Goal: Task Accomplishment & Management: Manage account settings

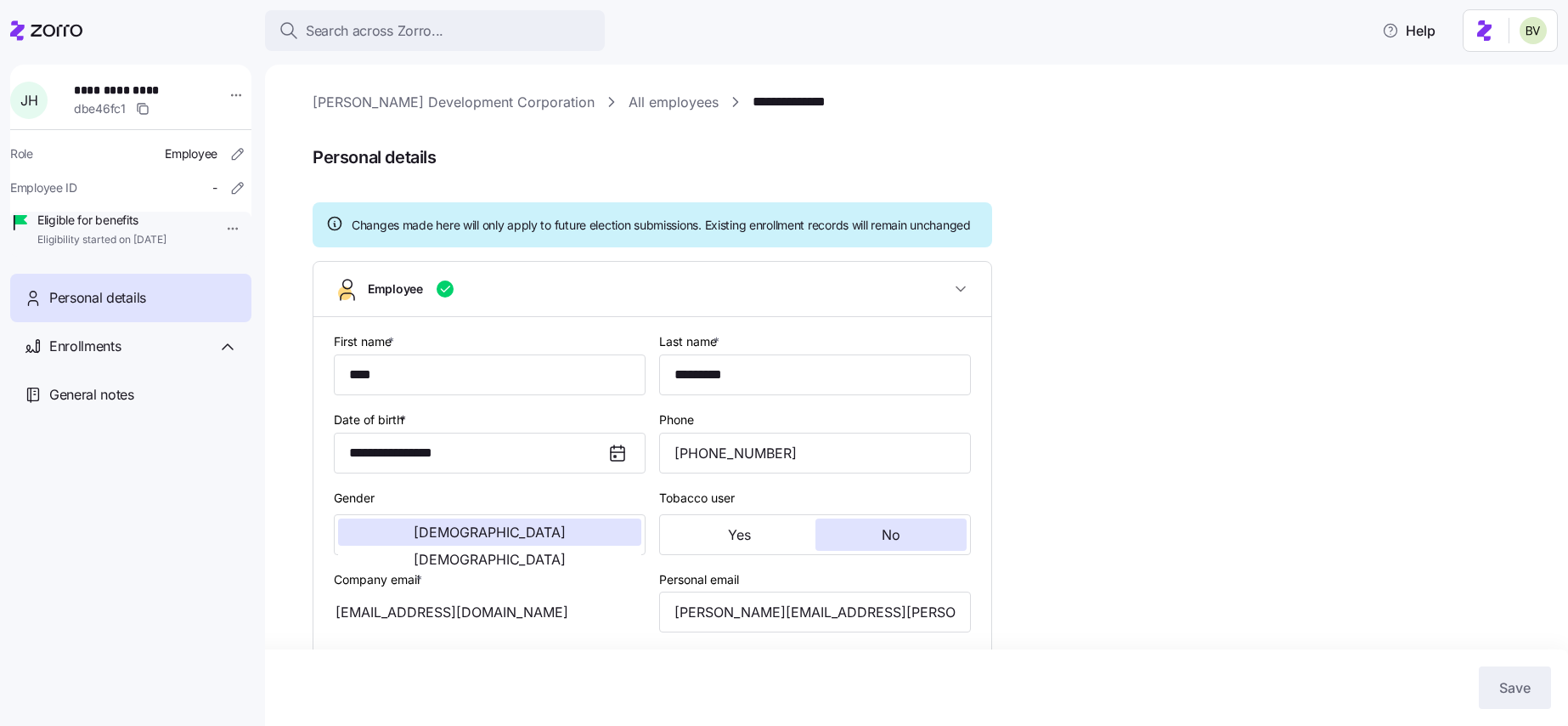
scroll to position [1128, 0]
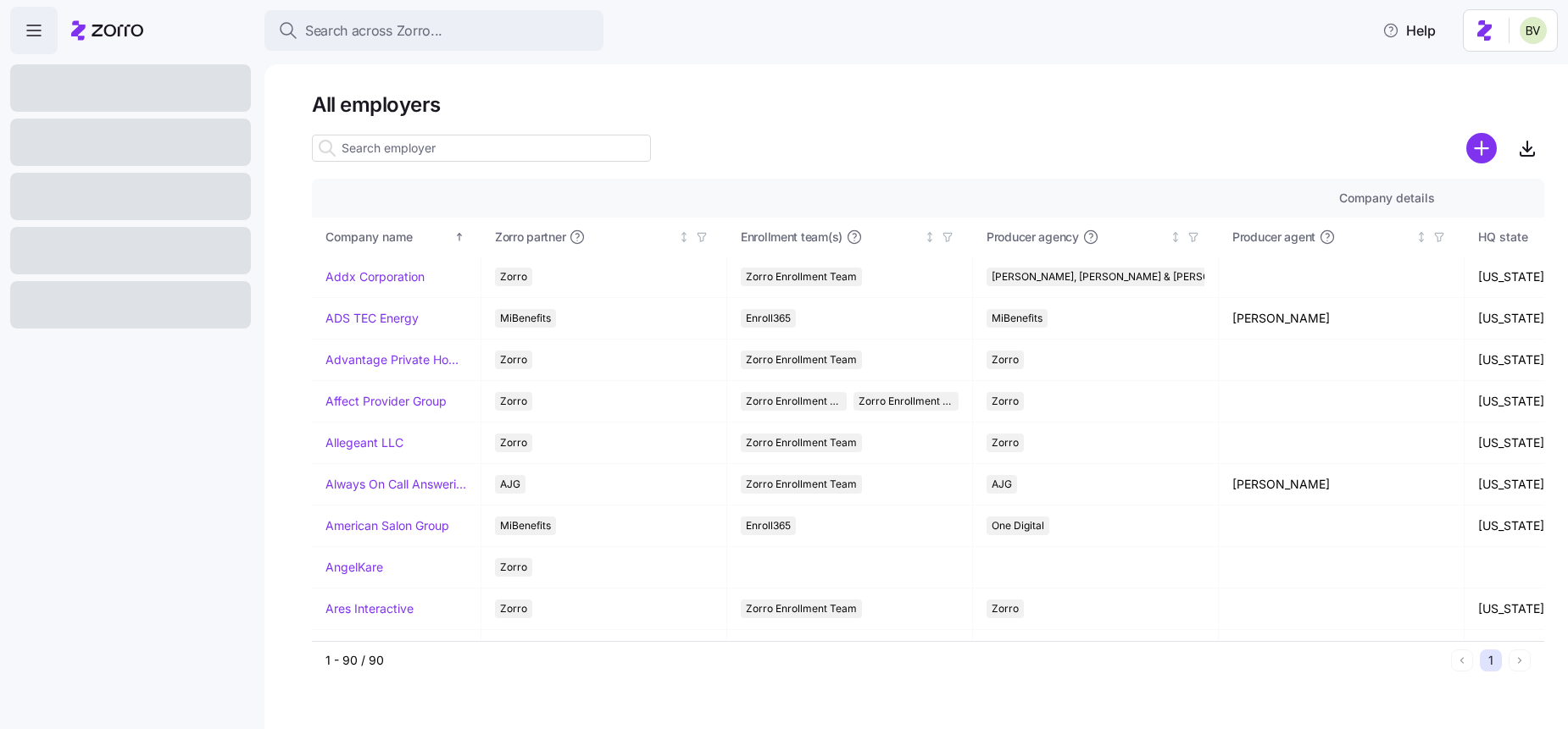
click at [414, 150] on input at bounding box center [481, 148] width 339 height 27
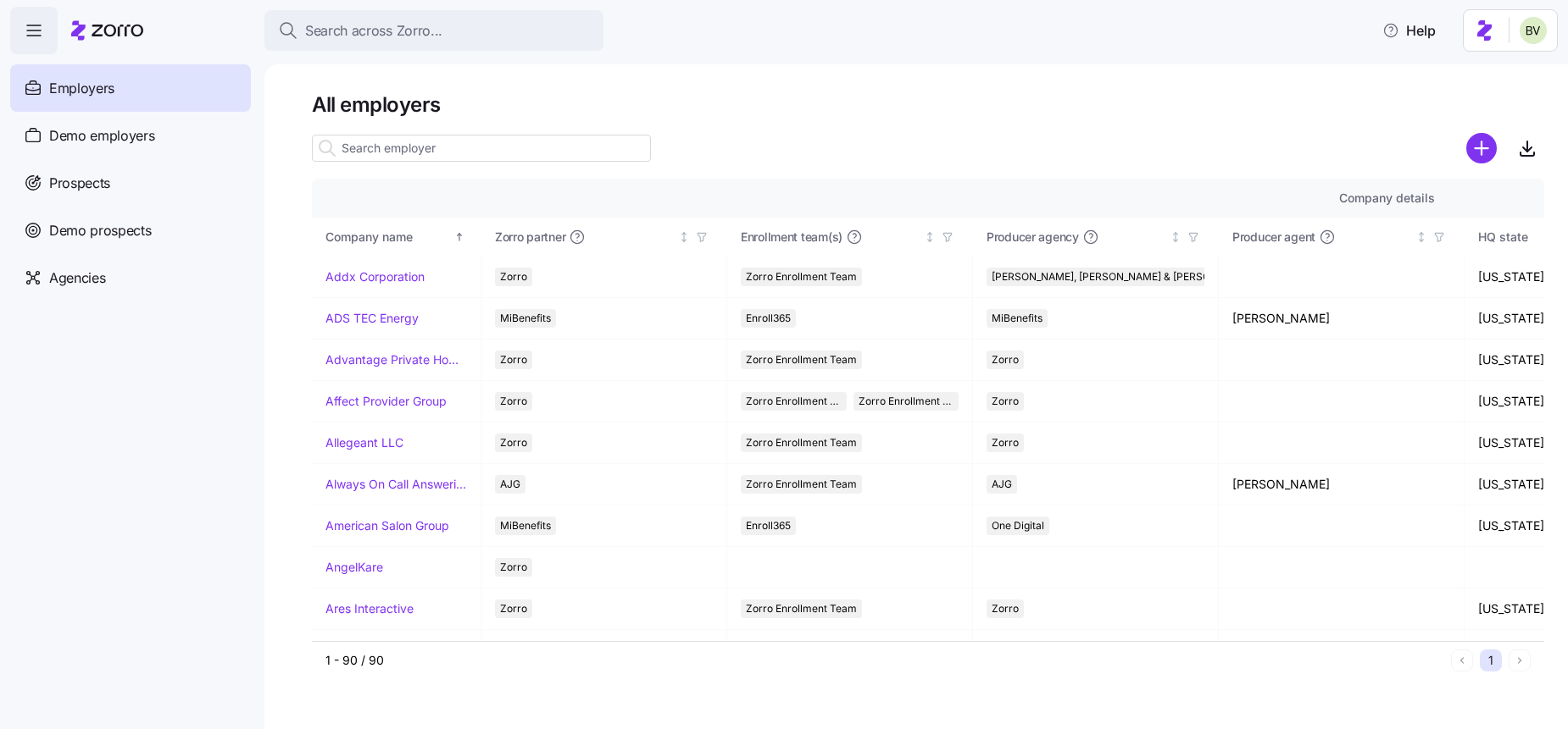
click at [379, 150] on input at bounding box center [481, 148] width 339 height 27
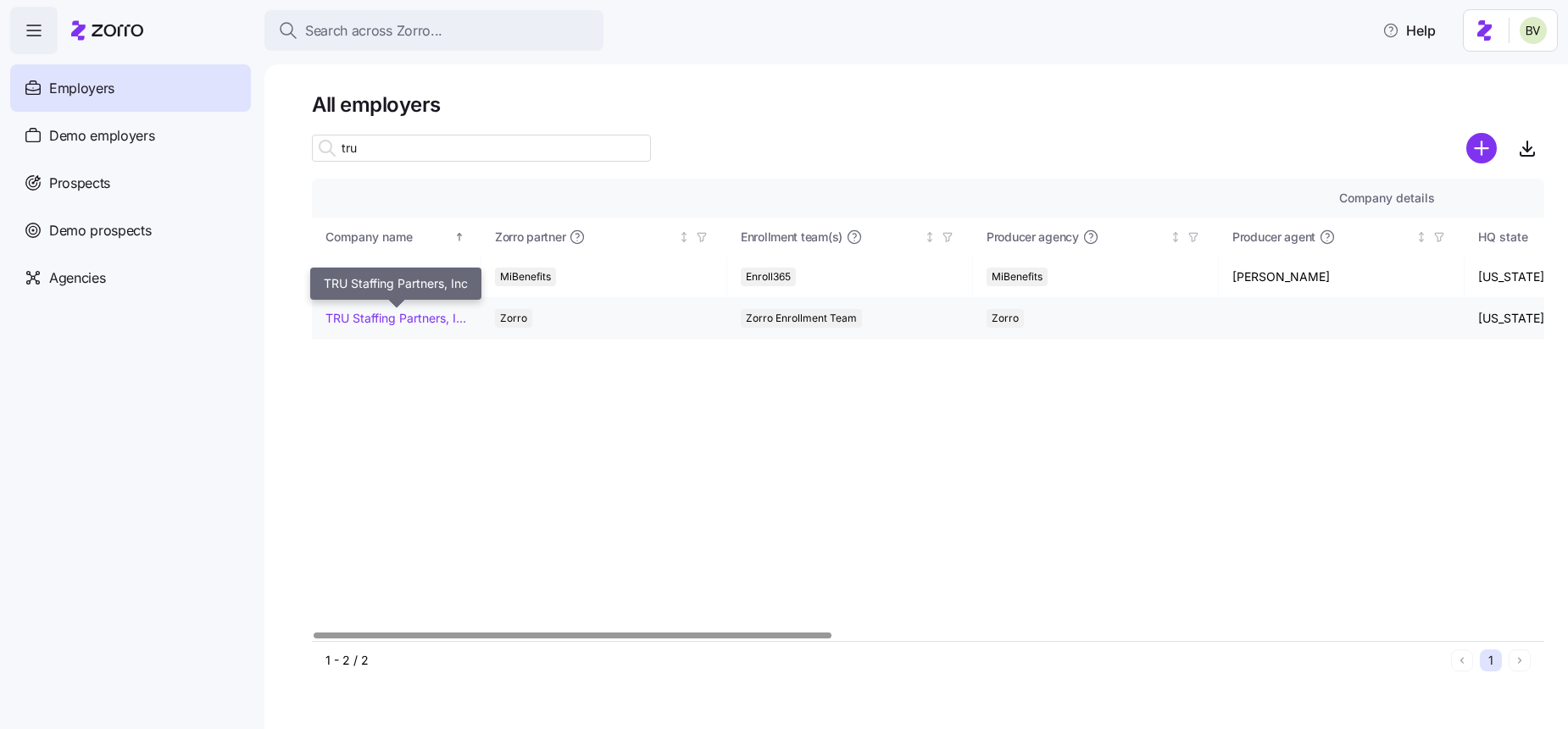
type input "tru"
click at [376, 325] on link "TRU Staffing Partners, Inc" at bounding box center [396, 318] width 141 height 17
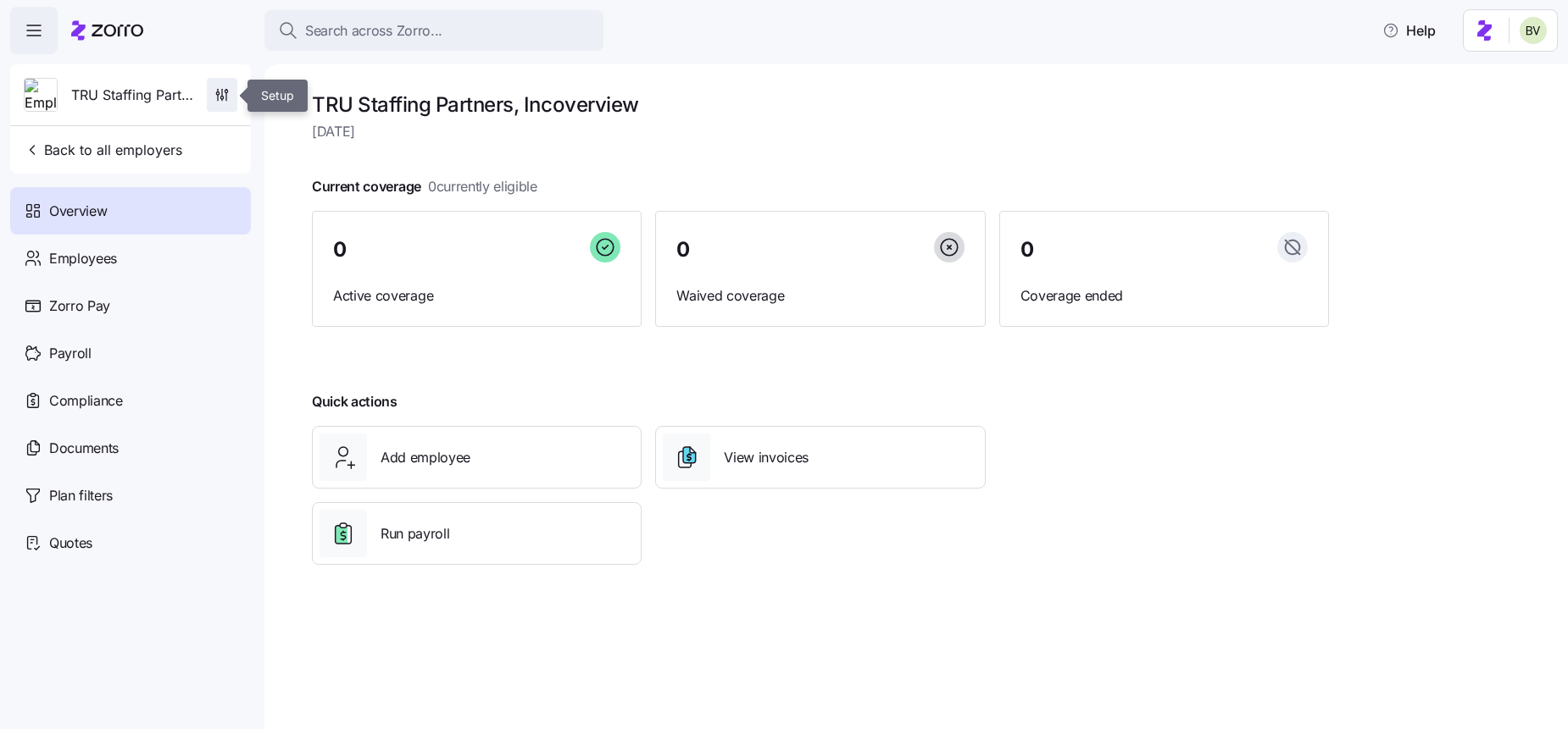
click at [220, 90] on icon "button" at bounding box center [222, 95] width 17 height 17
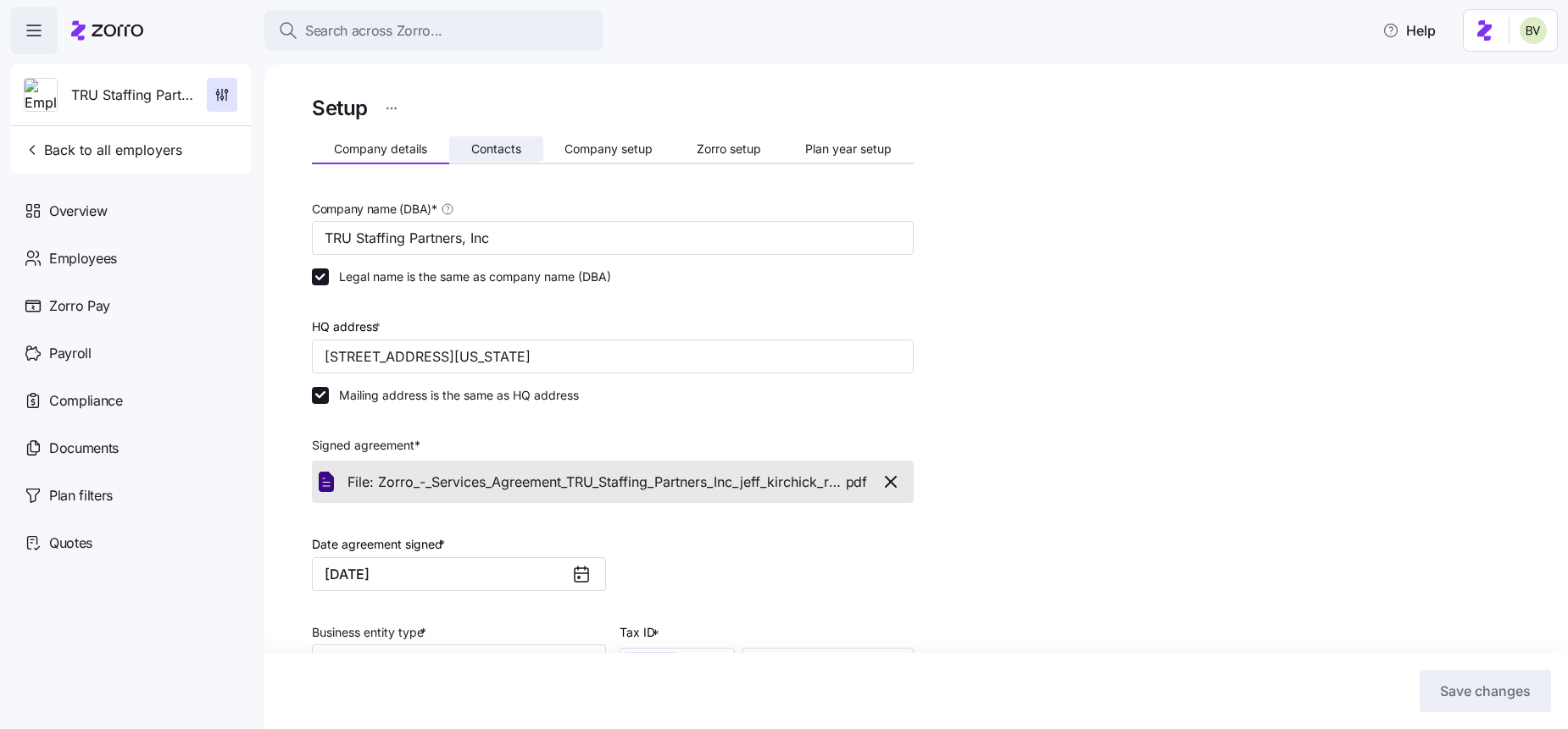
click at [486, 149] on span "Contacts" at bounding box center [496, 148] width 50 height 12
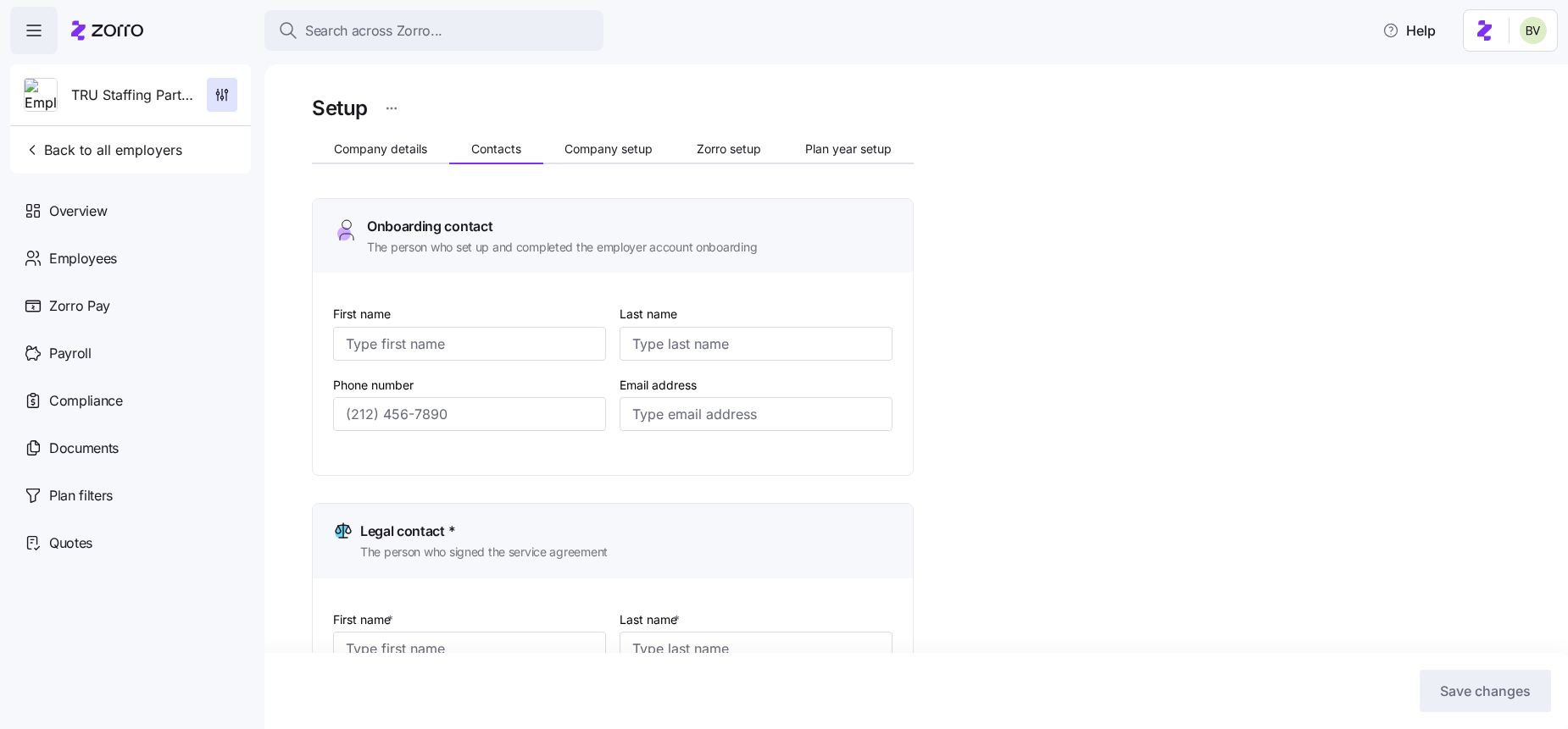
type input "Rachael"
type input "Haher"
type input "[EMAIL_ADDRESS][DOMAIN_NAME]"
type input "Rachael"
type input "Haher"
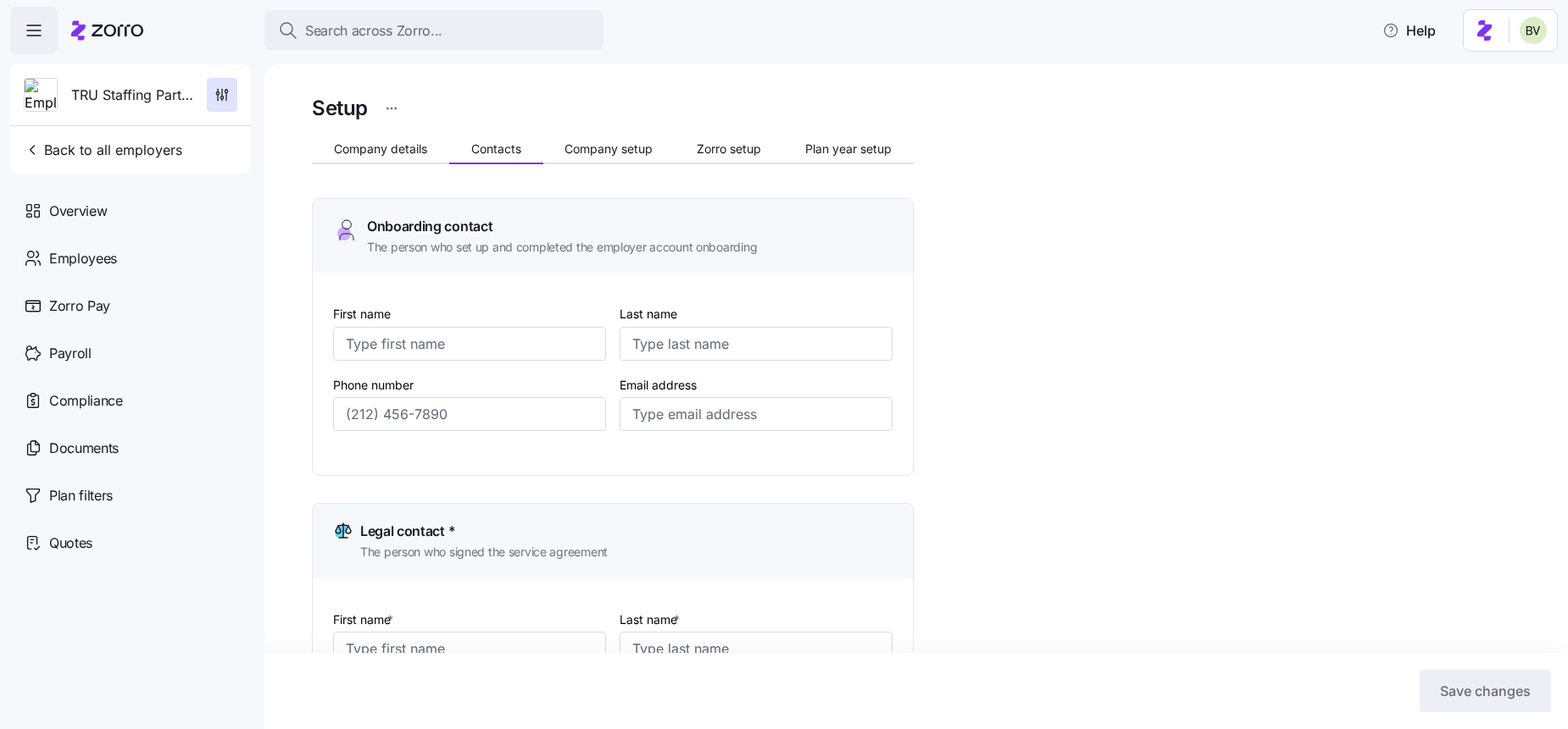
type input "[EMAIL_ADDRESS][DOMAIN_NAME]"
type input "Rachael"
type input "Haher"
type input "[EMAIL_ADDRESS][DOMAIN_NAME]"
type input "Rachael"
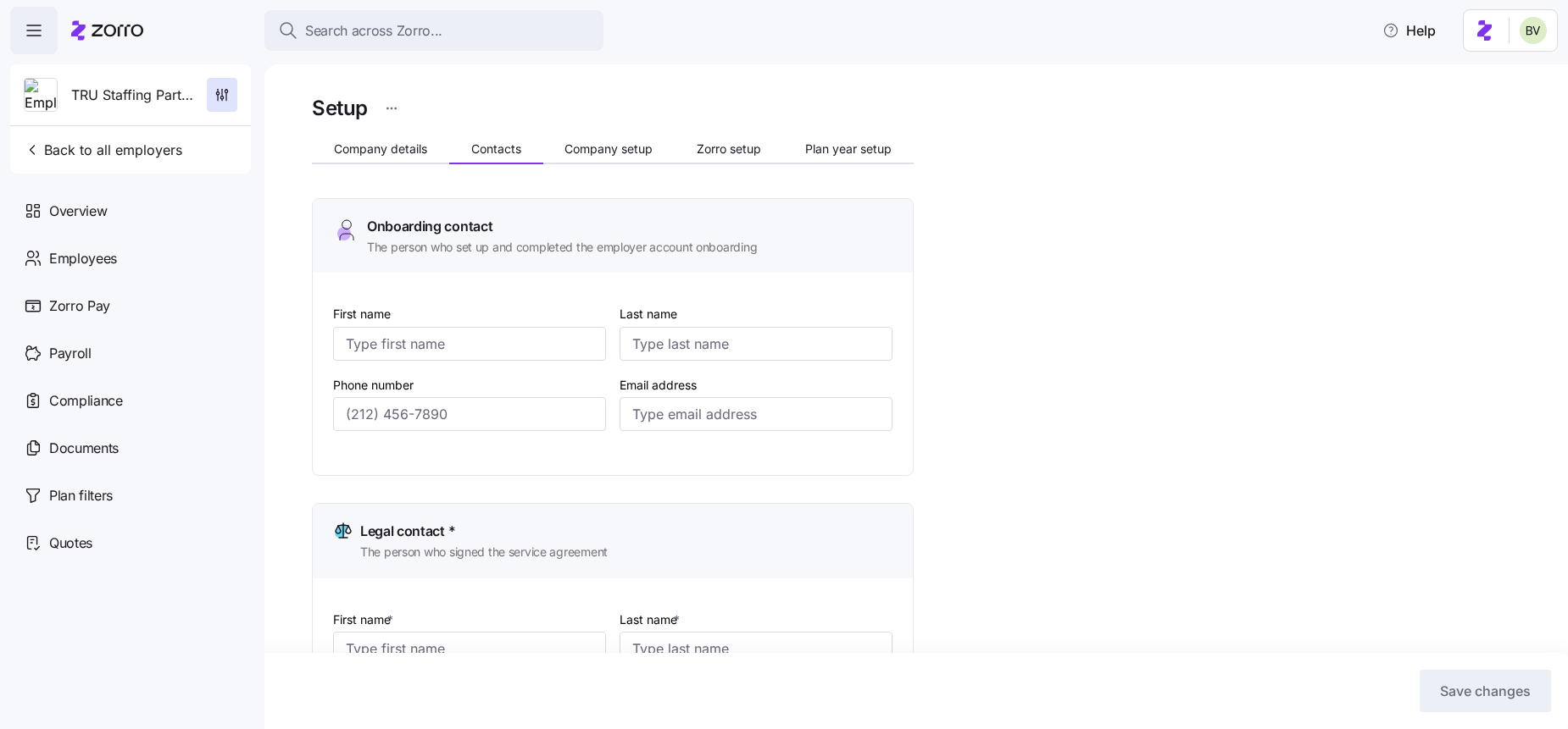
type input "Haher"
type input "[EMAIL_ADDRESS][DOMAIN_NAME]"
type input "[PHONE_NUMBER]"
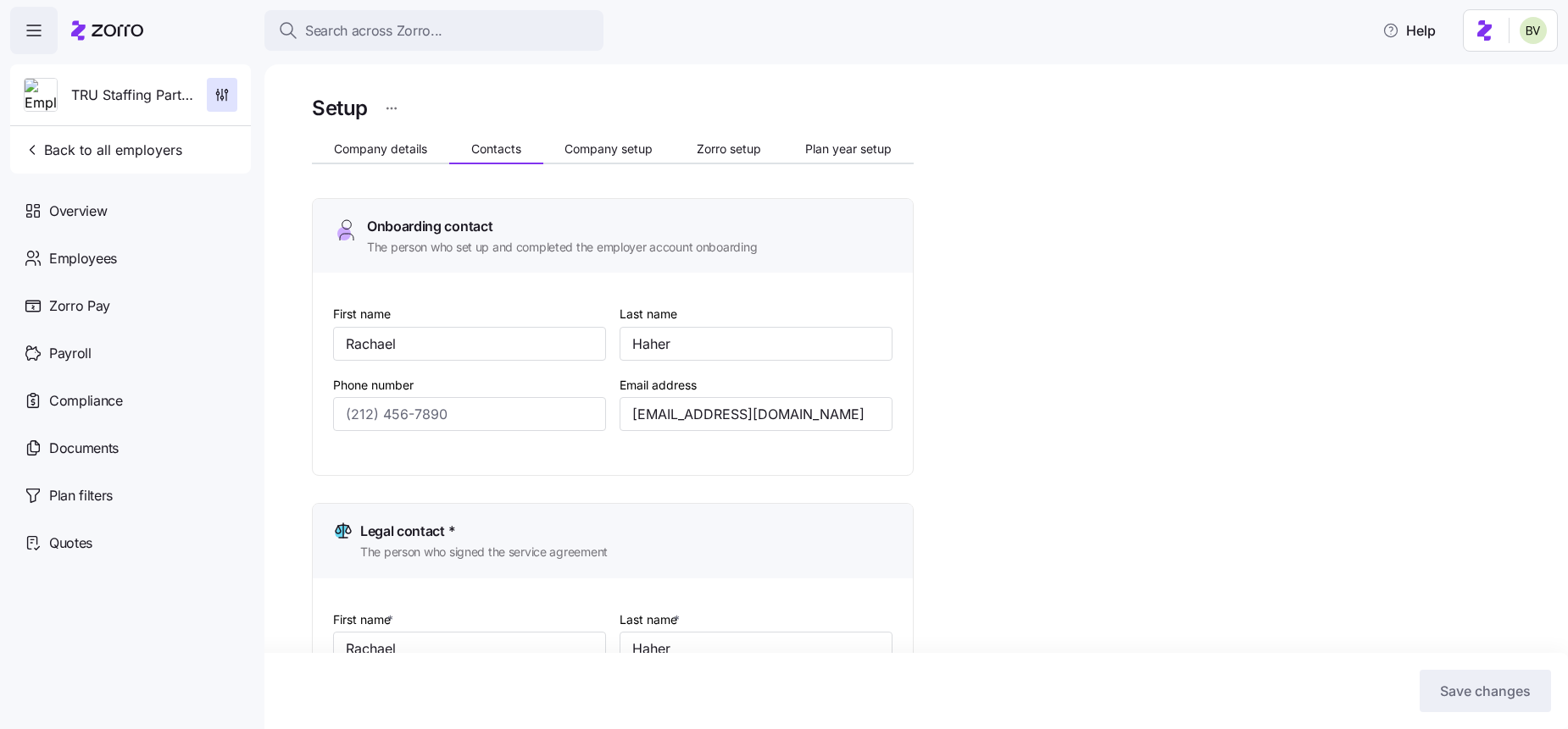
type input "[PHONE_NUMBER]"
click at [595, 149] on span "Company setup" at bounding box center [608, 148] width 89 height 12
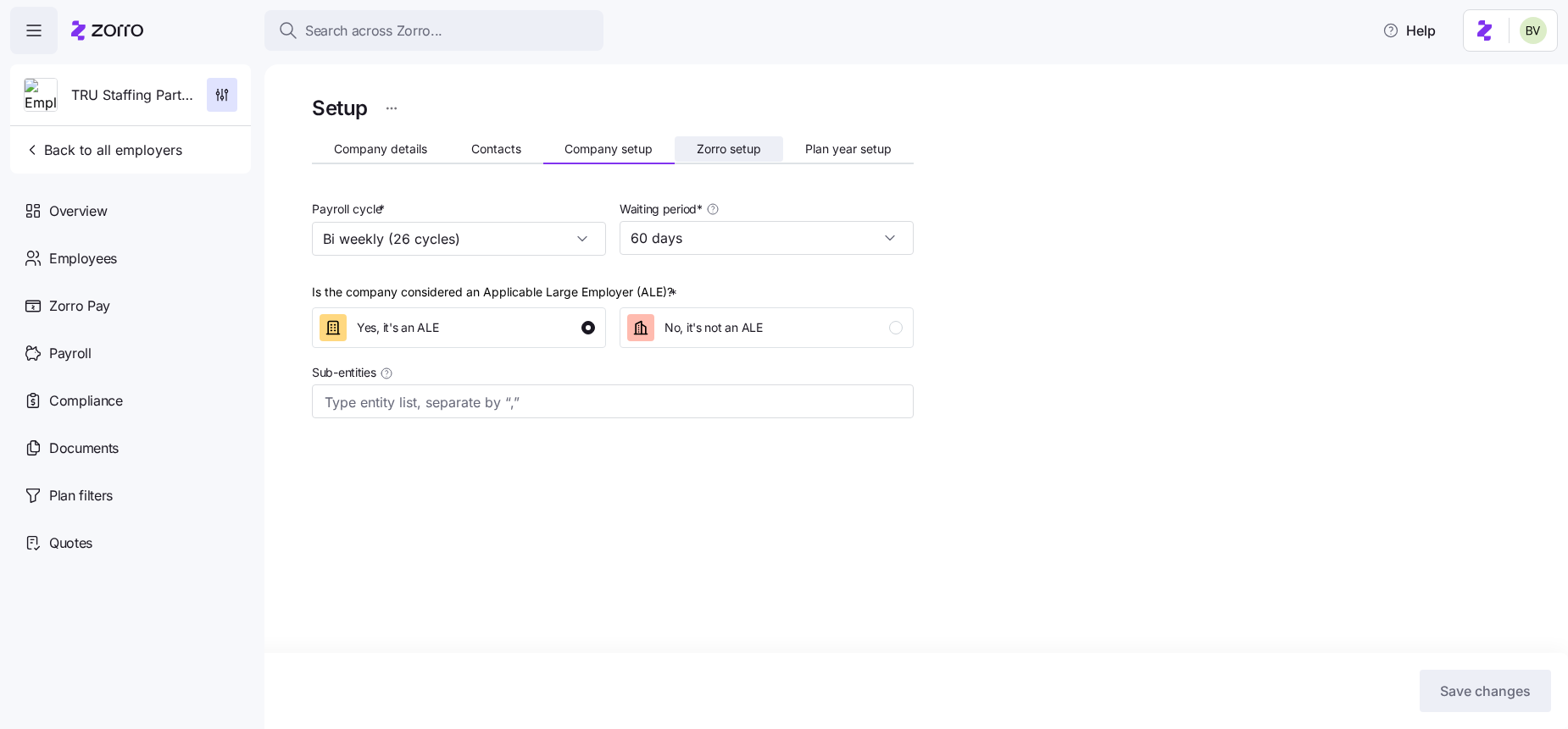
click at [707, 146] on span "Zorro setup" at bounding box center [729, 148] width 64 height 12
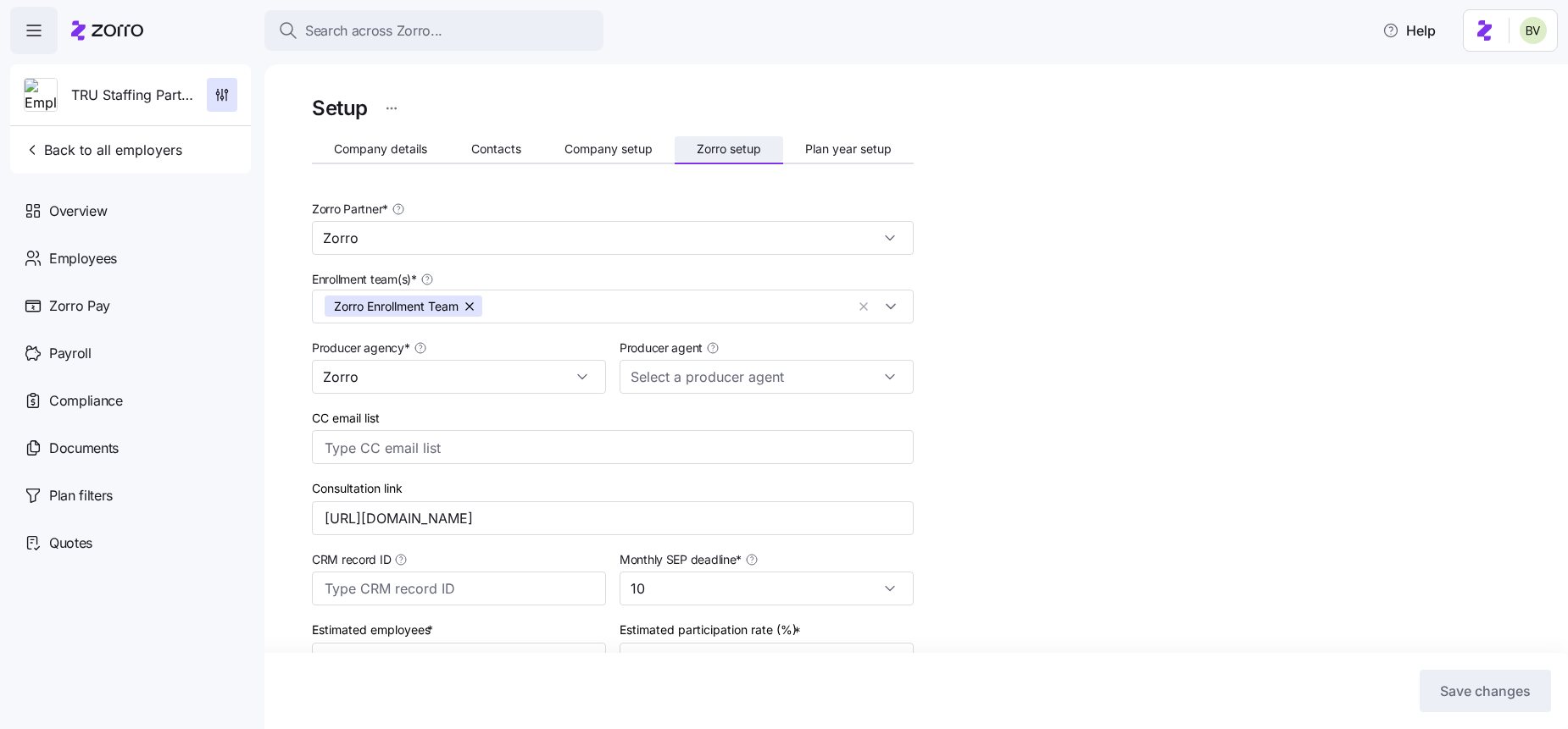
type input "Zorro"
click at [872, 138] on button "Plan year setup" at bounding box center [848, 149] width 131 height 25
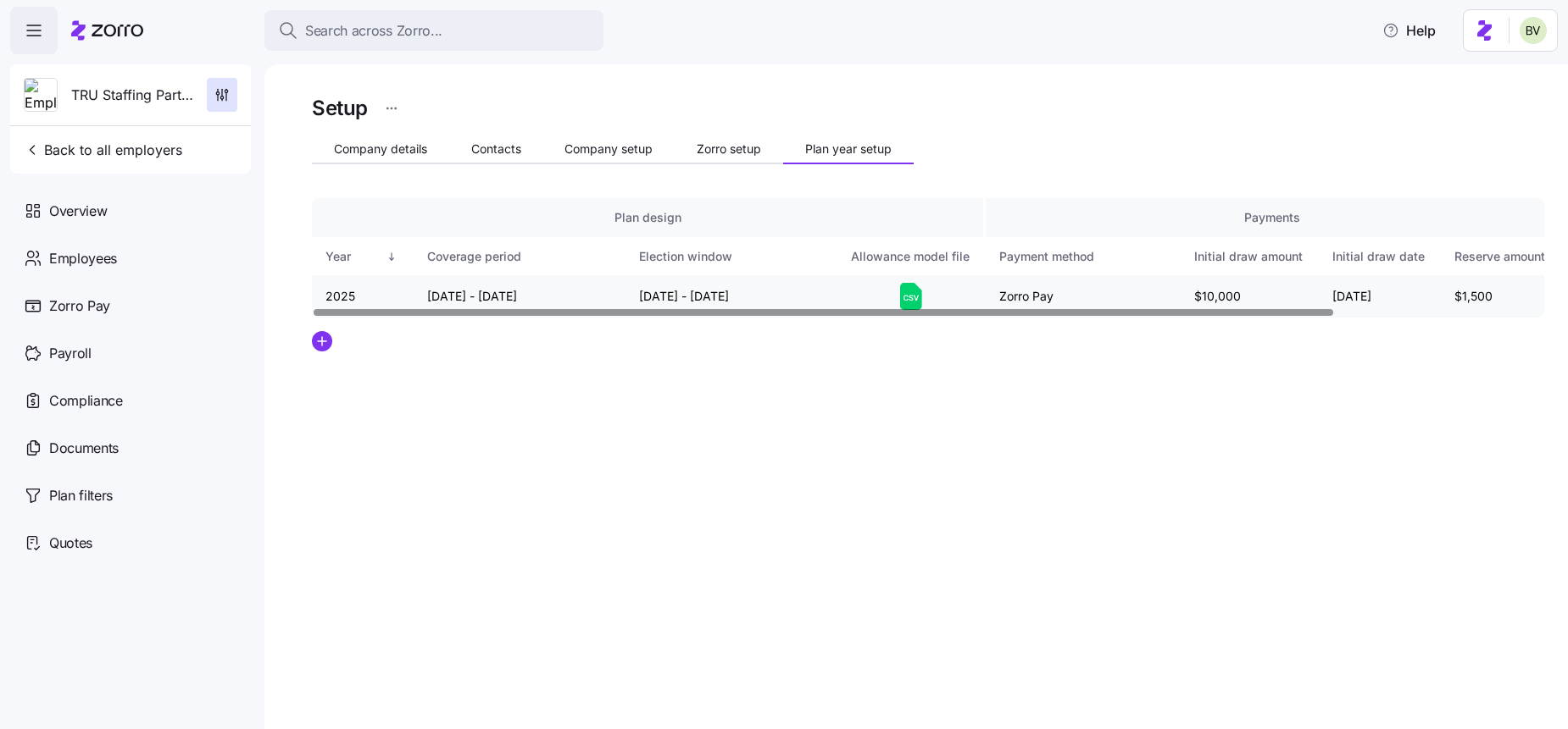
click at [908, 295] on icon at bounding box center [911, 297] width 22 height 27
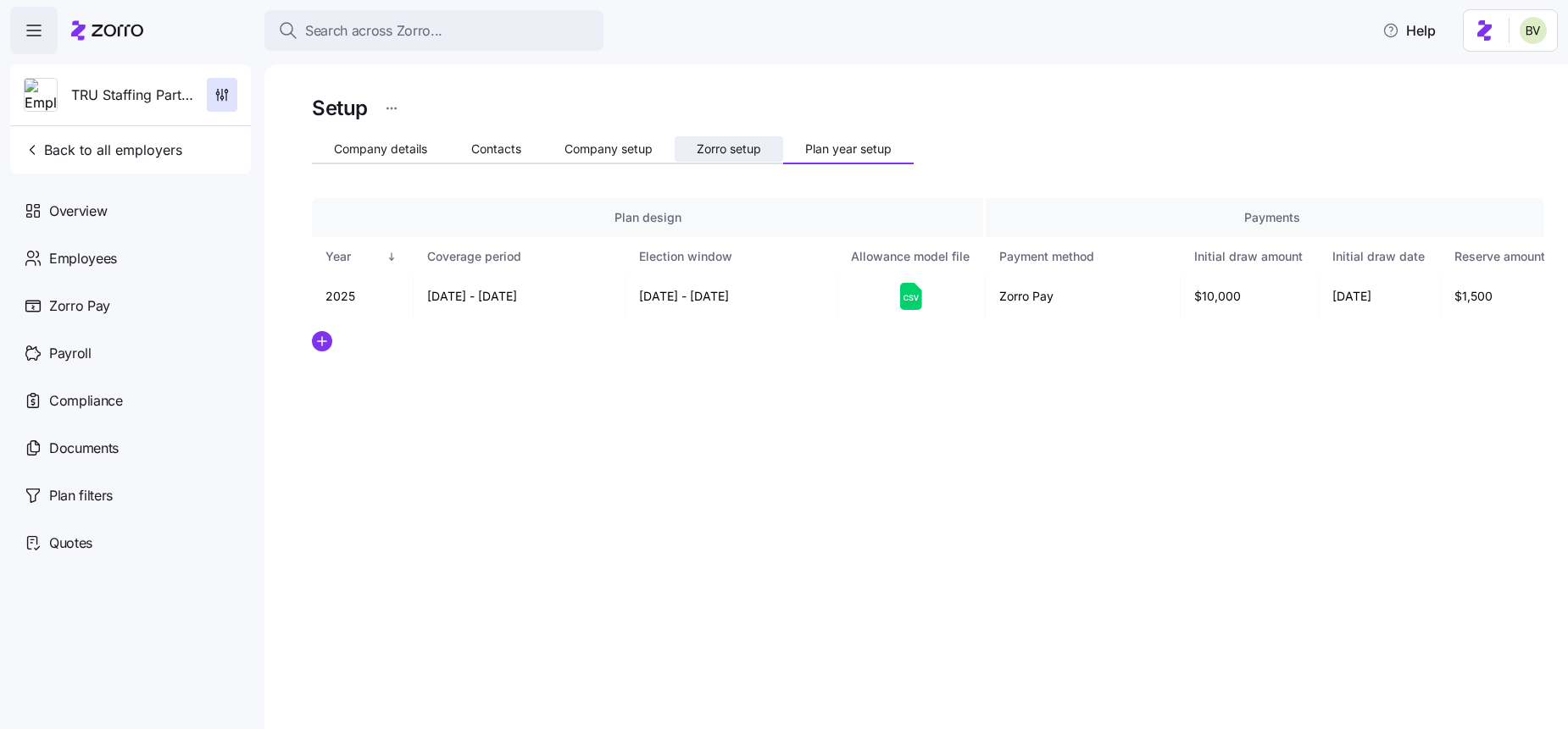
click at [741, 153] on span "Zorro setup" at bounding box center [729, 148] width 64 height 12
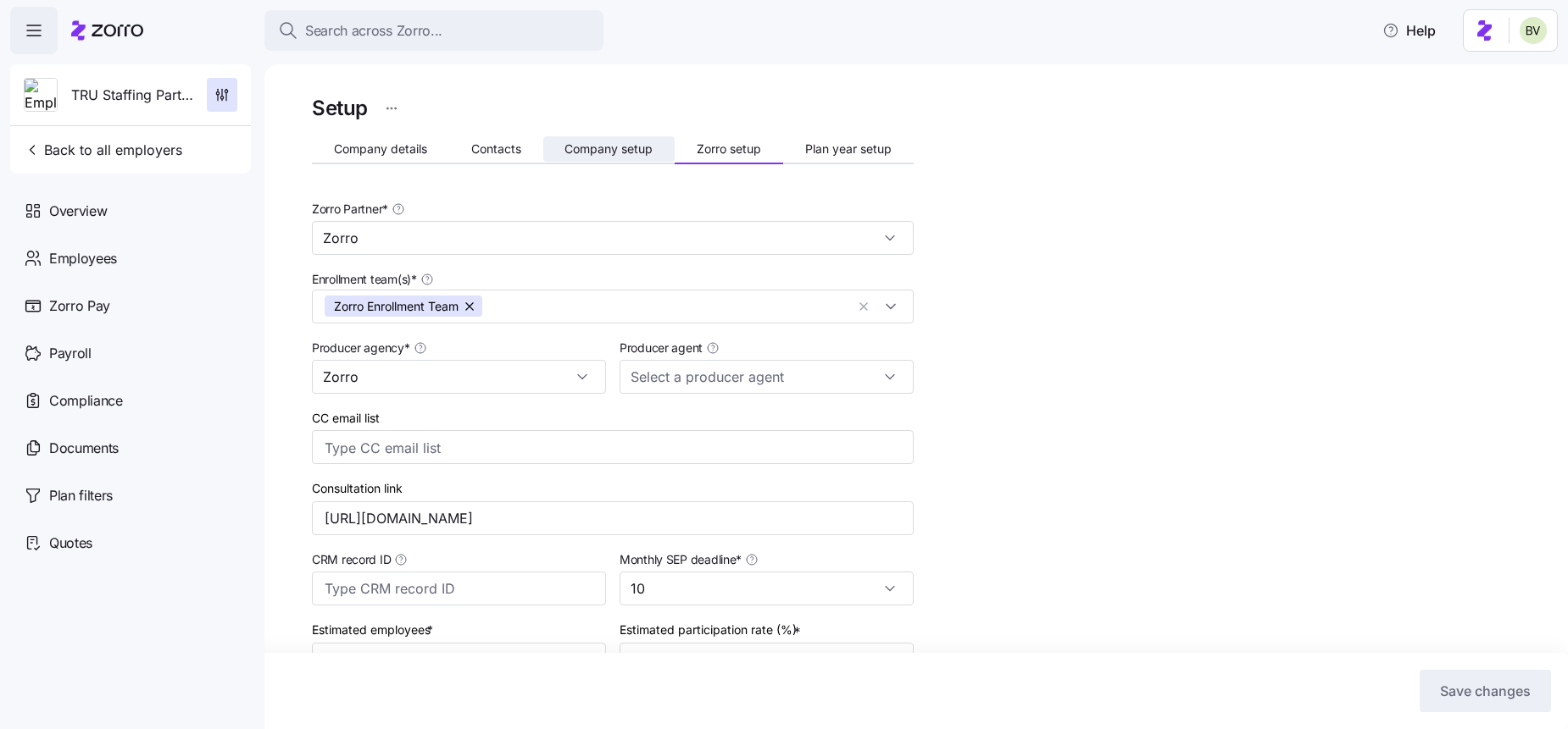
click at [602, 145] on span "Company setup" at bounding box center [608, 148] width 89 height 12
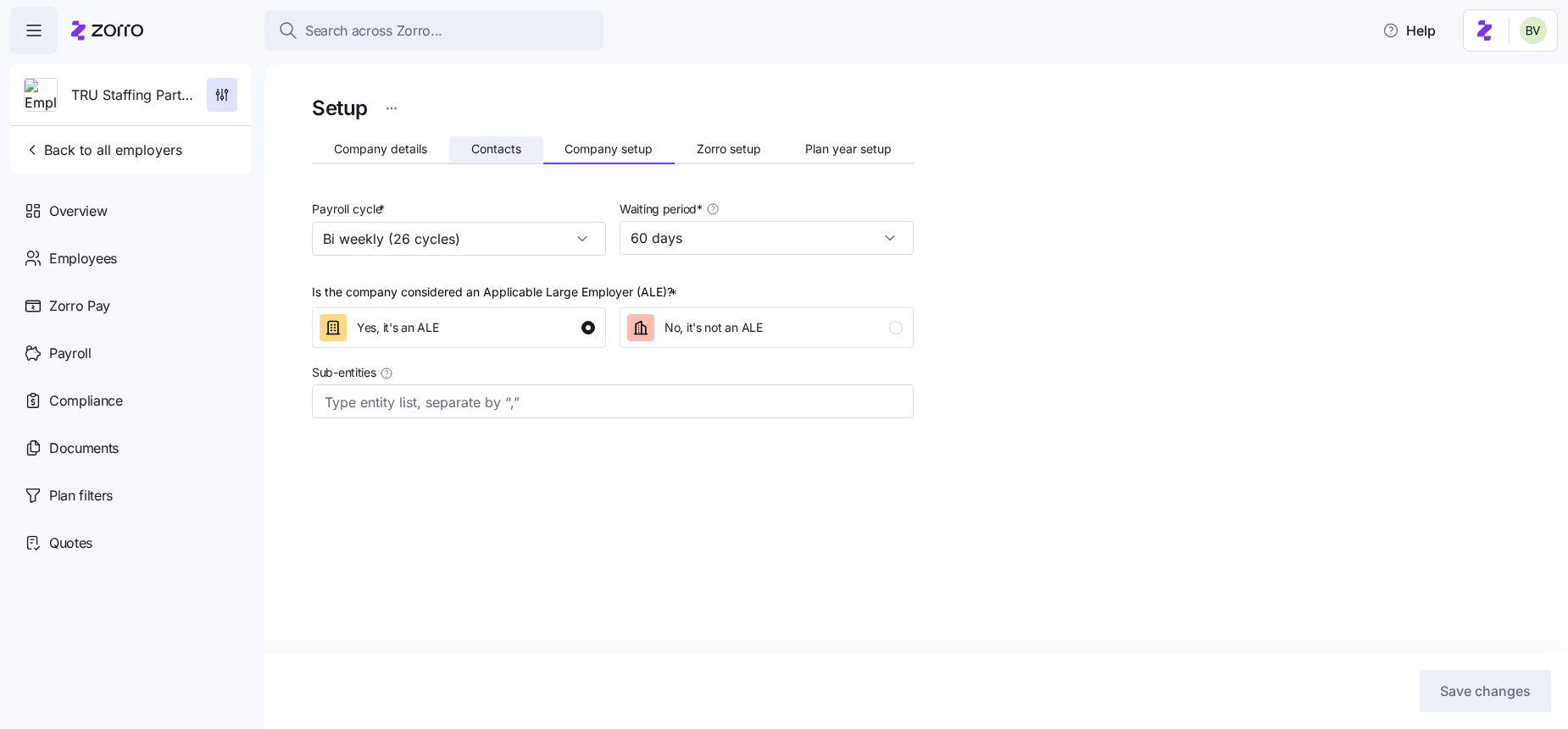
click at [465, 159] on button "Contacts" at bounding box center [495, 149] width 94 height 25
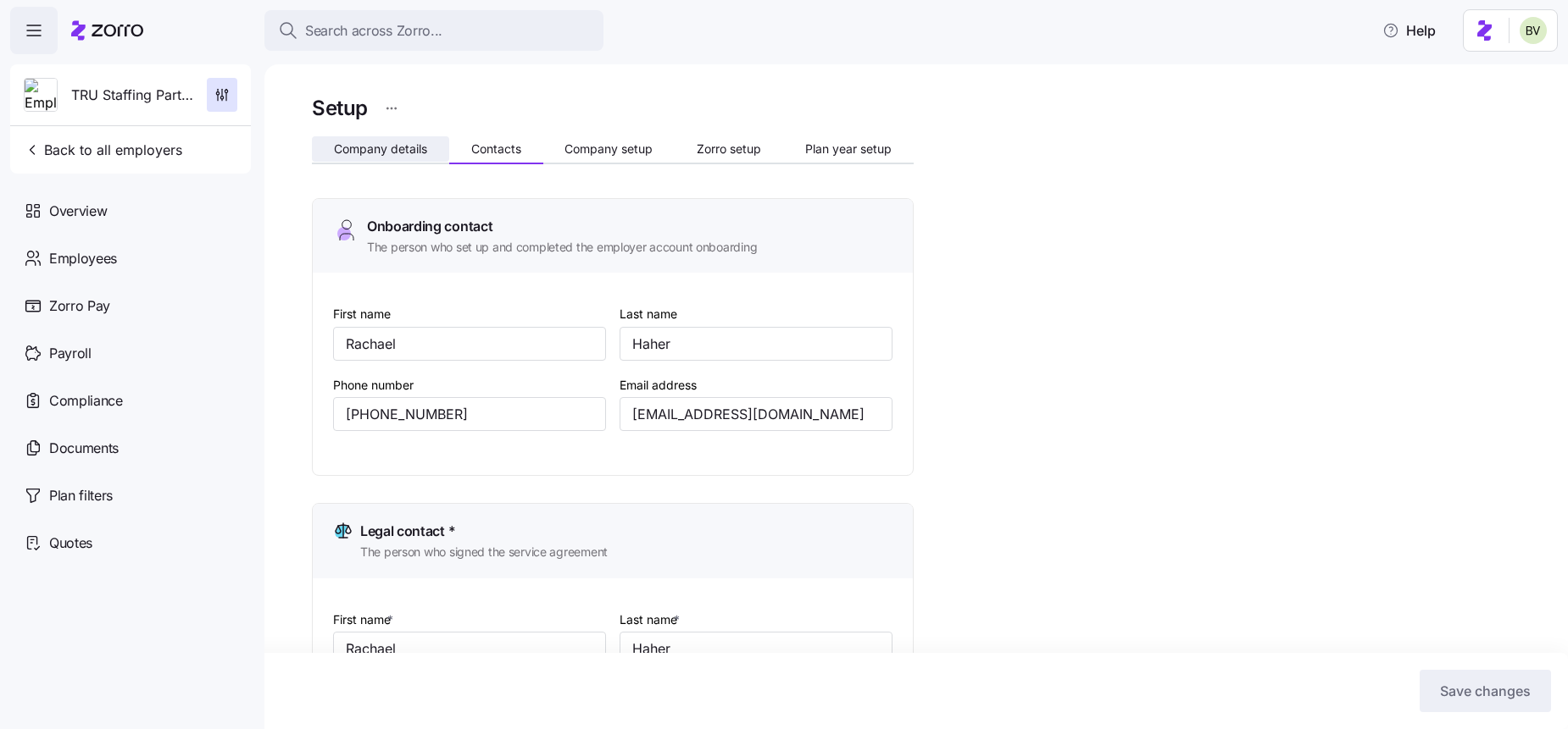
click at [379, 155] on button "Company details" at bounding box center [381, 149] width 138 height 25
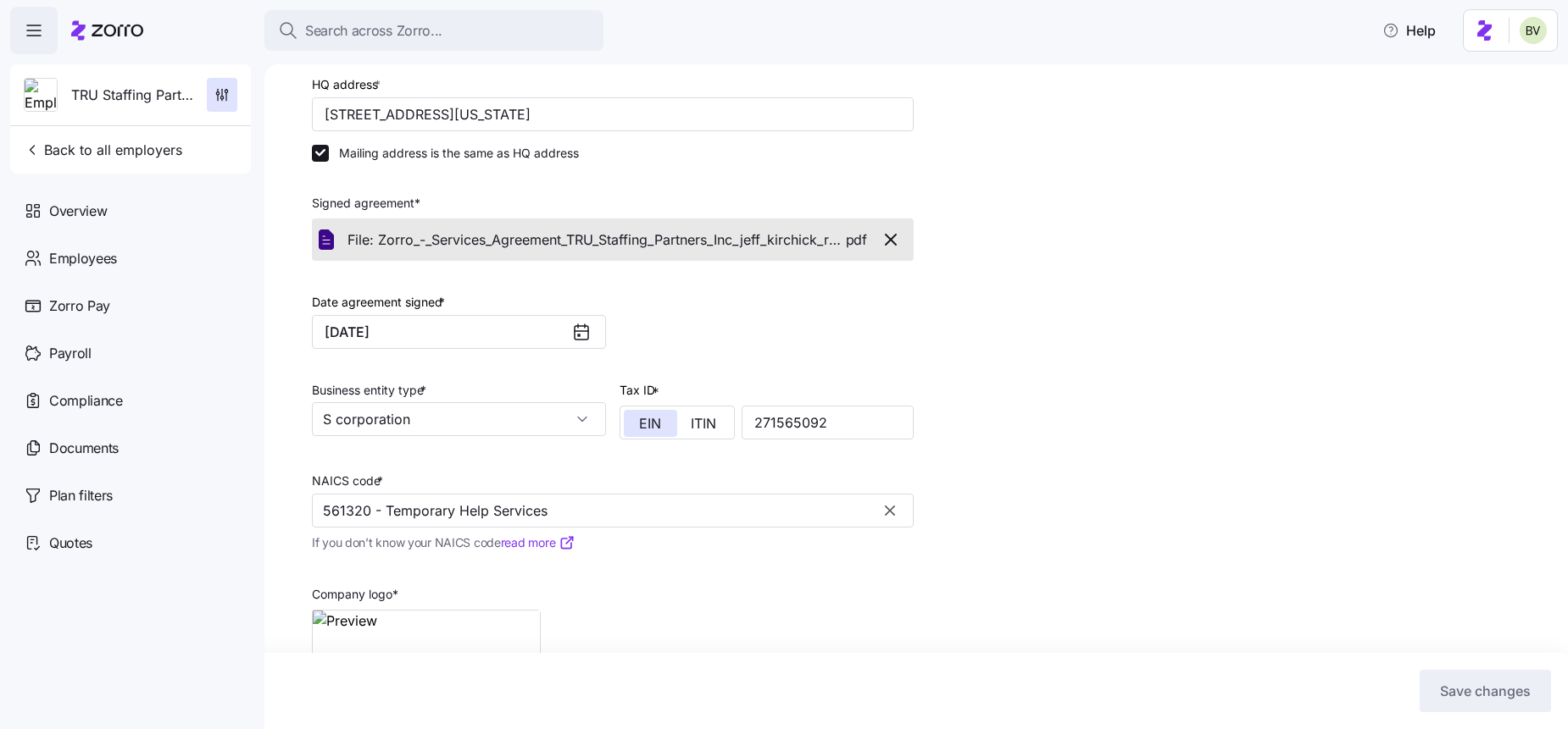
scroll to position [353, 0]
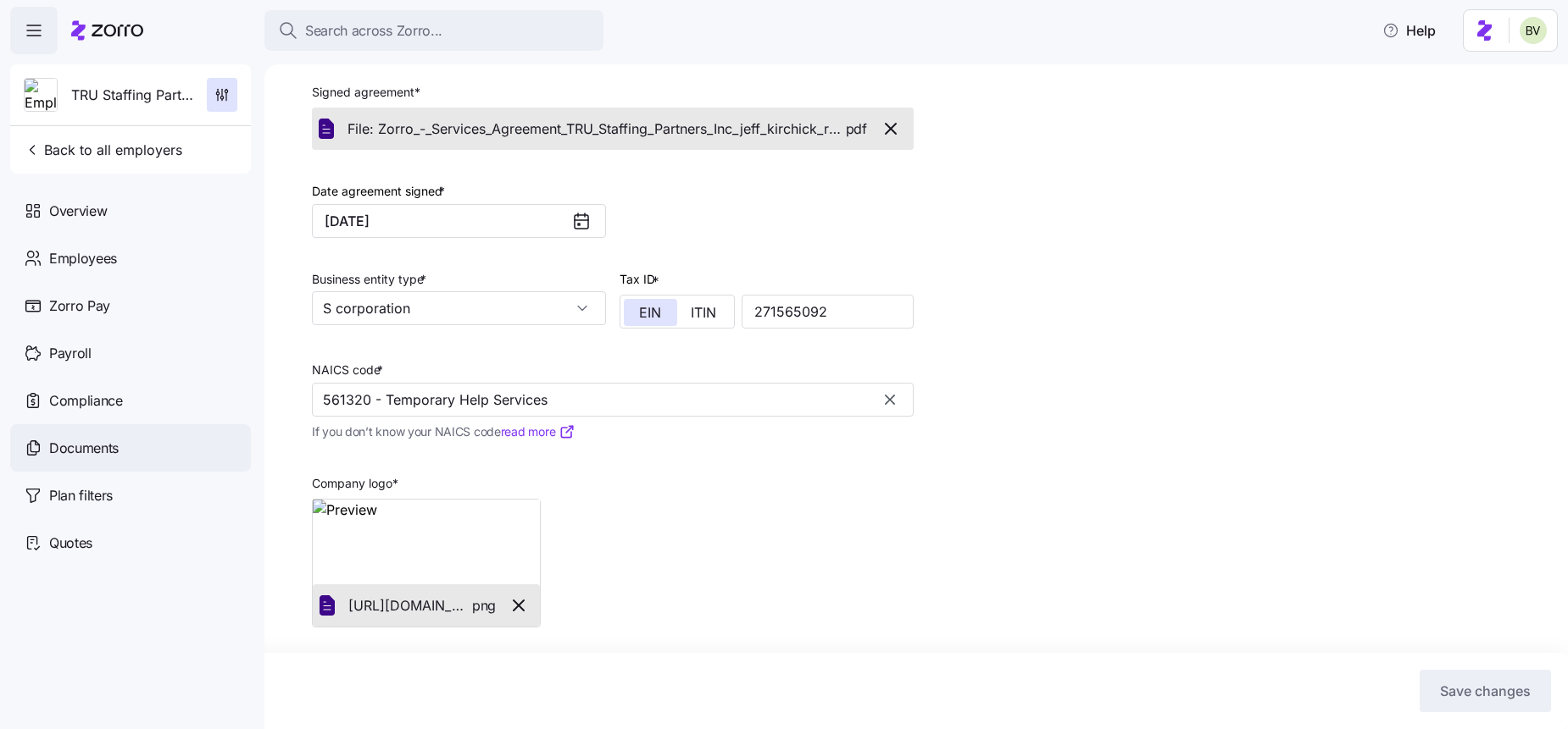
click at [139, 459] on div "Documents" at bounding box center [130, 448] width 240 height 47
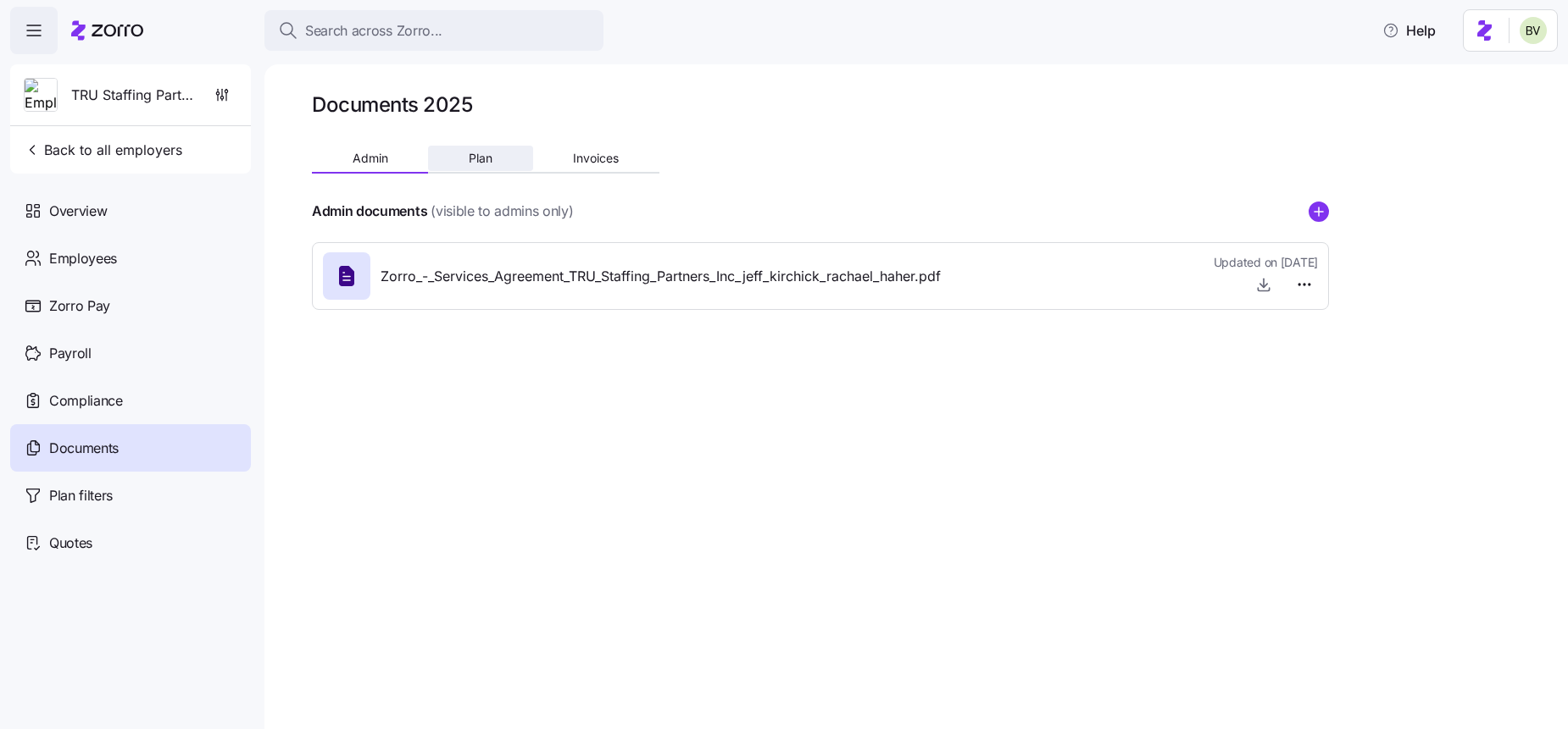
click at [454, 160] on button "Plan" at bounding box center [480, 158] width 105 height 25
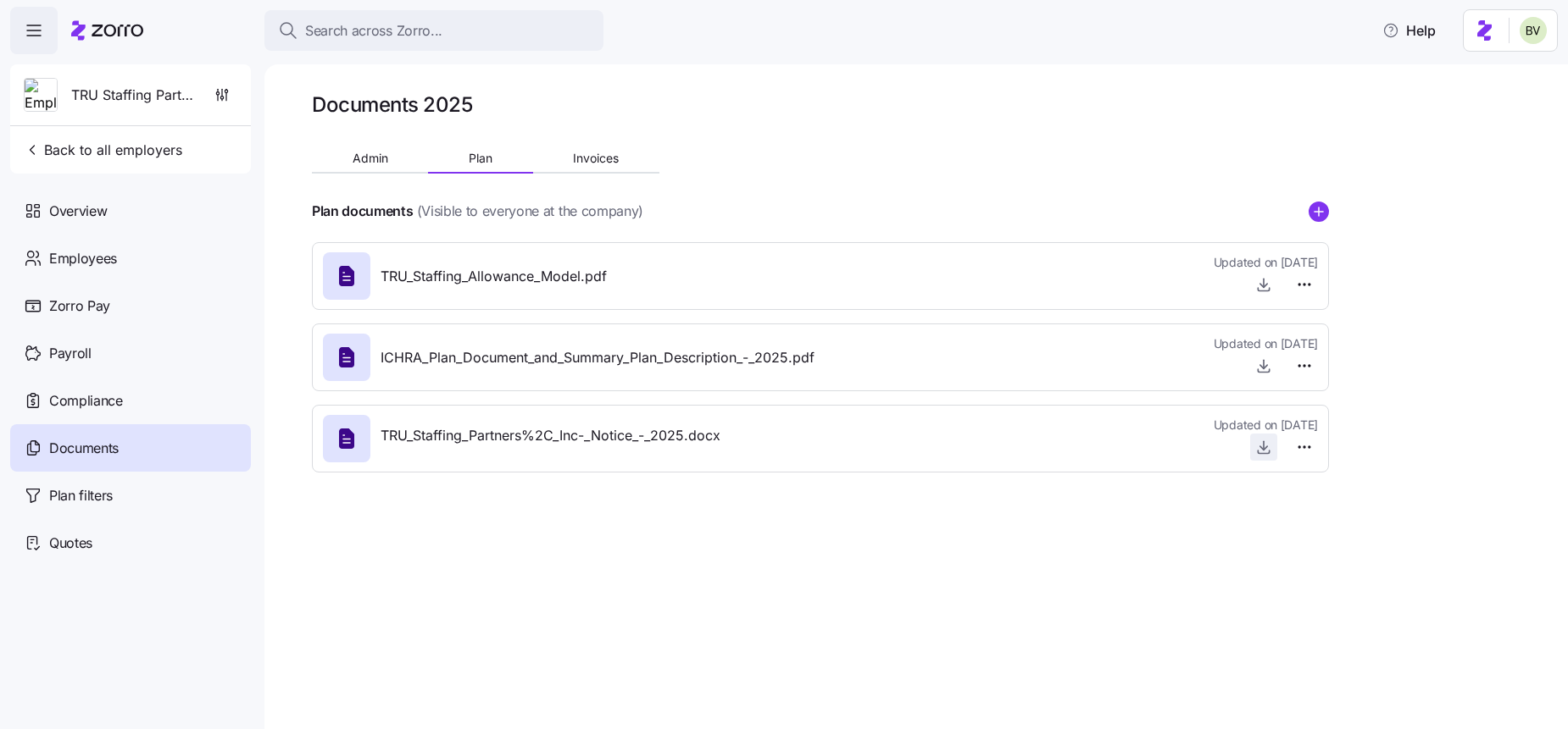
click at [1260, 453] on icon "button" at bounding box center [1263, 451] width 11 height 3
click at [1304, 438] on html "Search across Zorro... Help TRU Staffing Partners, Inc Back to all employers Ov…" at bounding box center [784, 359] width 1568 height 719
click at [1279, 502] on div "Delete" at bounding box center [1276, 512] width 72 height 27
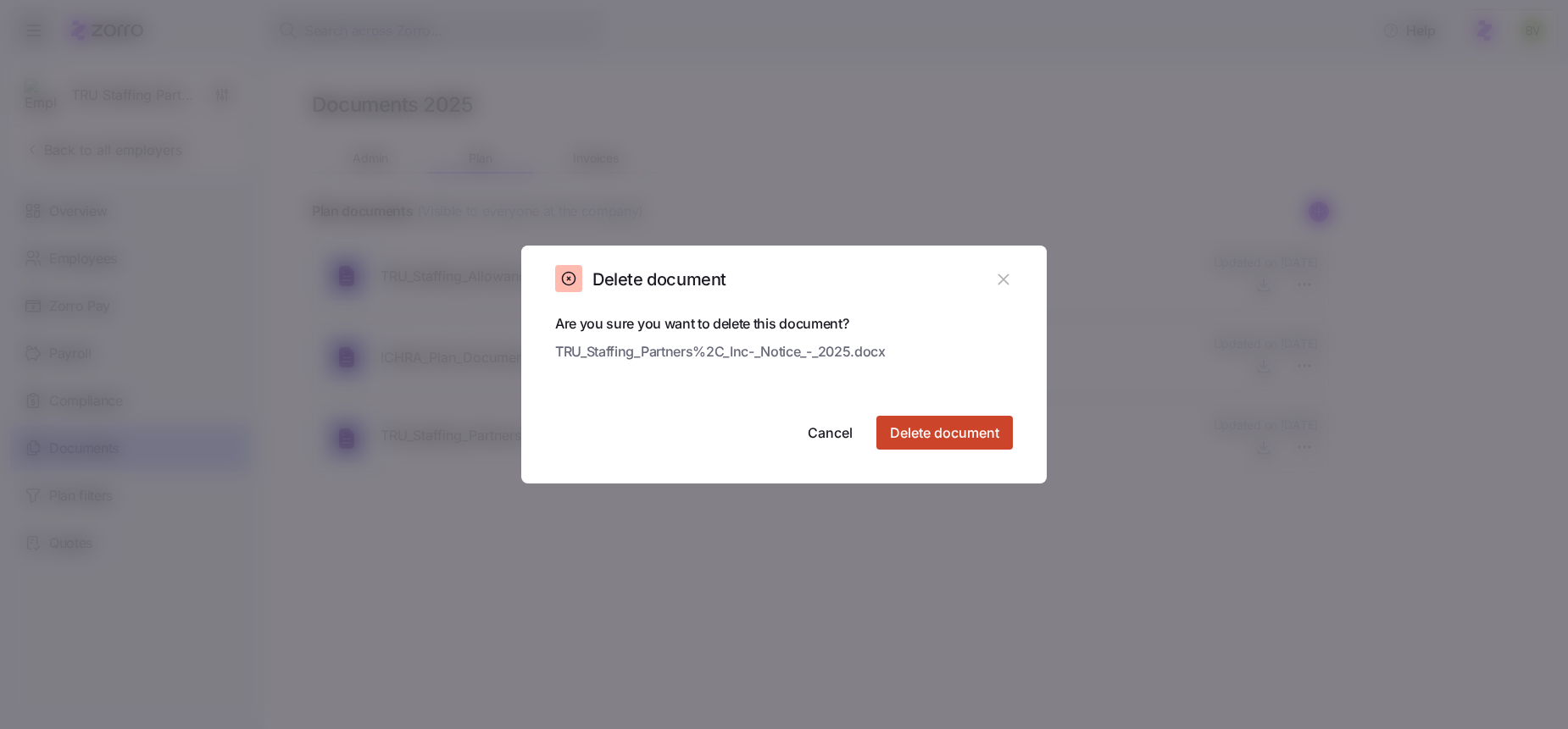
click at [969, 434] on span "Delete document" at bounding box center [944, 432] width 109 height 21
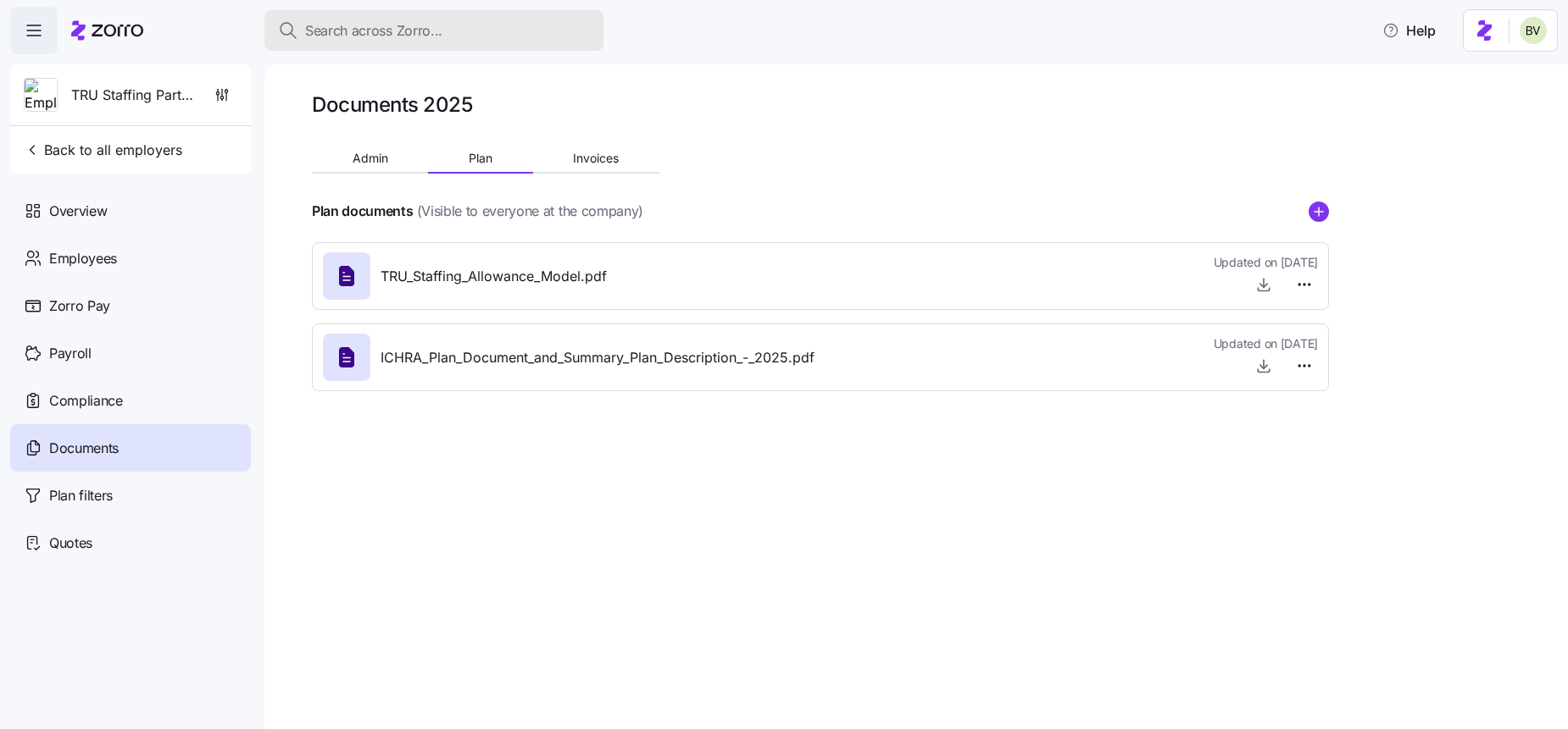
click at [338, 29] on span "Search across Zorro..." at bounding box center [374, 31] width 138 height 21
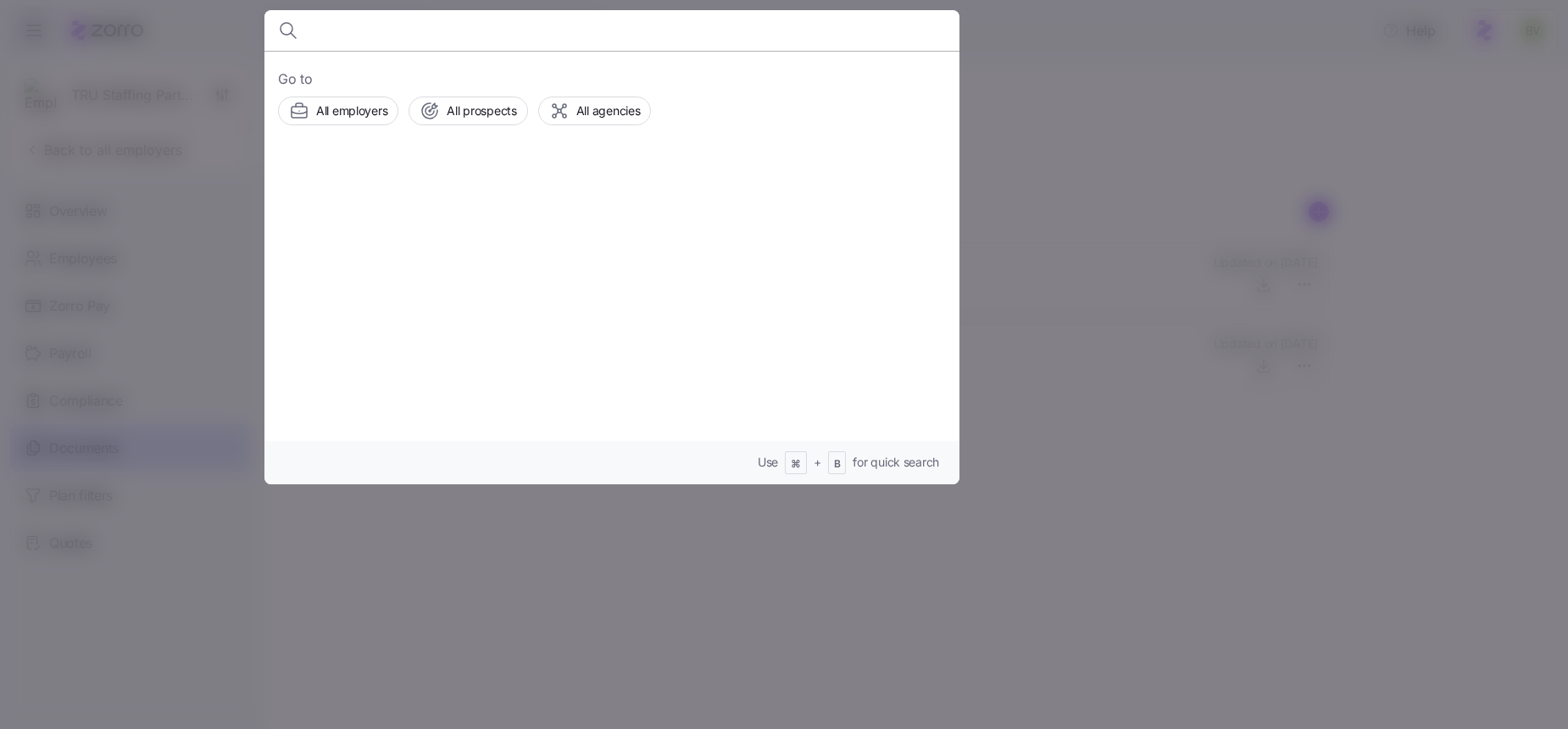
click at [143, 157] on div at bounding box center [784, 364] width 1568 height 729
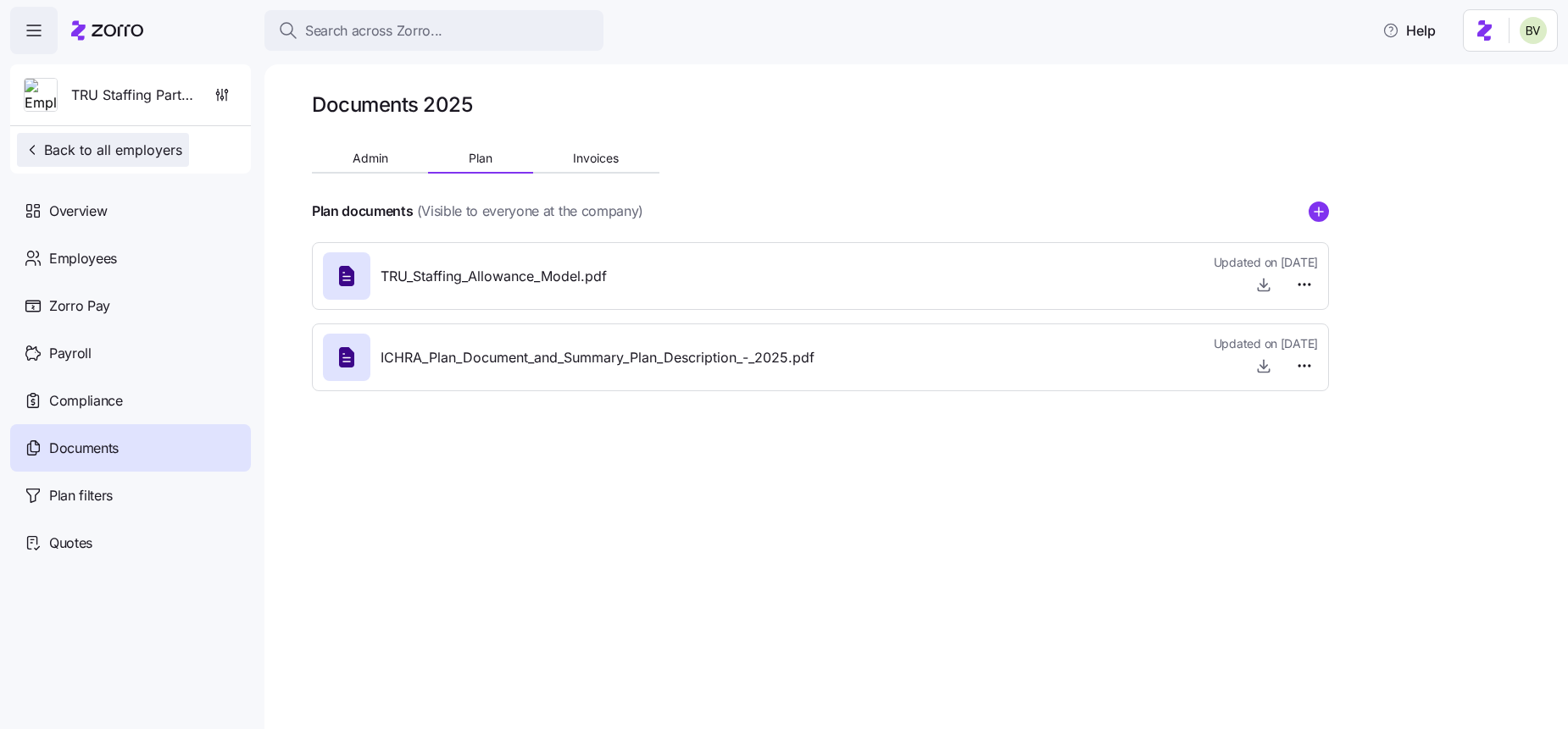
click at [156, 158] on span "Back to all employers" at bounding box center [103, 149] width 158 height 21
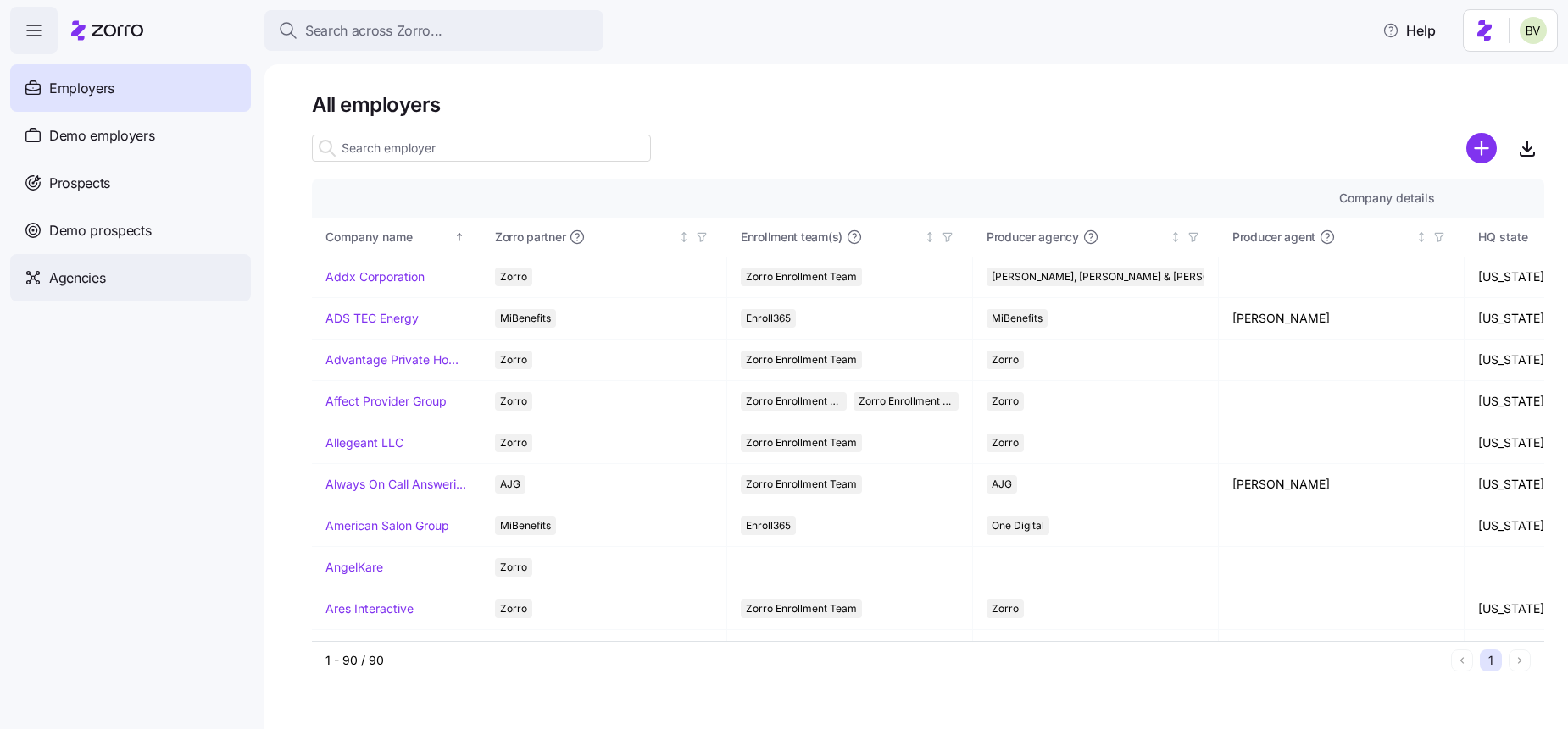
click at [105, 283] on span "Agencies" at bounding box center [77, 279] width 56 height 21
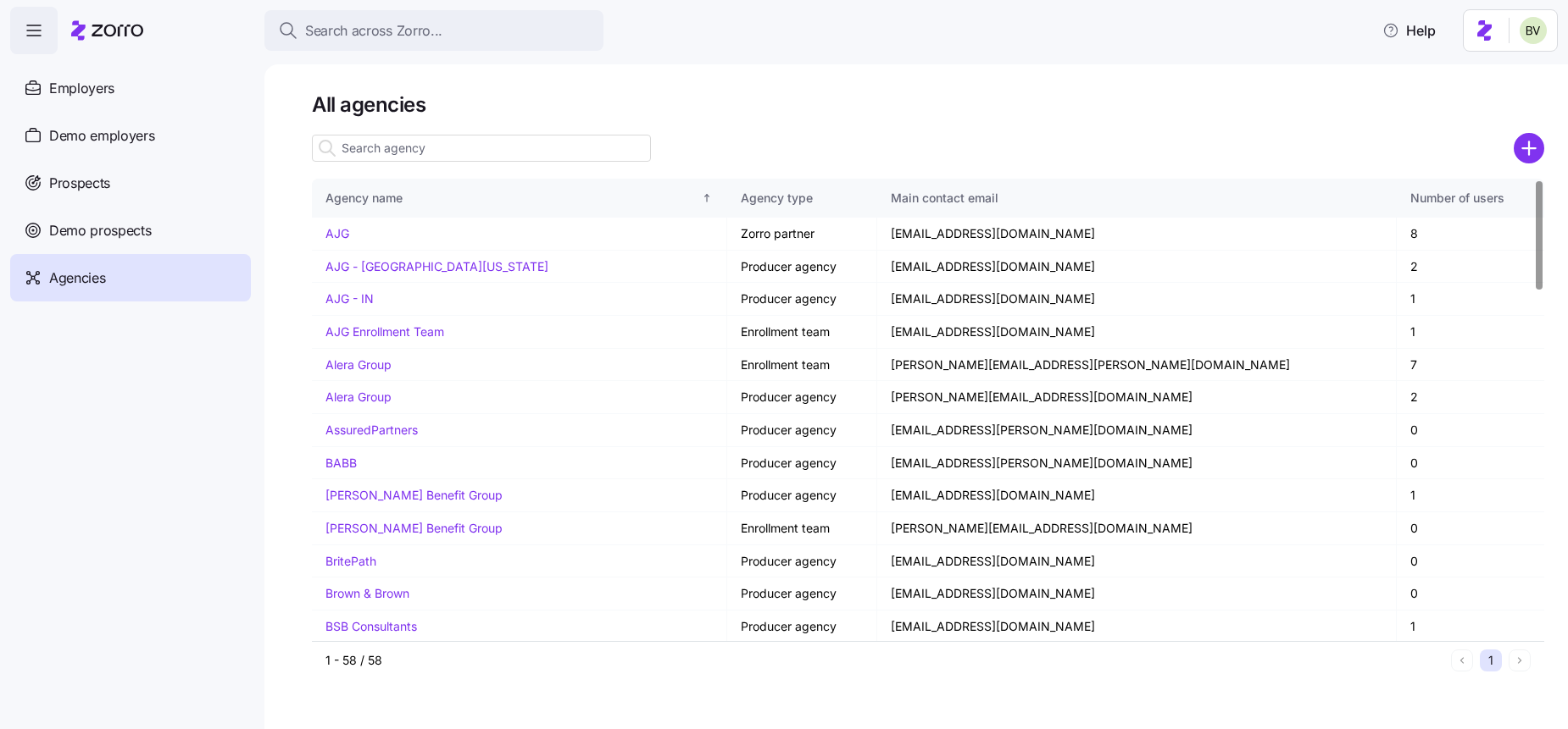
click at [1529, 143] on icon "add icon" at bounding box center [1529, 148] width 0 height 13
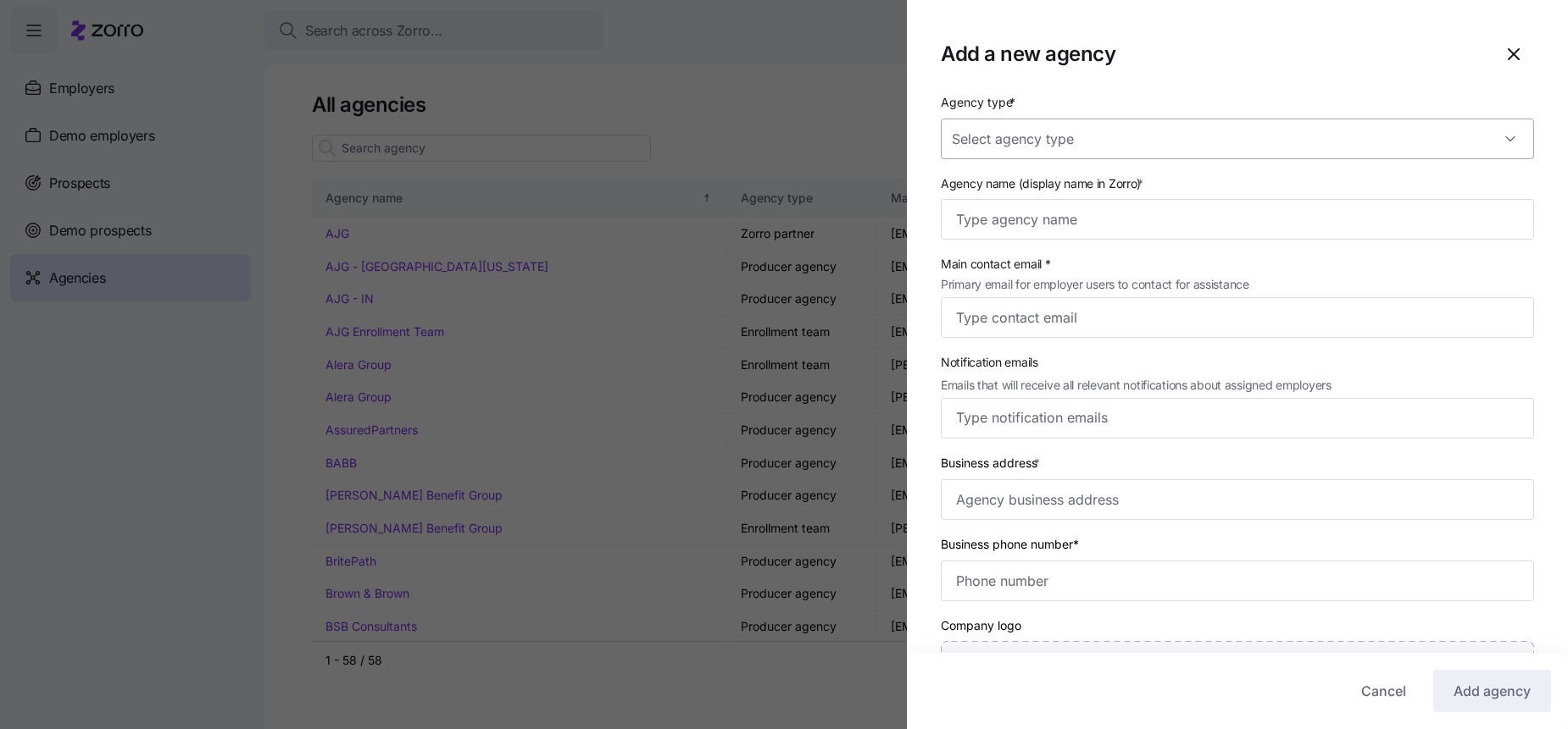
click at [1074, 138] on input "Agency type *" at bounding box center [1237, 139] width 594 height 41
click at [1040, 225] on div "Producer" at bounding box center [1237, 225] width 579 height 36
type input "Producer"
click at [1017, 221] on input "Agency name (display name in Zorro) *" at bounding box center [1237, 220] width 594 height 41
type input "[GEOGRAPHIC_DATA] - [GEOGRAPHIC_DATA]"
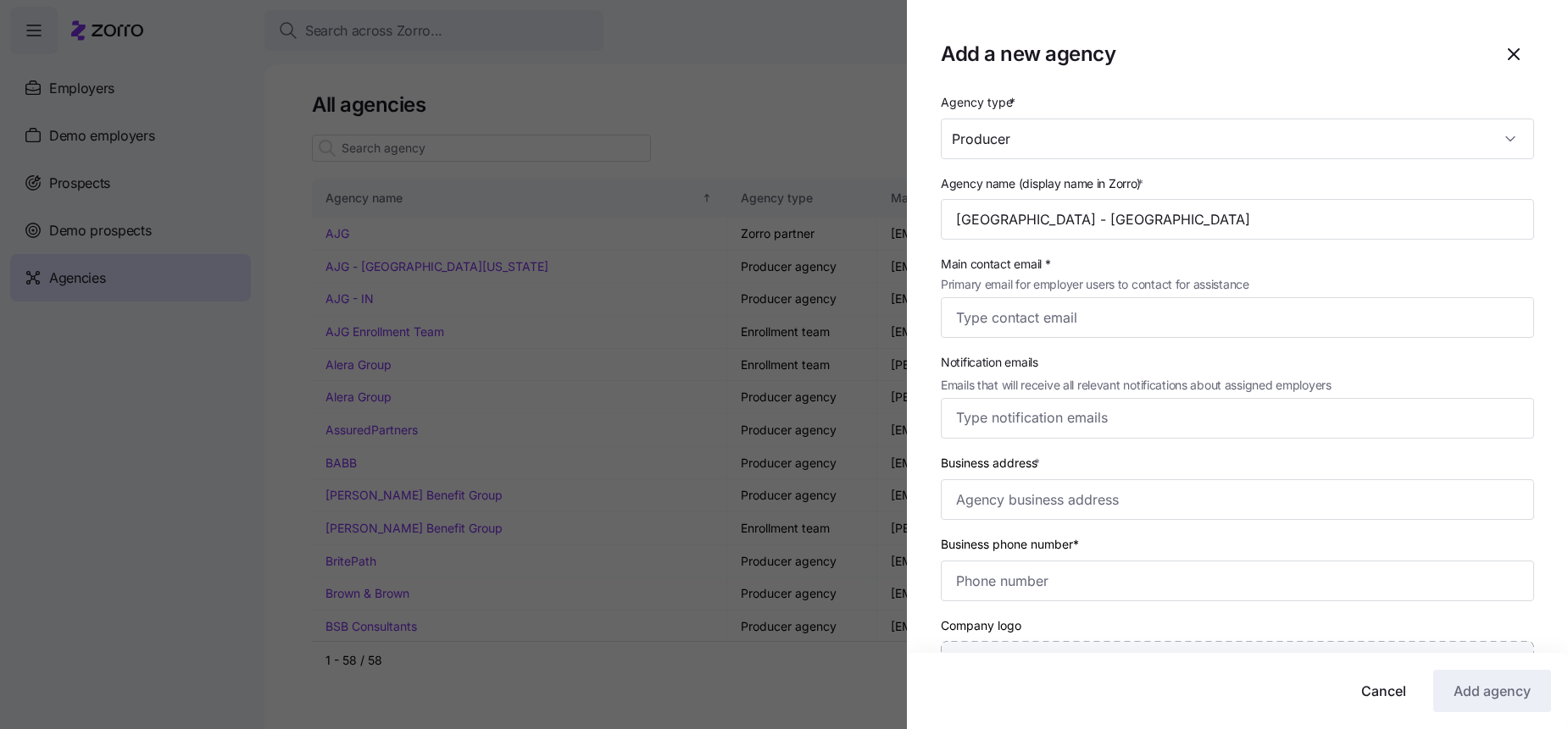
click at [412, 142] on div at bounding box center [784, 364] width 1568 height 729
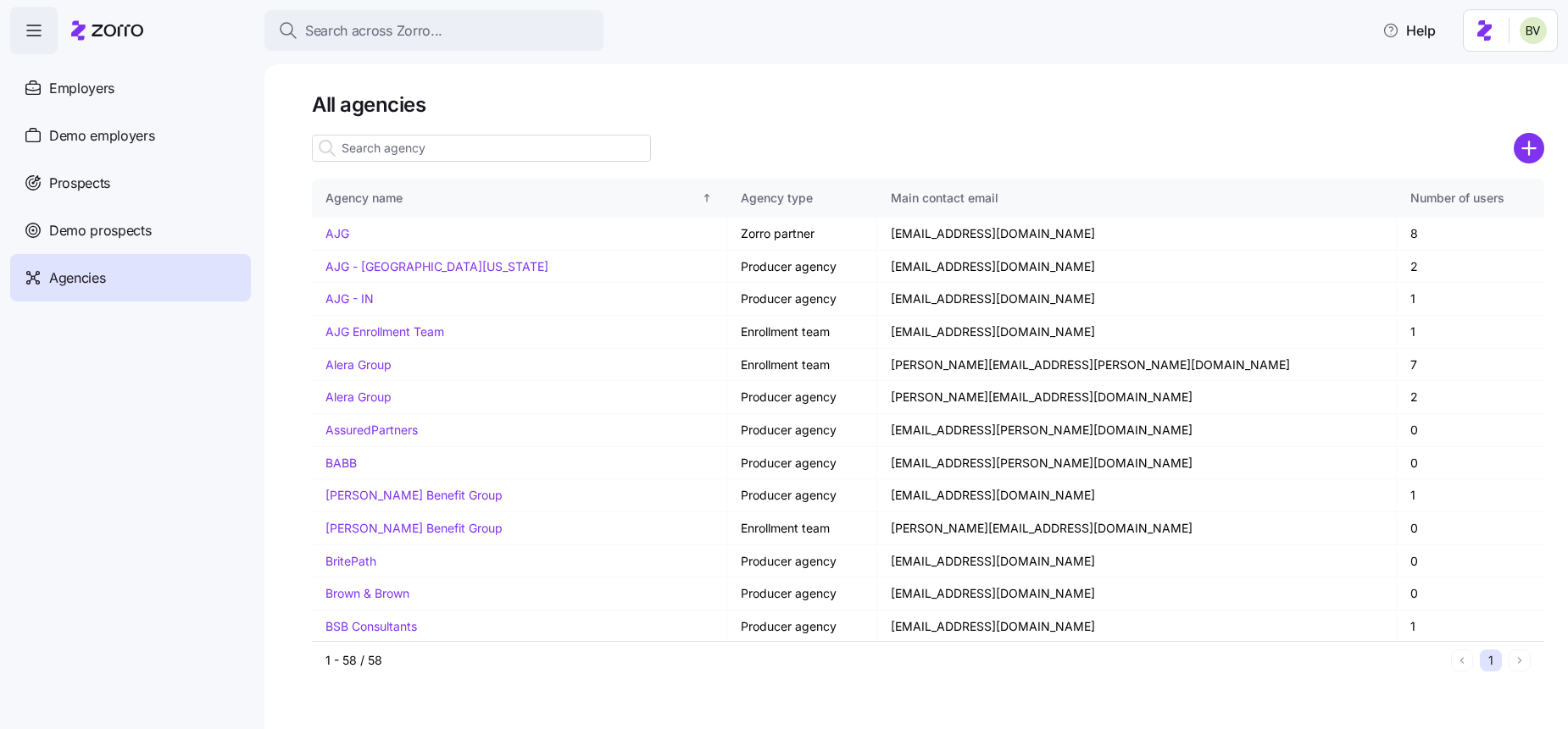
click at [421, 155] on input at bounding box center [481, 148] width 339 height 27
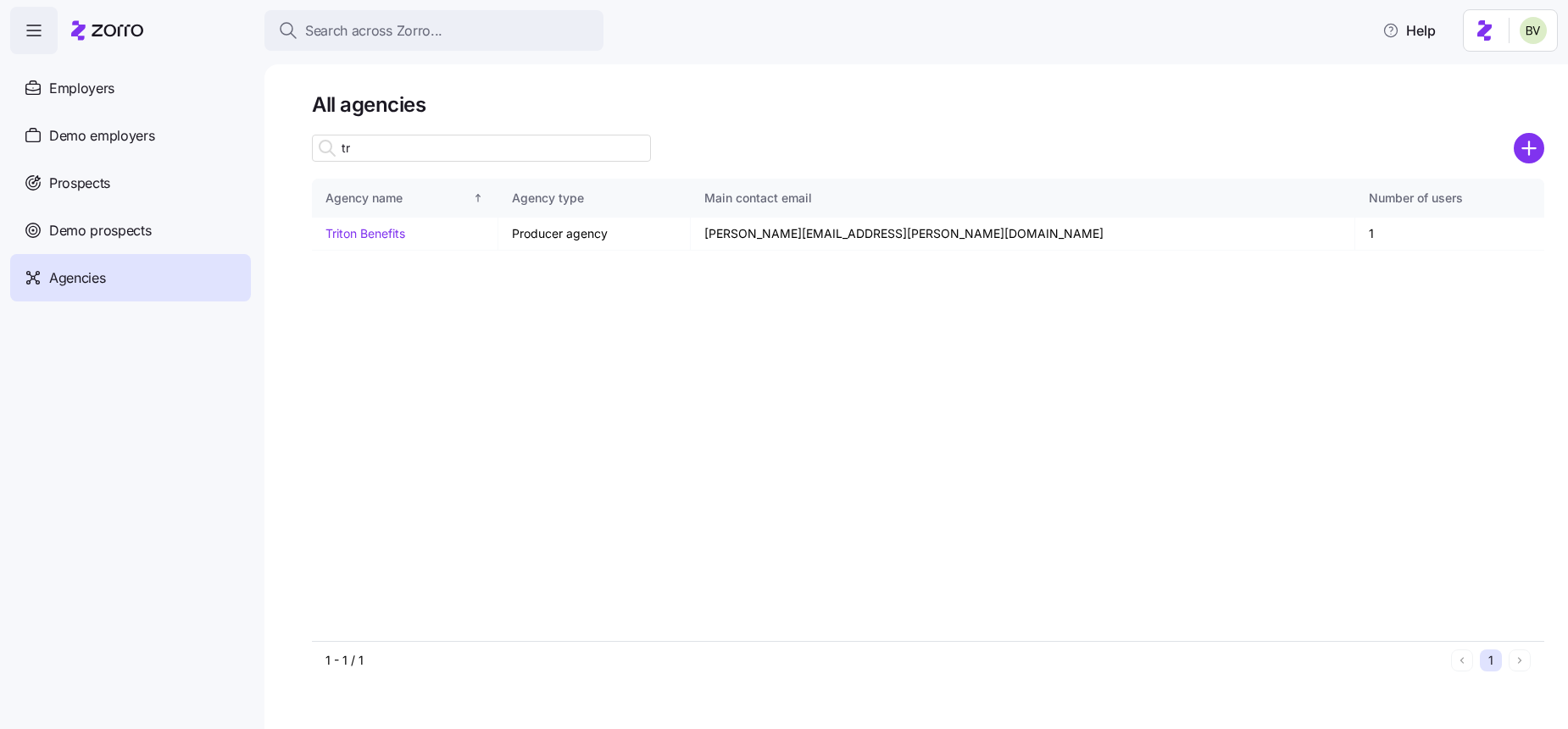
type input "t"
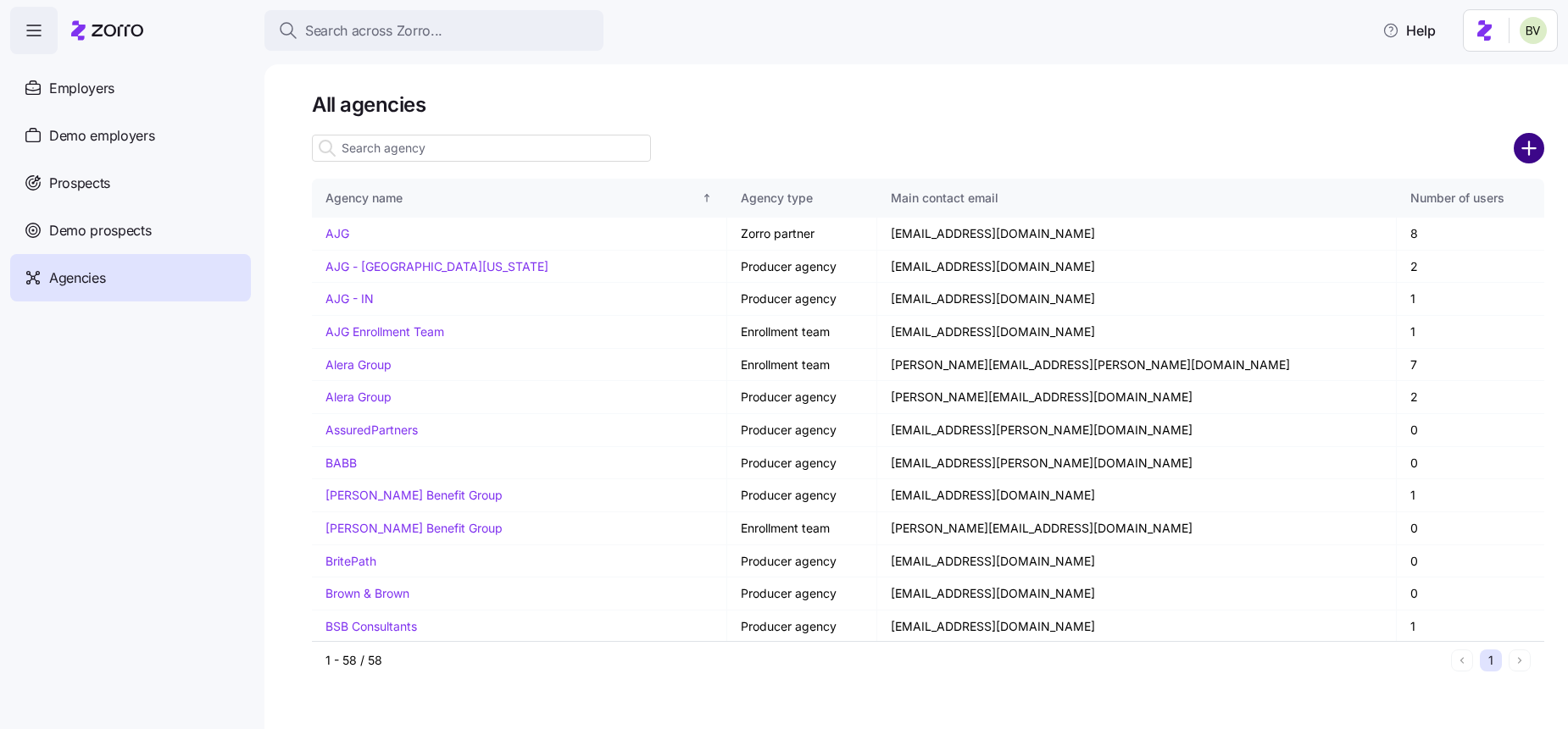
click at [1522, 150] on circle "add icon" at bounding box center [1529, 148] width 28 height 28
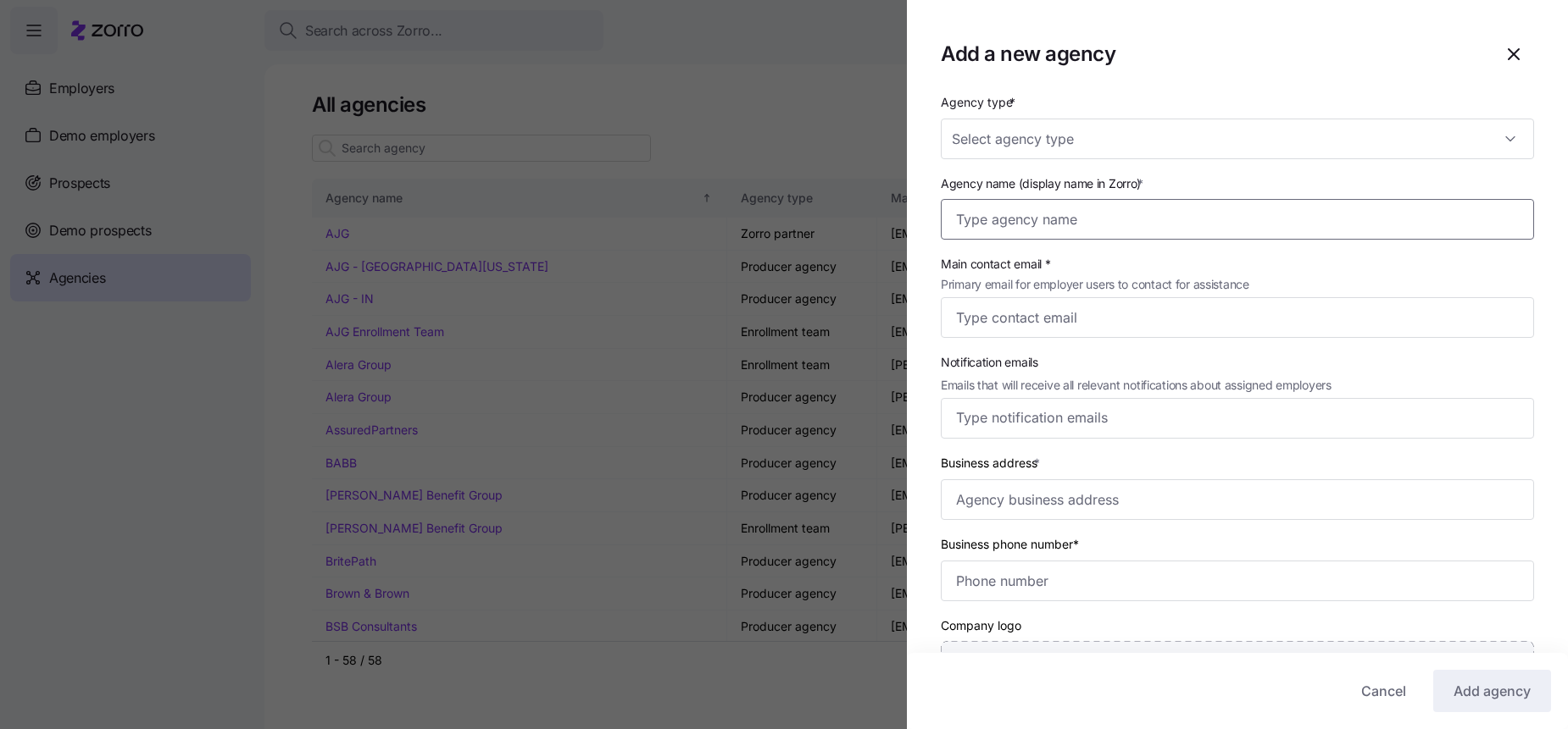
click at [1019, 214] on input "Agency name (display name in Zorro) *" at bounding box center [1237, 220] width 594 height 41
type input "Triton Benefits - [GEOGRAPHIC_DATA]"
click at [1054, 139] on input "Agency type *" at bounding box center [1237, 139] width 594 height 41
click at [1041, 225] on div "Producer" at bounding box center [1237, 225] width 579 height 36
type input "Producer"
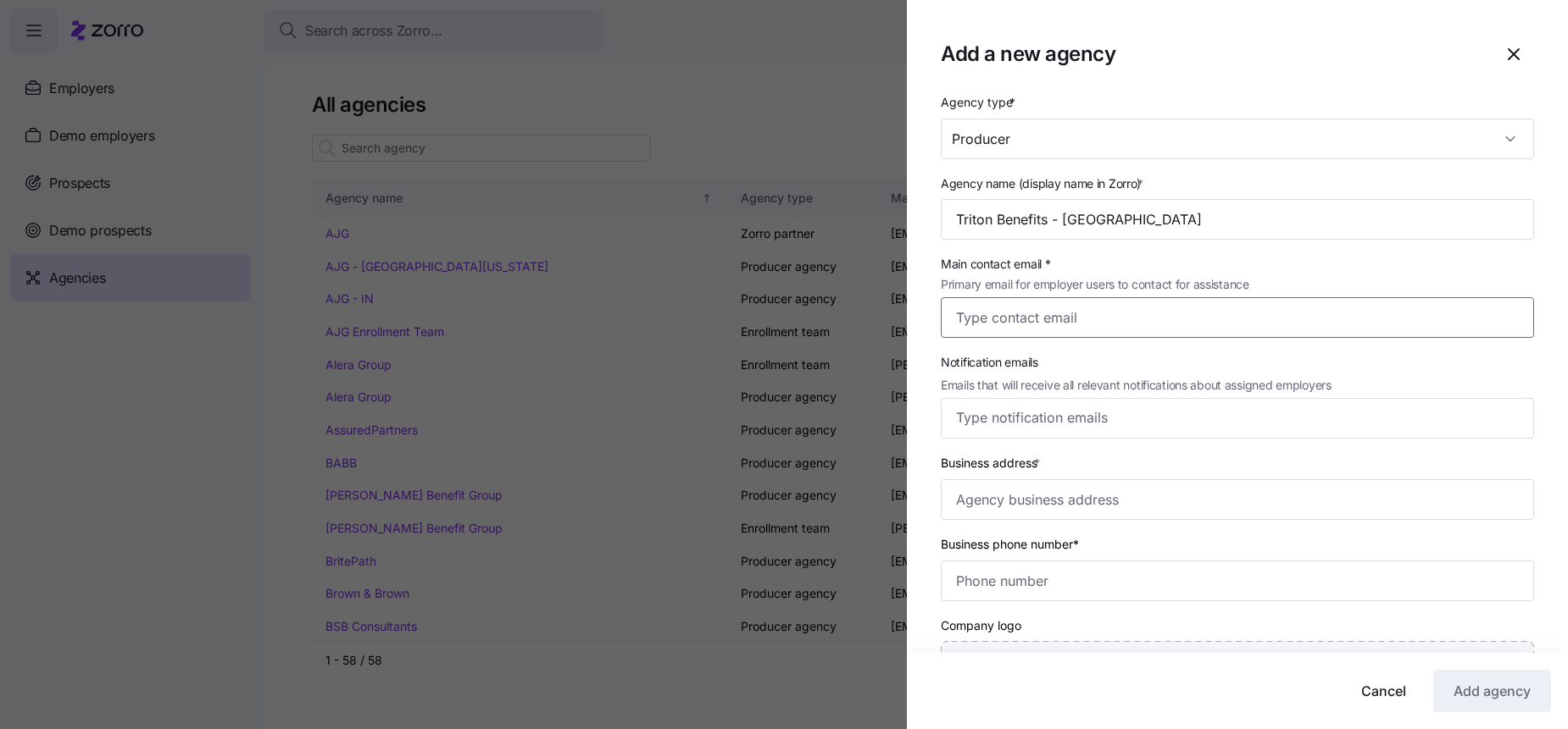
click at [1050, 323] on input "Main contact email * Primary email for employer users to contact for assistance" at bounding box center [1237, 318] width 594 height 41
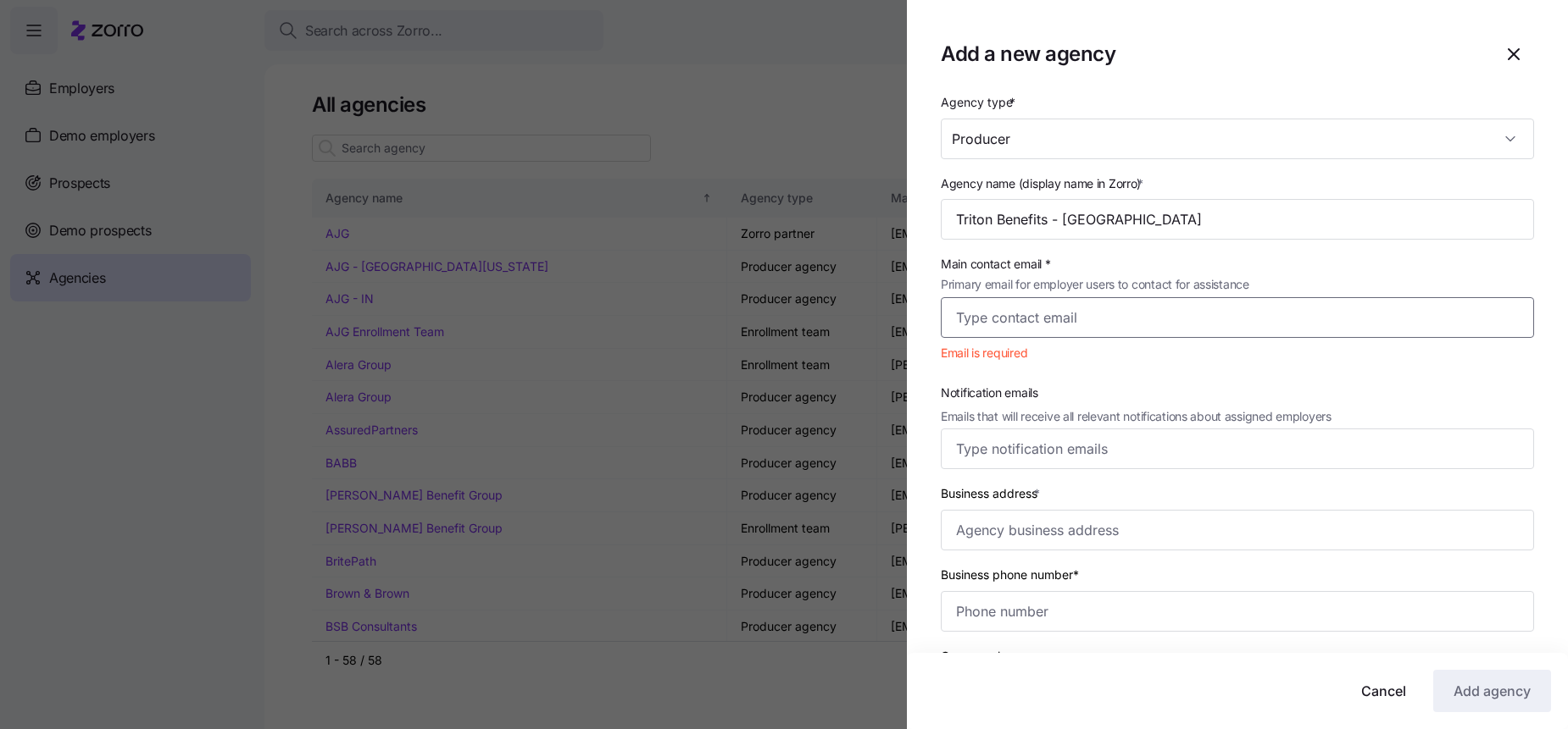
click at [1037, 307] on input "Main contact email * Primary email for employer users to contact for assistance" at bounding box center [1237, 318] width 594 height 41
paste input "[PERSON_NAME][EMAIL_ADDRESS][PERSON_NAME][DOMAIN_NAME]"
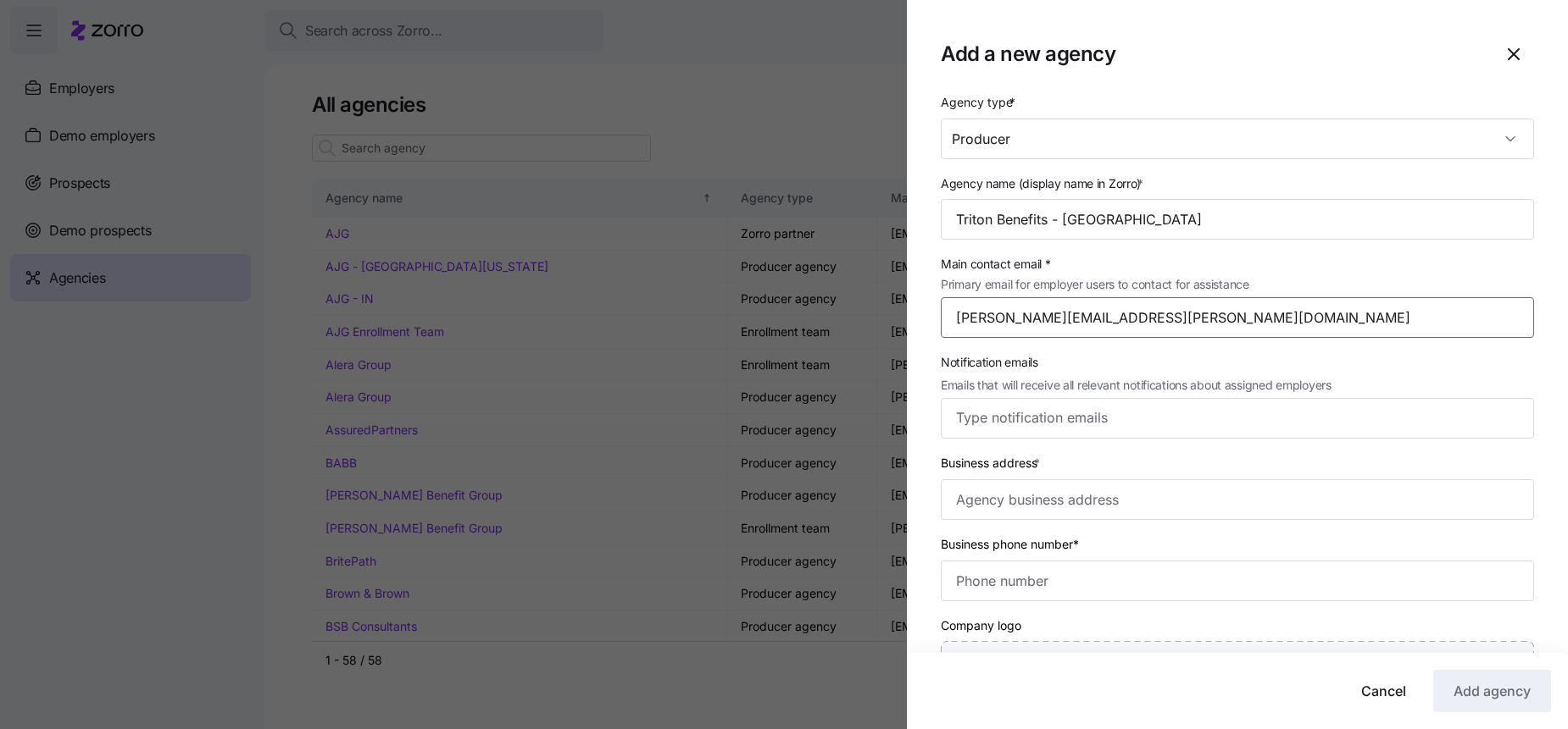
type input "[PERSON_NAME][EMAIL_ADDRESS][PERSON_NAME][DOMAIN_NAME]"
click at [1213, 348] on div "Notification emails Emails that will receive all relevant notifications about a…" at bounding box center [1237, 395] width 607 height 101
click at [1210, 423] on input "Notification emails Emails that will receive all relevant notifications about a…" at bounding box center [1221, 418] width 531 height 22
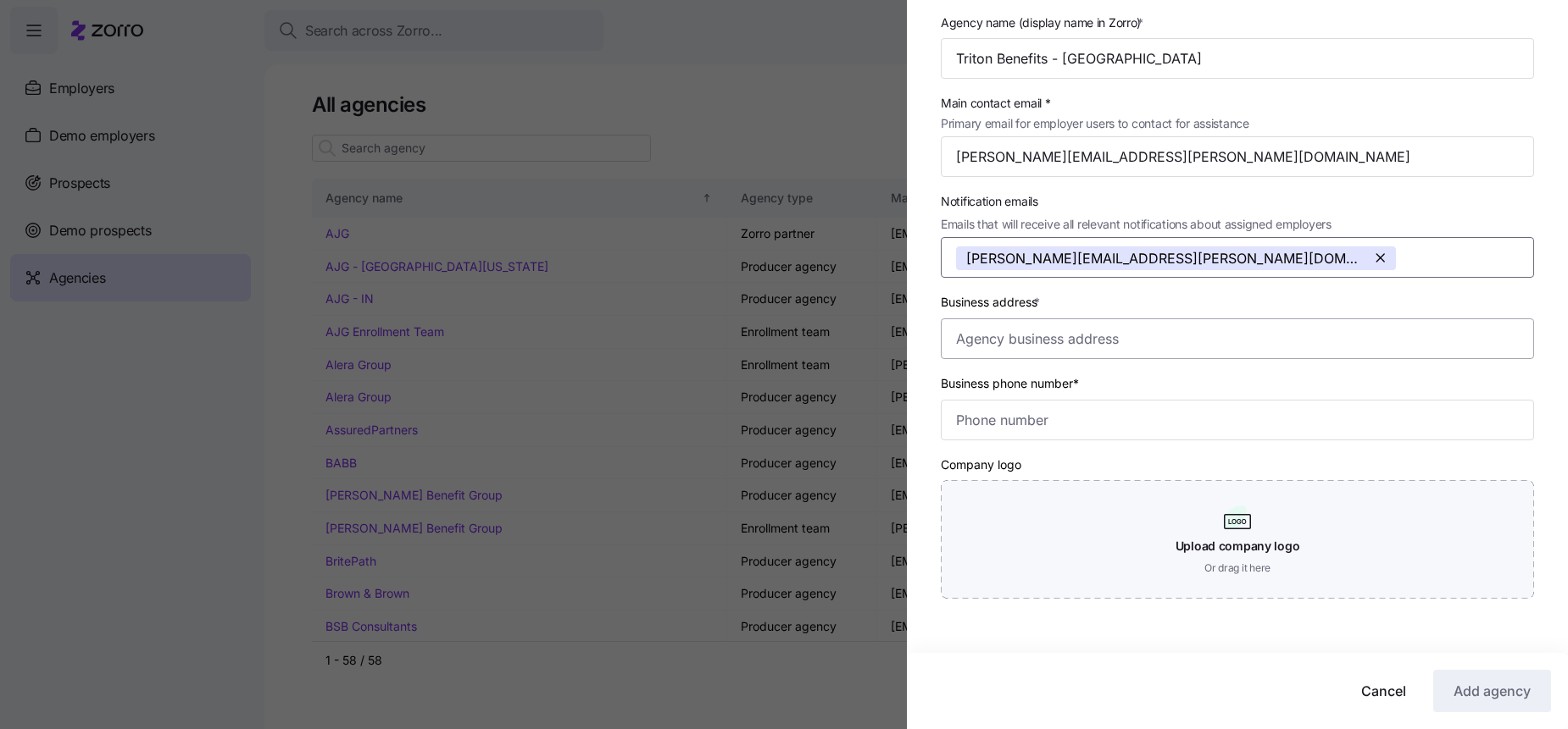
scroll to position [195, 0]
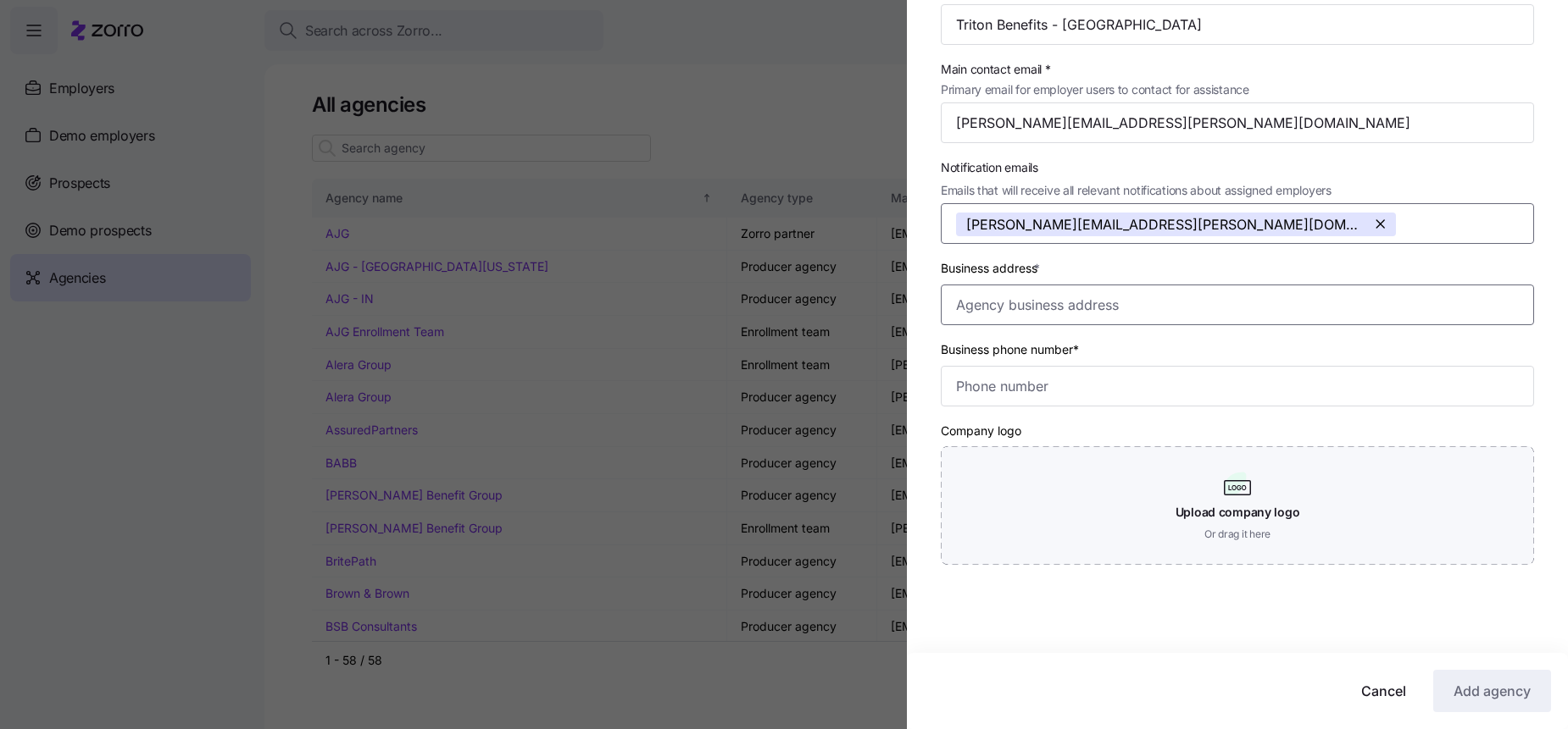
click at [998, 301] on input "Business address *" at bounding box center [1237, 306] width 594 height 41
paste input "[STREET_ADDRESS]"
type input "[STREET_ADDRESS]"
click at [931, 267] on div "Agency type * Producer Agency name (display name in Zorro) * Triton Benefits - …" at bounding box center [1236, 247] width 661 height 702
click at [1019, 384] on input "Business phone number*" at bounding box center [1237, 387] width 594 height 41
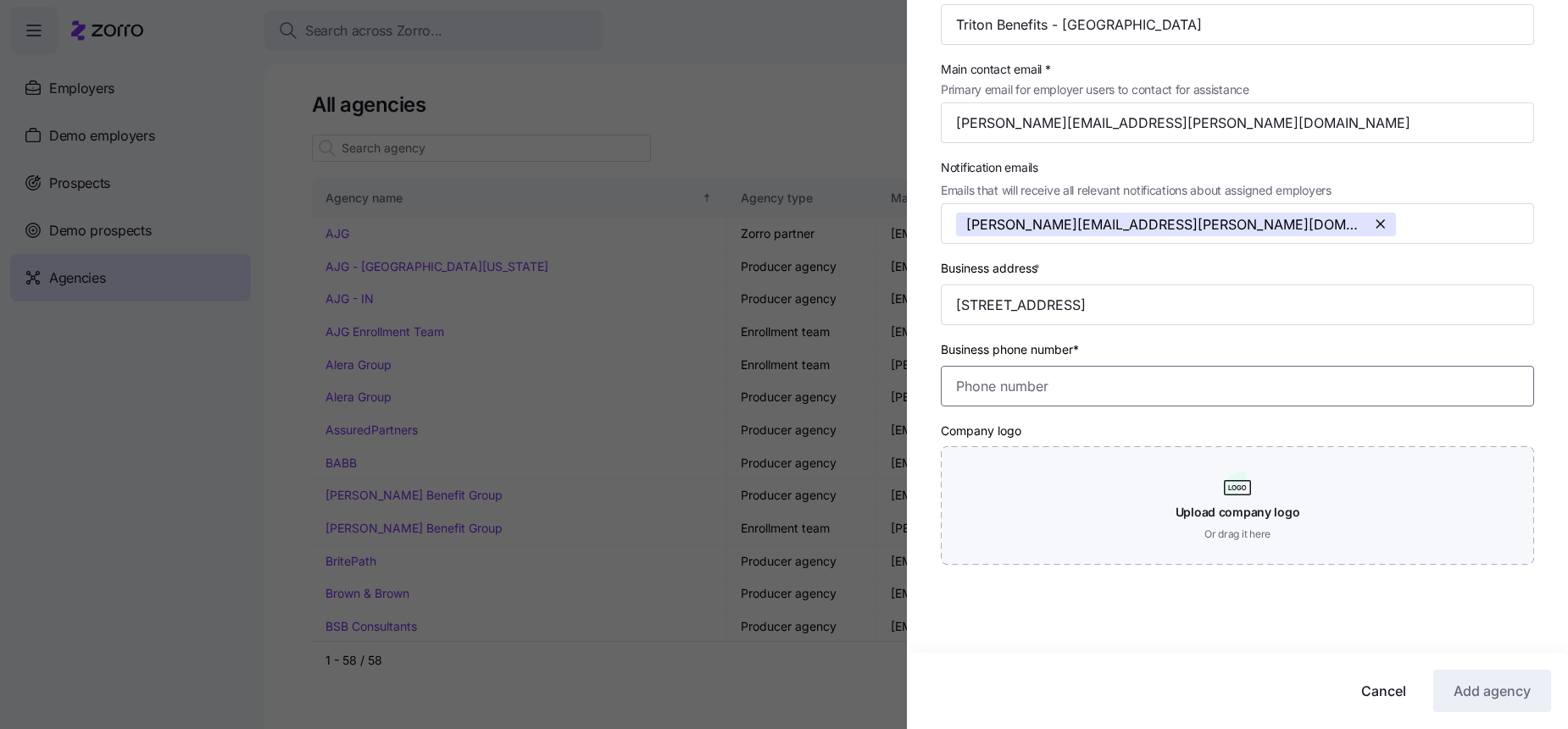
paste input "[PHONE_NUMBER]"
type input "[PHONE_NUMBER]"
click at [1448, 685] on button "Add agency" at bounding box center [1492, 691] width 118 height 42
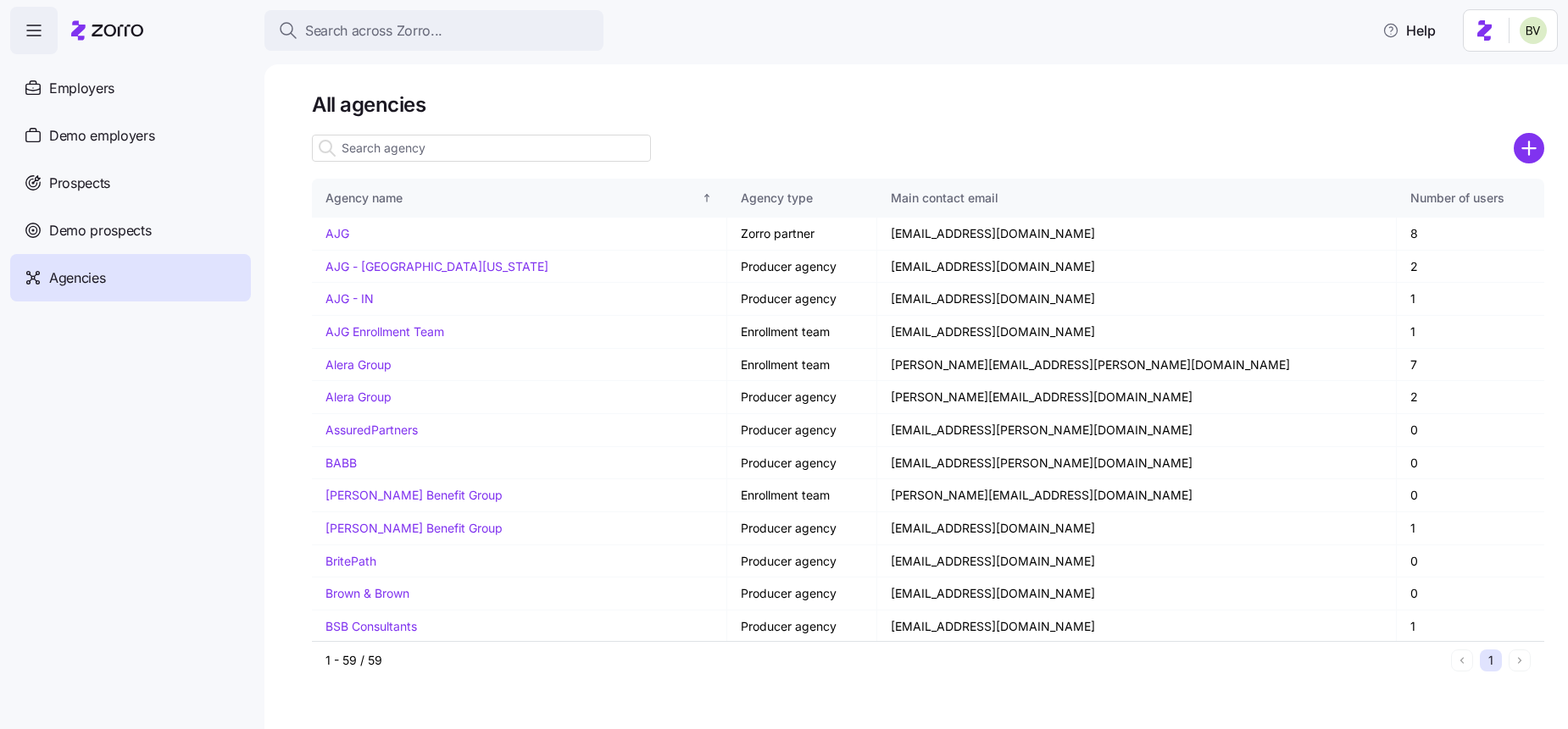
click at [557, 149] on input at bounding box center [481, 148] width 339 height 27
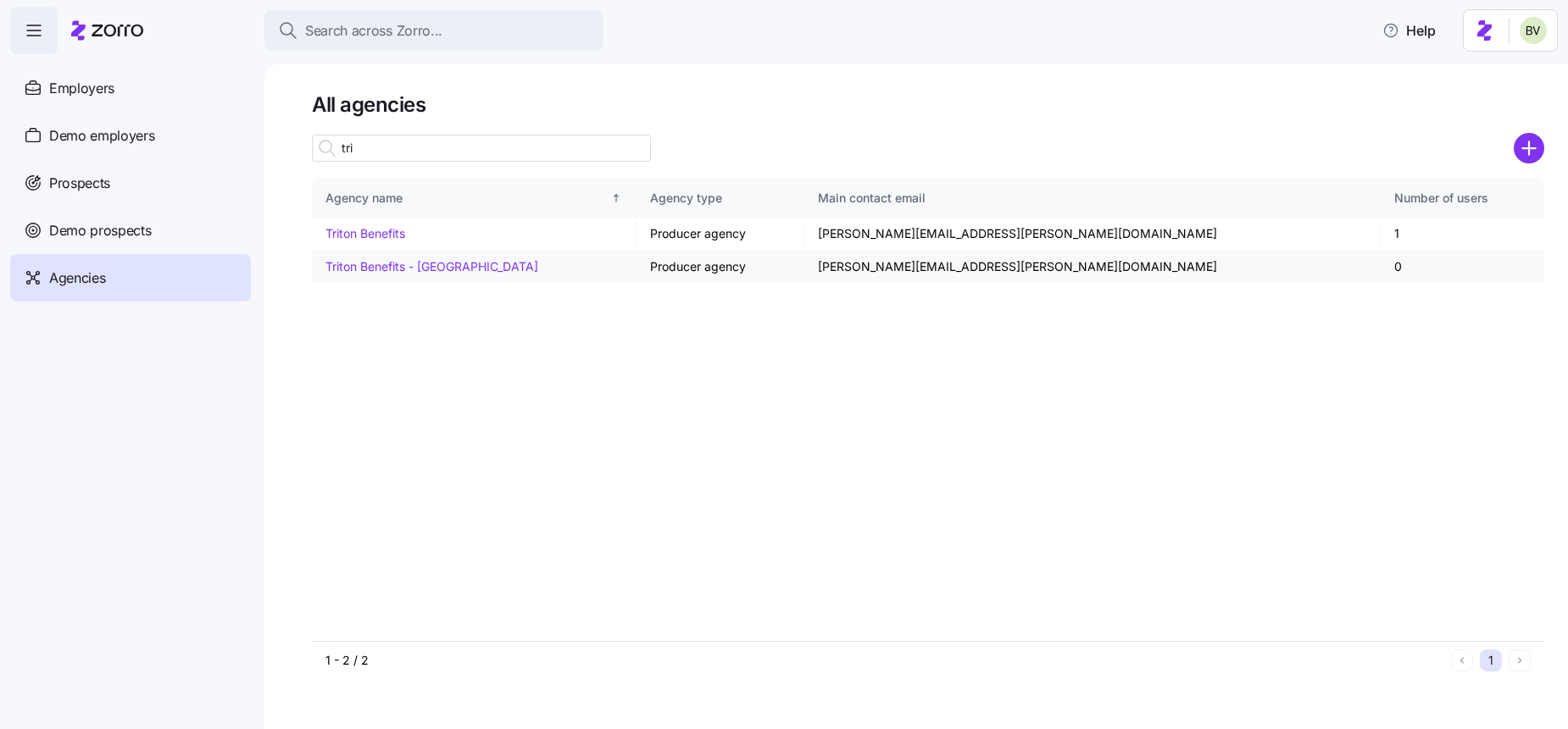
type input "tri"
click at [369, 259] on link "Triton Benefits - [GEOGRAPHIC_DATA]" at bounding box center [432, 266] width 213 height 14
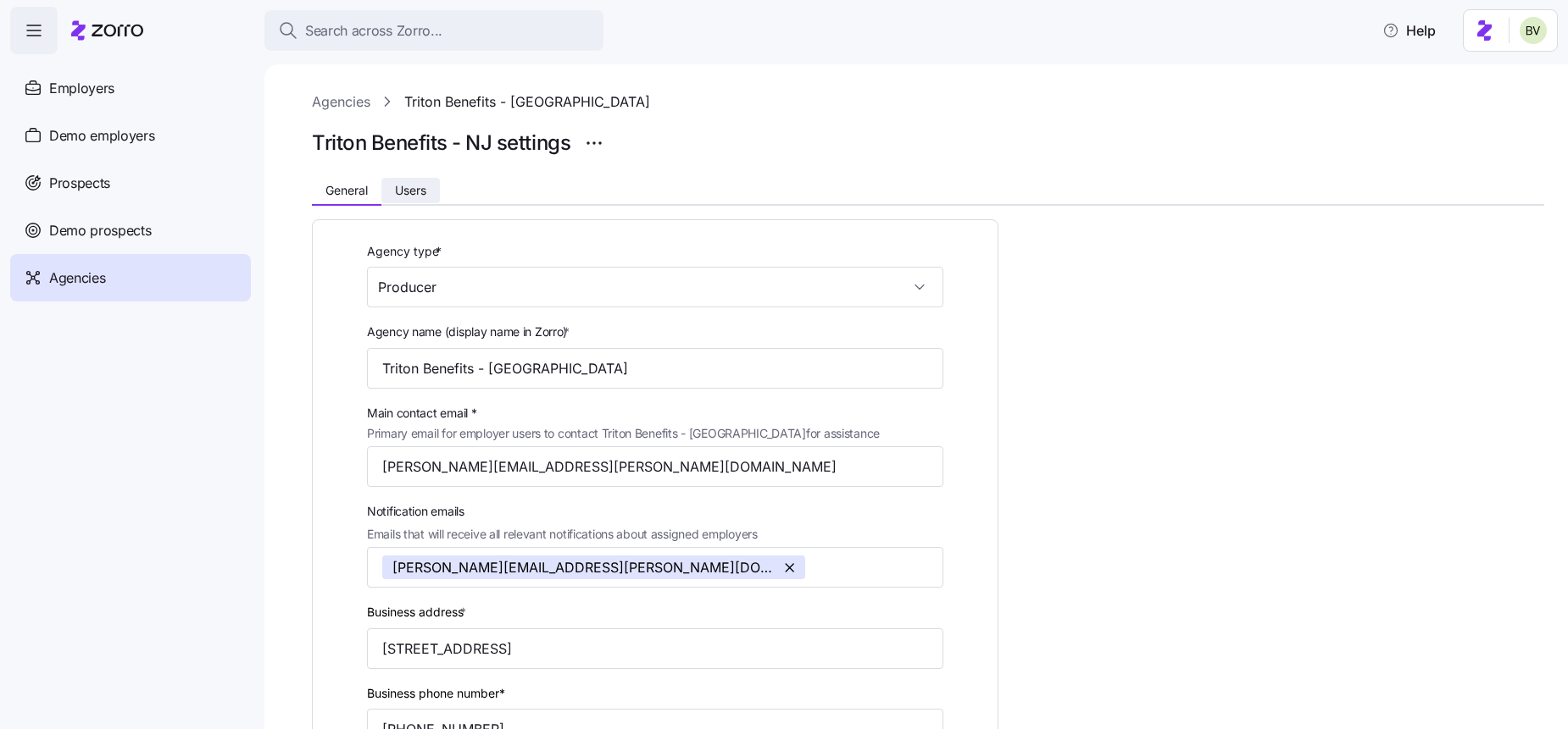
click at [407, 197] on span "Users" at bounding box center [410, 190] width 31 height 12
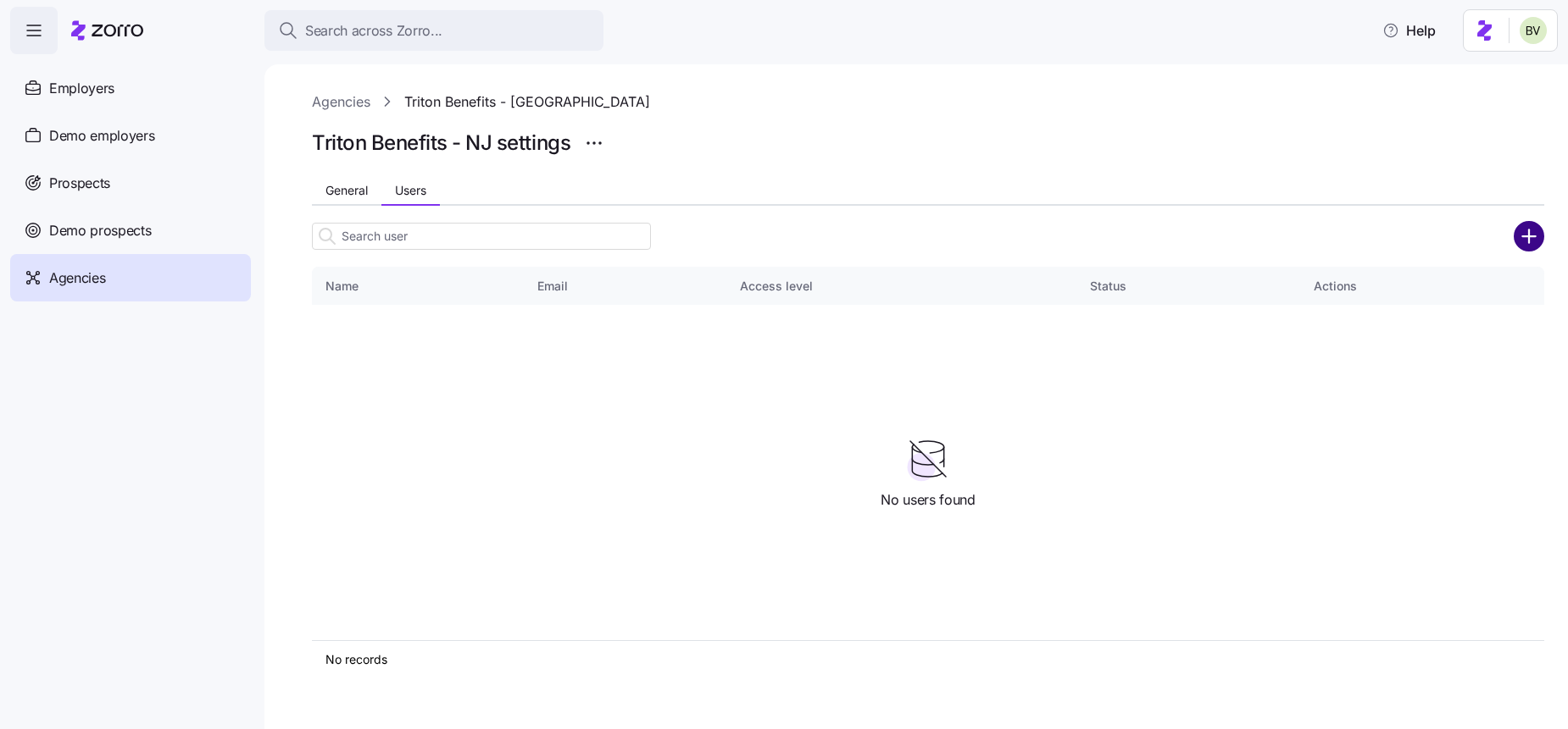
click at [1519, 242] on circle "add icon" at bounding box center [1529, 235] width 28 height 28
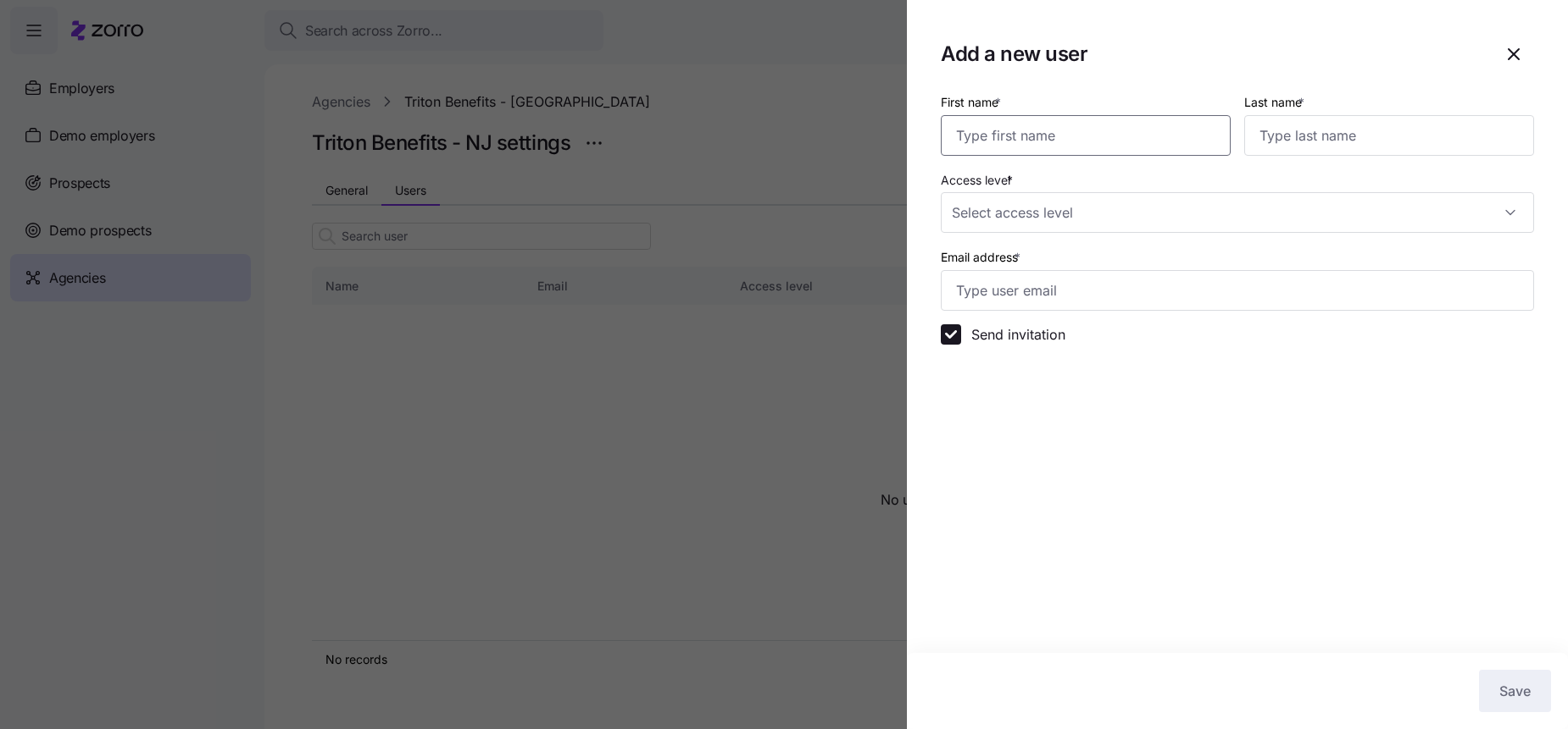
click at [1115, 154] on input "First name *" at bounding box center [1085, 136] width 290 height 41
type input "[PERSON_NAME]"
type input "T"
type input "[PERSON_NAME]"
click at [1113, 210] on input "Access level *" at bounding box center [1237, 213] width 594 height 41
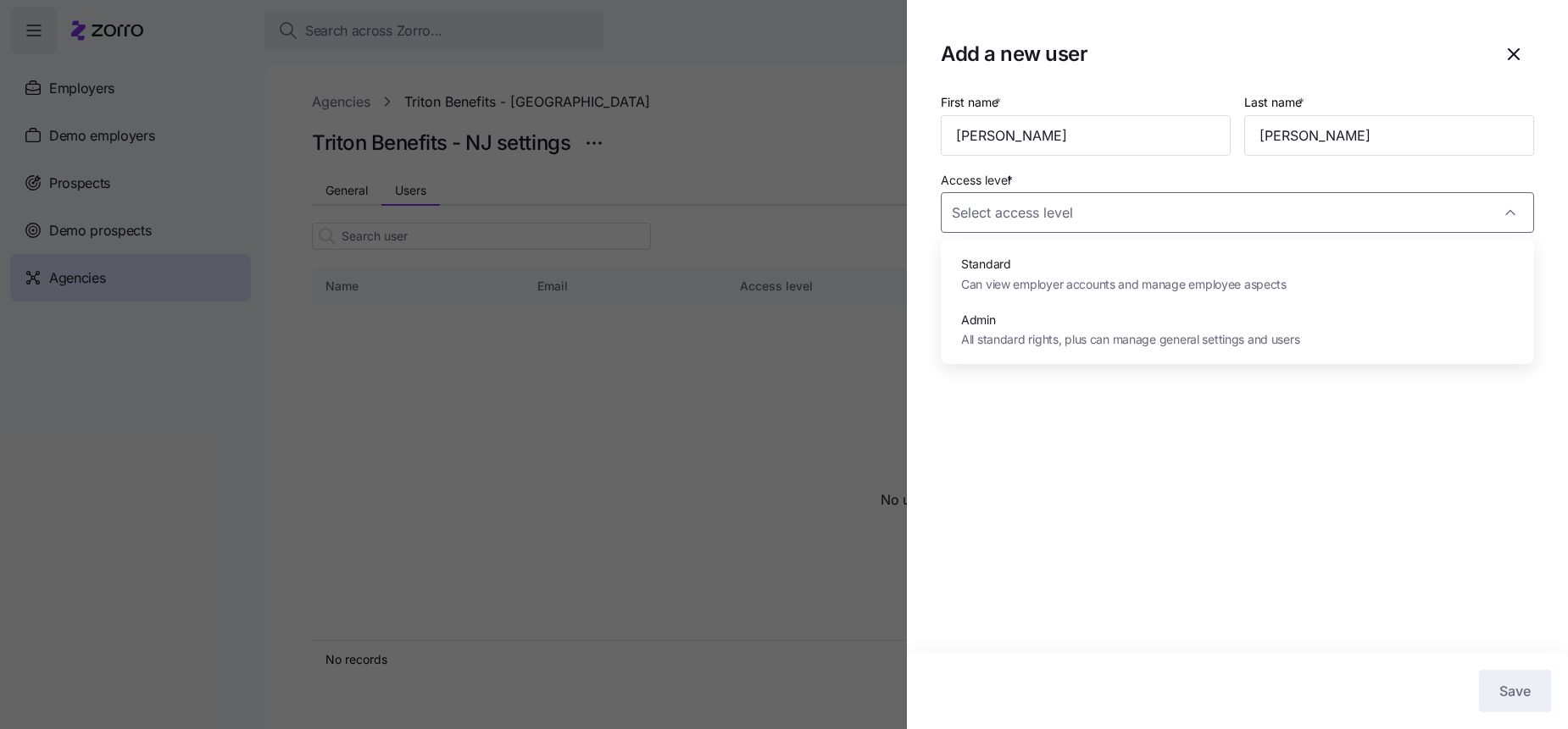
click at [1109, 326] on span "Admin" at bounding box center [1130, 320] width 338 height 19
type input "Admin"
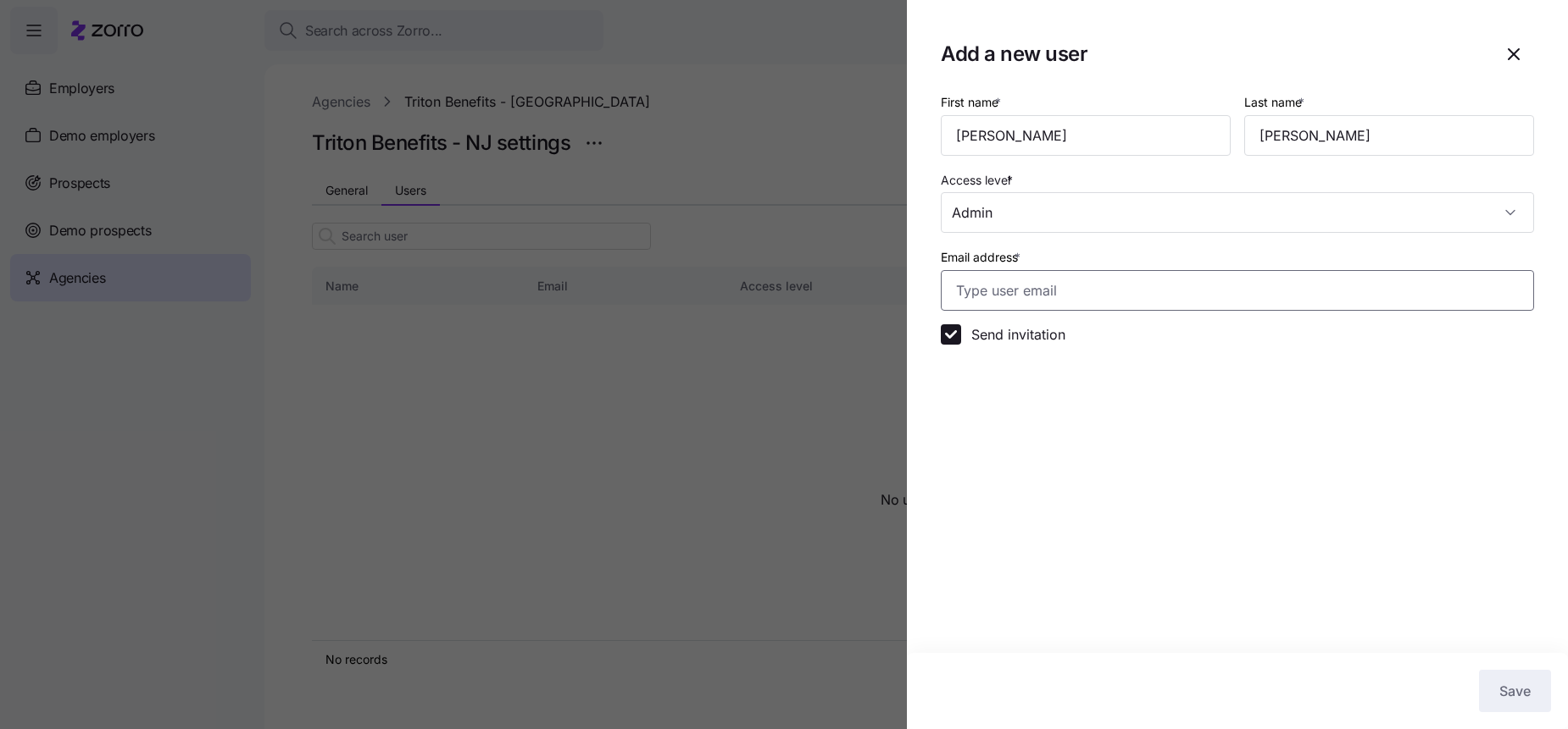
click at [1109, 302] on input "Email address *" at bounding box center [1237, 290] width 594 height 41
paste input ": [PHONE_NUMBER]"
type input ": [PHONE_NUMBER]"
drag, startPoint x: 1105, startPoint y: 297, endPoint x: 932, endPoint y: 281, distance: 173.7
click at [932, 281] on section "Add a new user First name * [PERSON_NAME] Last name * [PERSON_NAME] Access leve…" at bounding box center [1236, 364] width 661 height 729
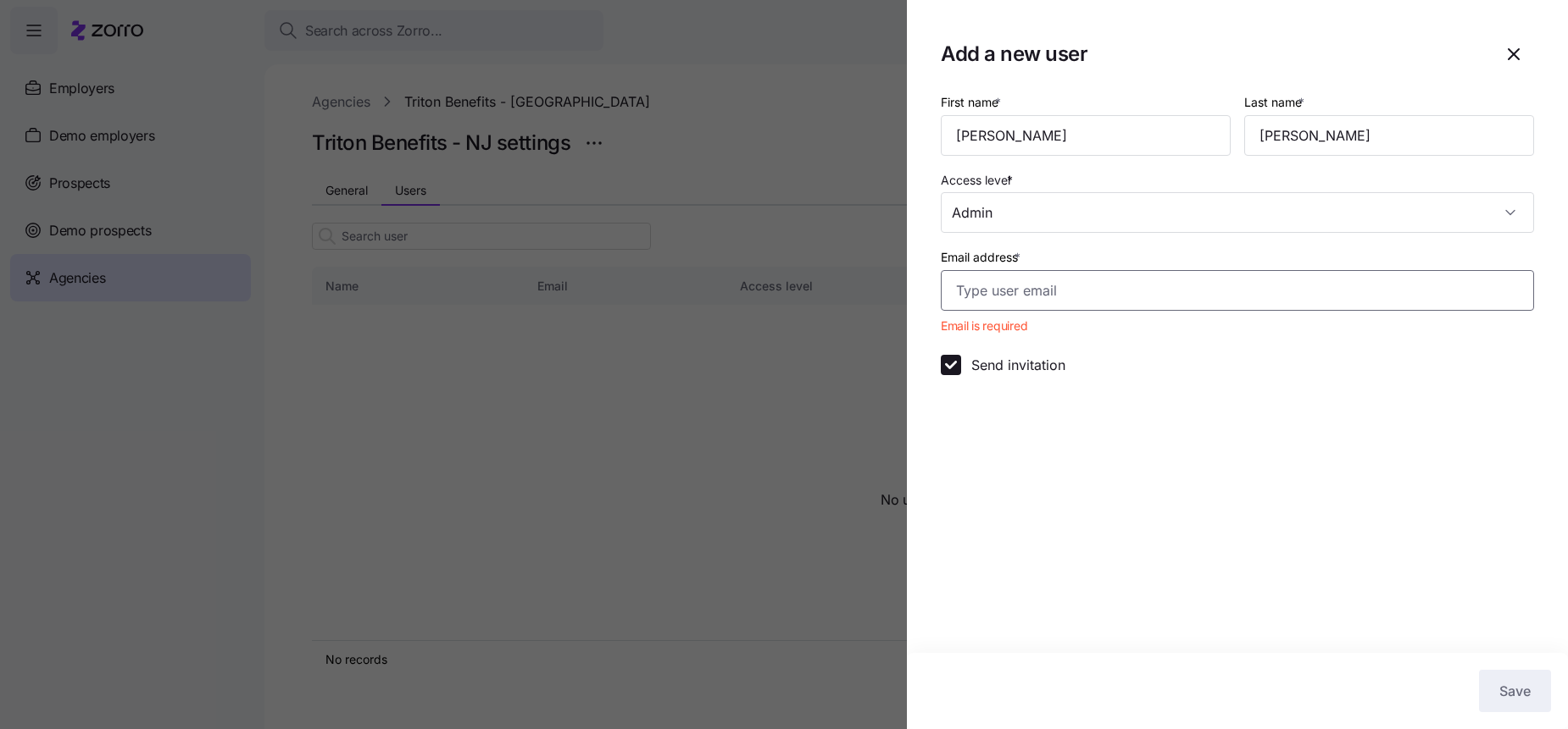
paste input "[PERSON_NAME][EMAIL_ADDRESS][PERSON_NAME][DOMAIN_NAME]"
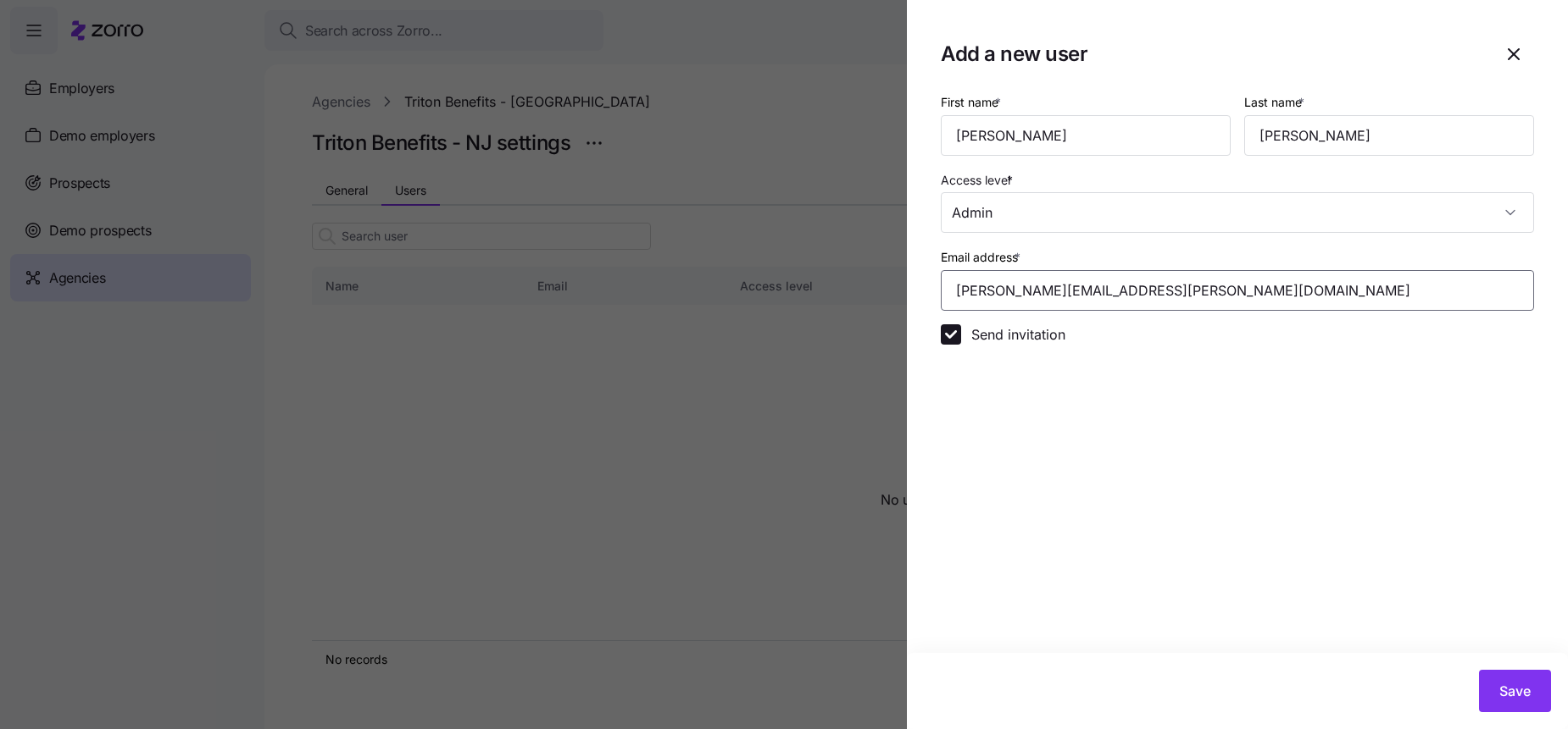
type input "[PERSON_NAME][EMAIL_ADDRESS][PERSON_NAME][DOMAIN_NAME]"
click at [1217, 421] on section "Add a new user First name * [PERSON_NAME] Last name * [PERSON_NAME] Access leve…" at bounding box center [1236, 364] width 661 height 729
click at [1498, 680] on button "Save" at bounding box center [1514, 691] width 72 height 42
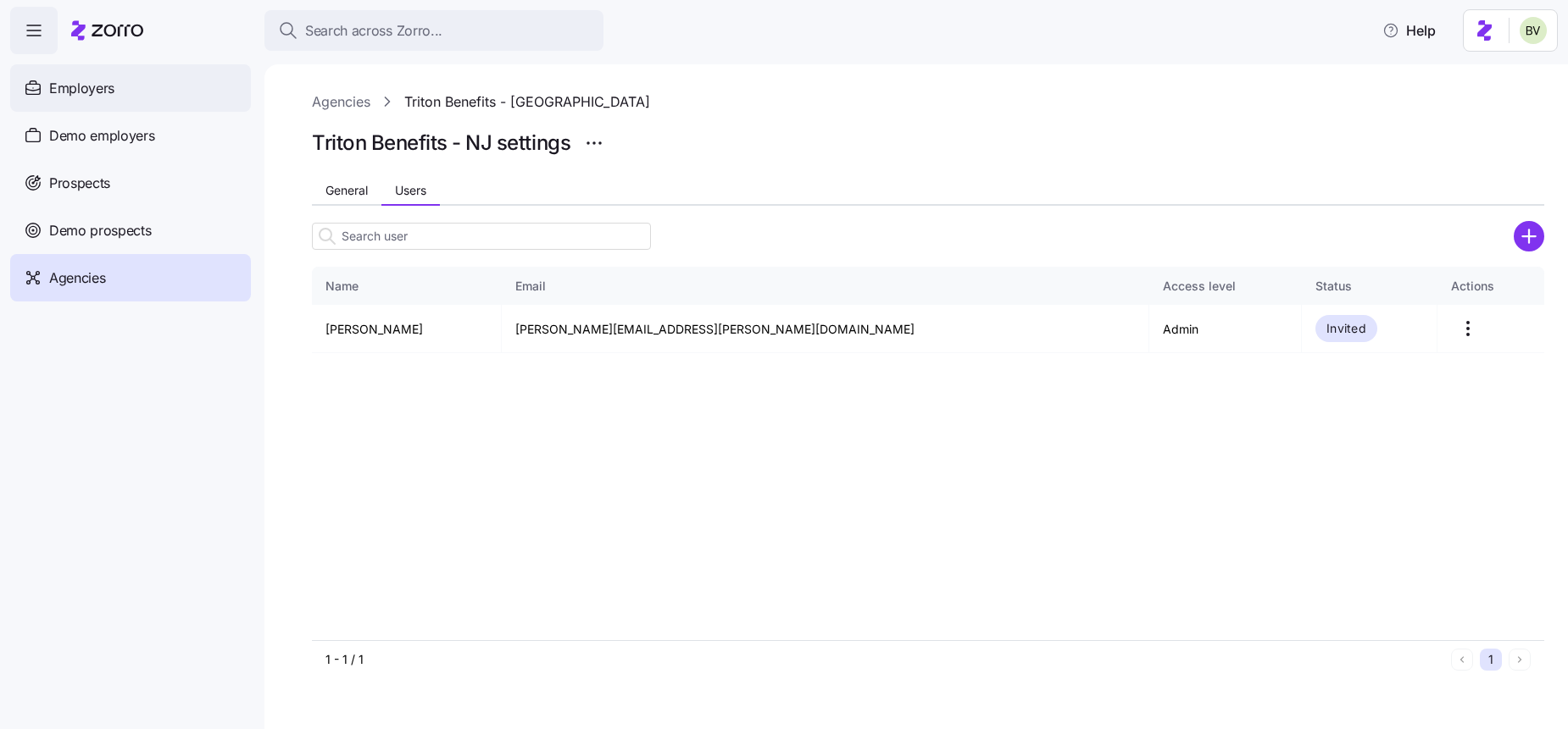
click at [110, 78] on span "Employers" at bounding box center [81, 88] width 65 height 21
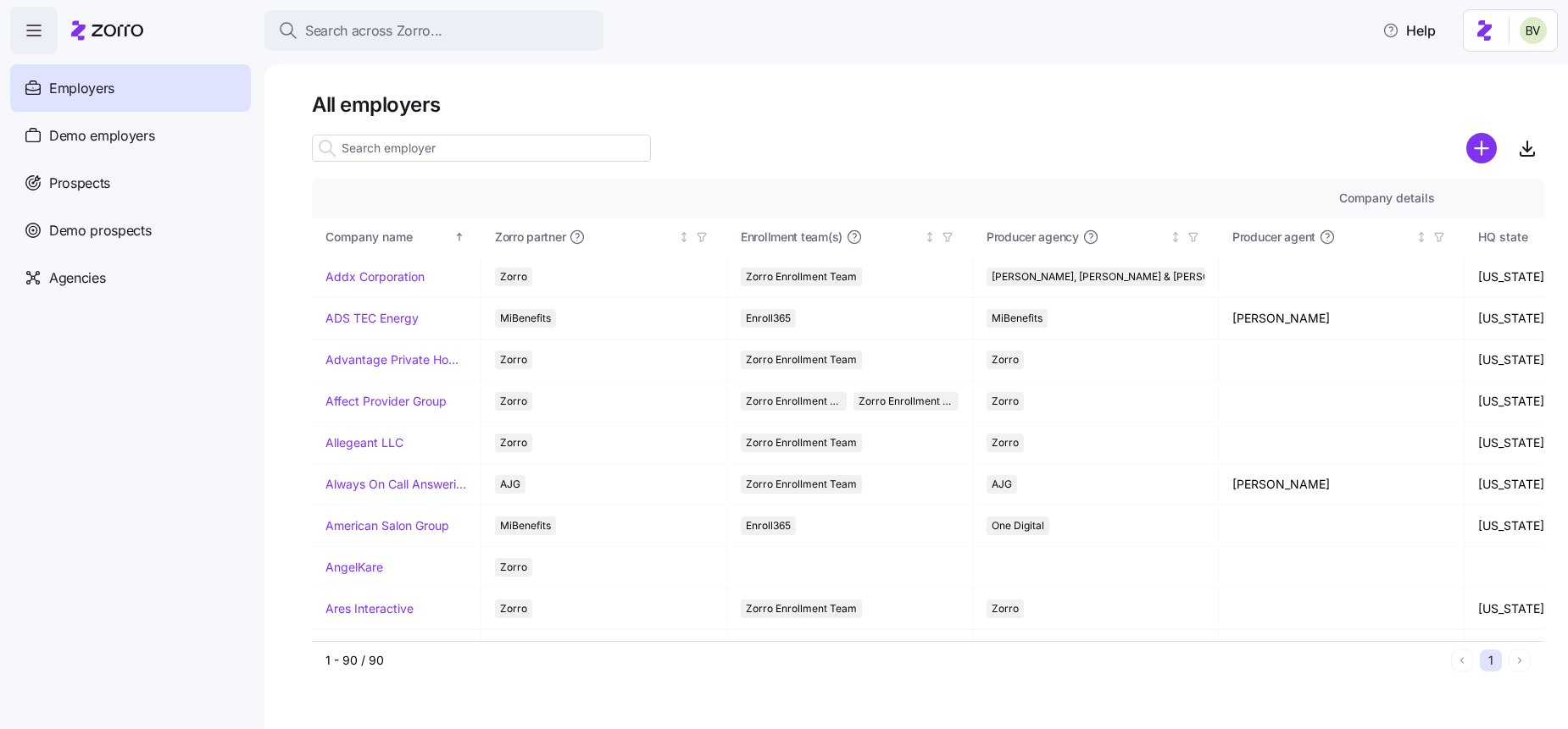
click at [410, 151] on input at bounding box center [481, 148] width 339 height 27
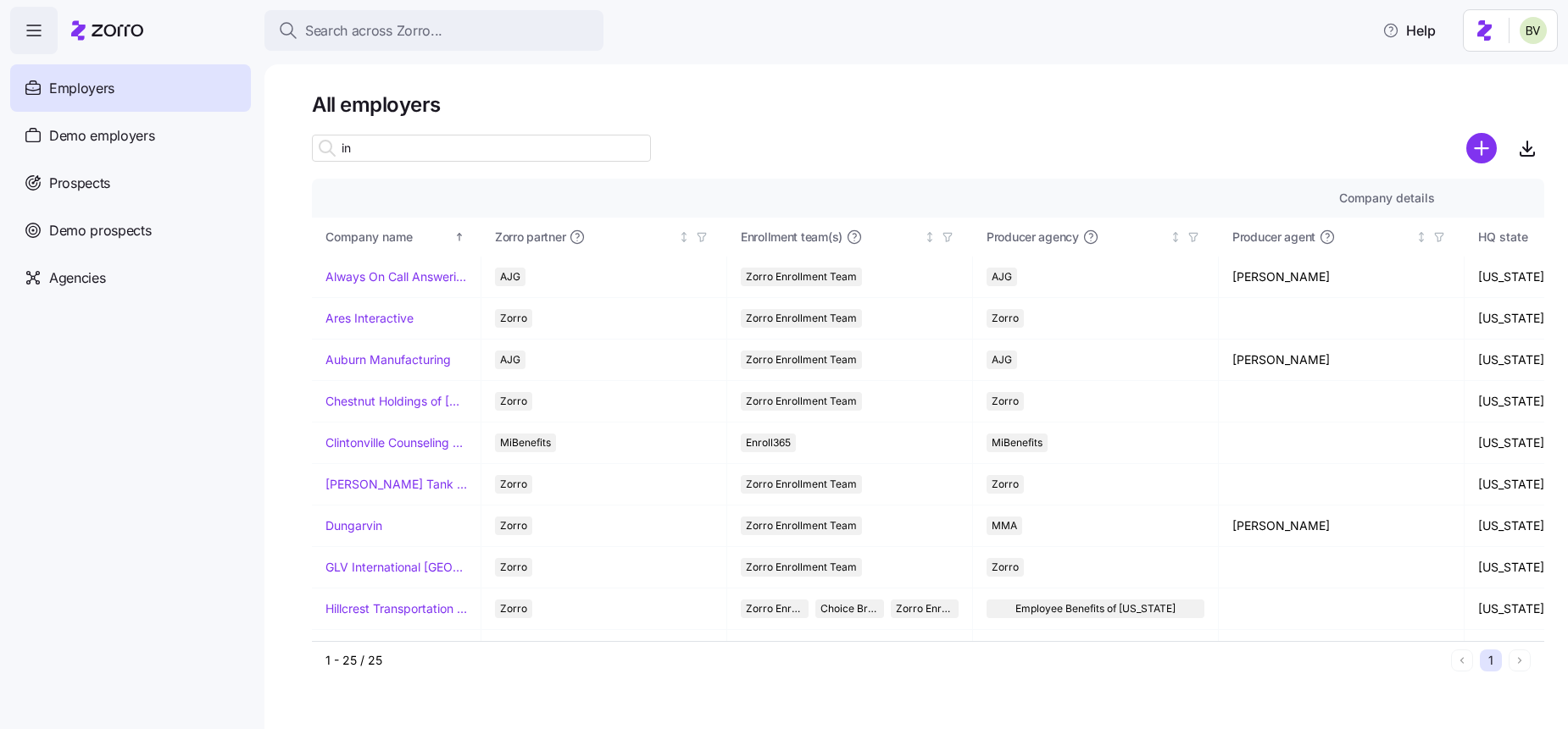
type input "i"
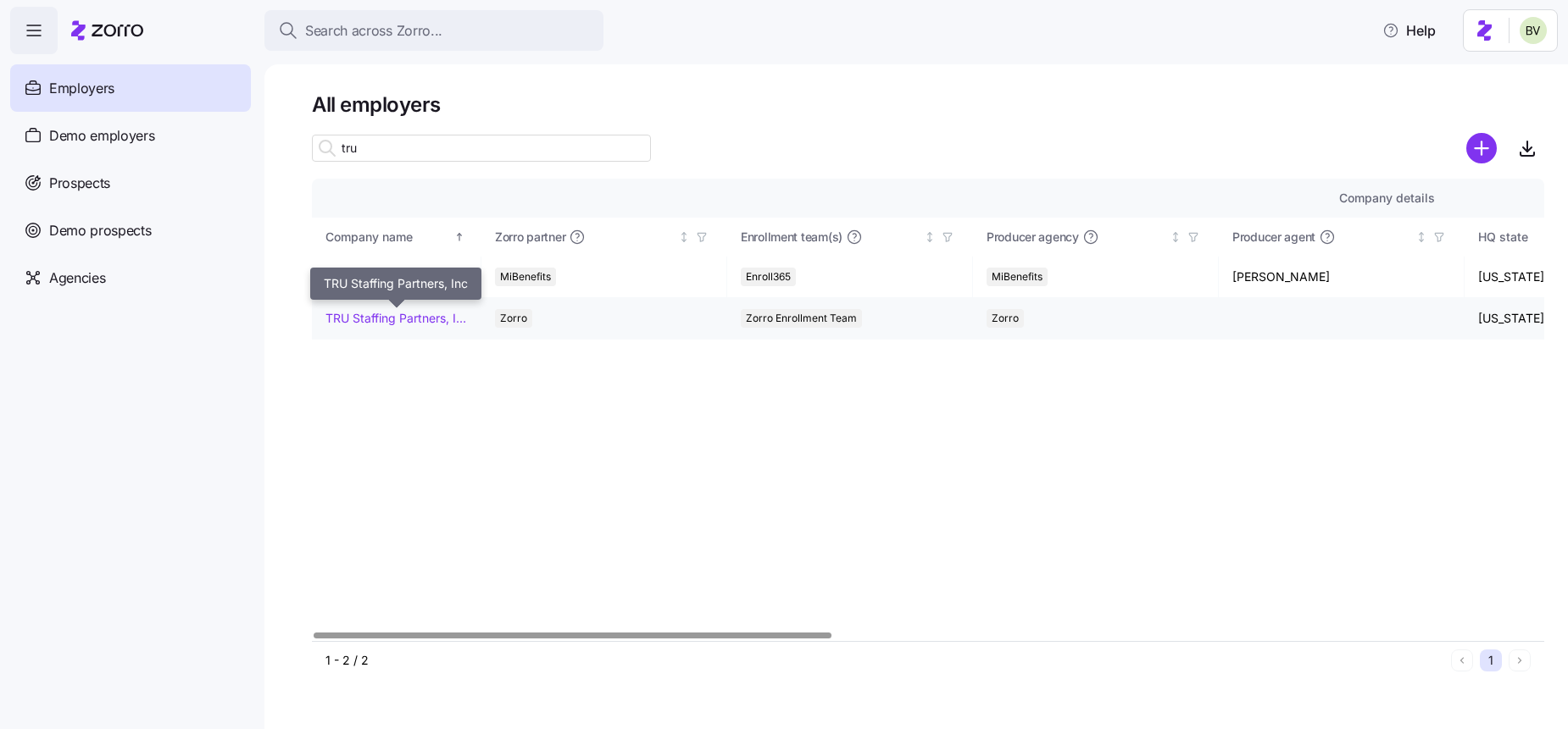
type input "tru"
click at [413, 317] on link "TRU Staffing Partners, Inc" at bounding box center [396, 318] width 141 height 17
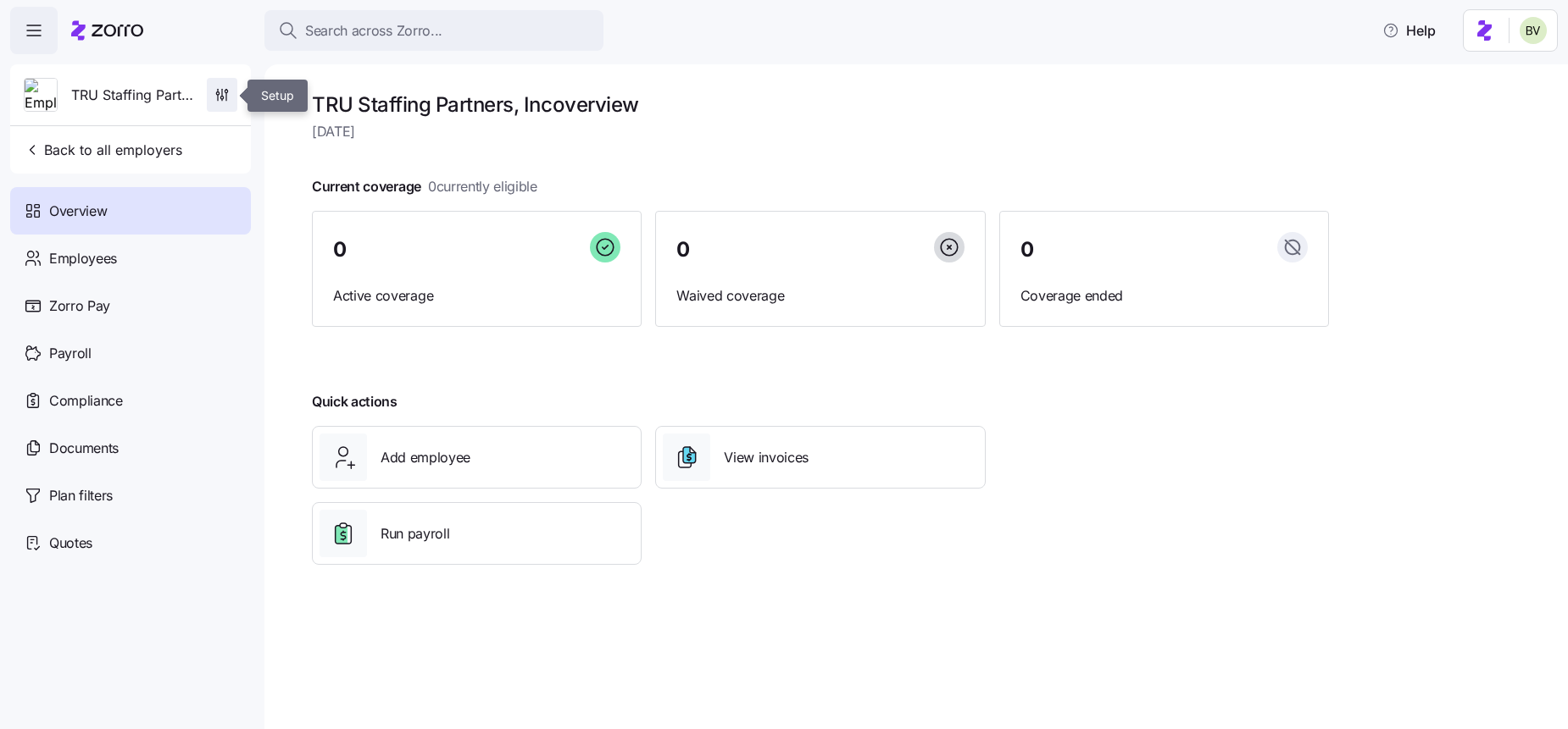
click at [232, 87] on span "button" at bounding box center [222, 95] width 29 height 32
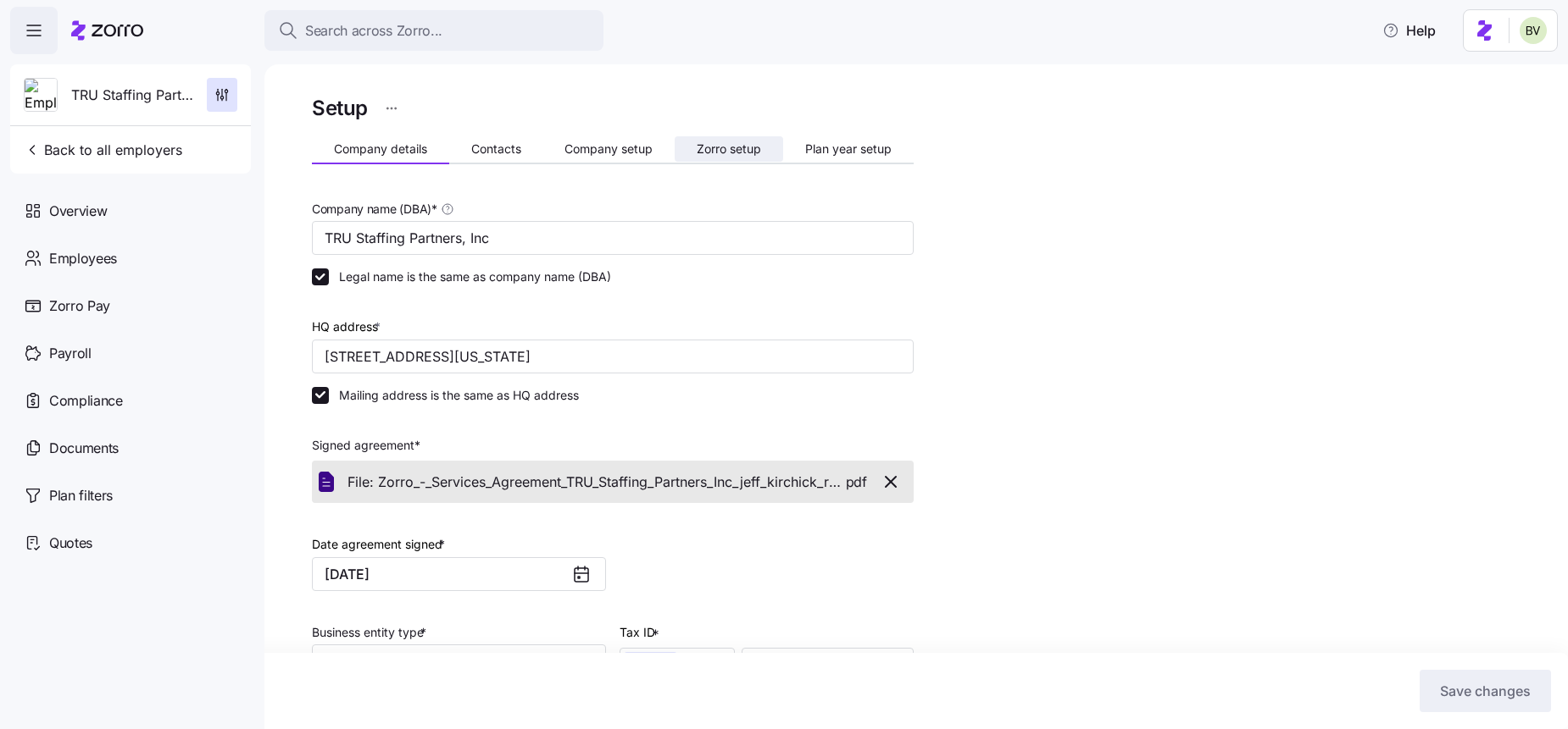
click at [726, 160] on button "Zorro setup" at bounding box center [729, 149] width 108 height 25
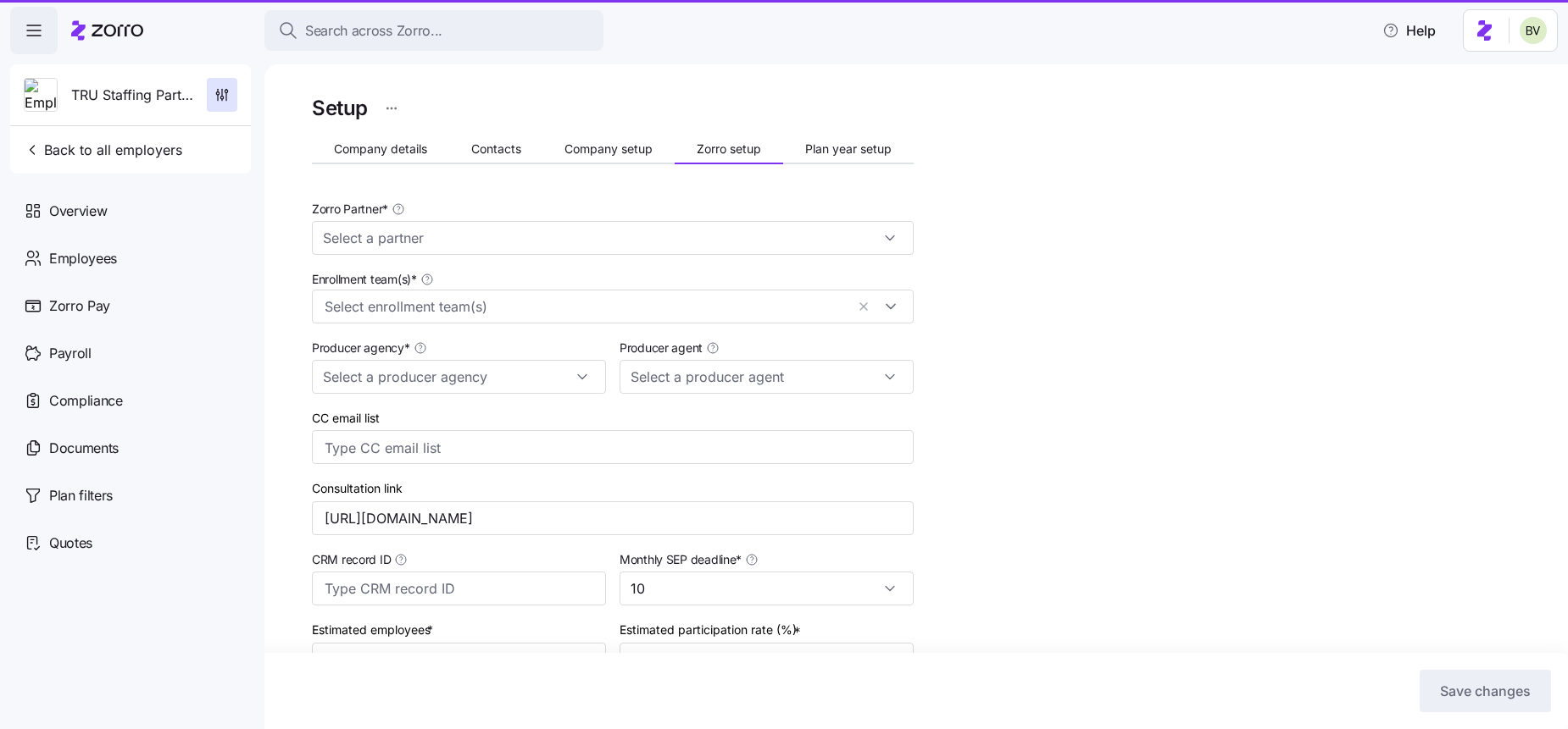
type input "Zorro"
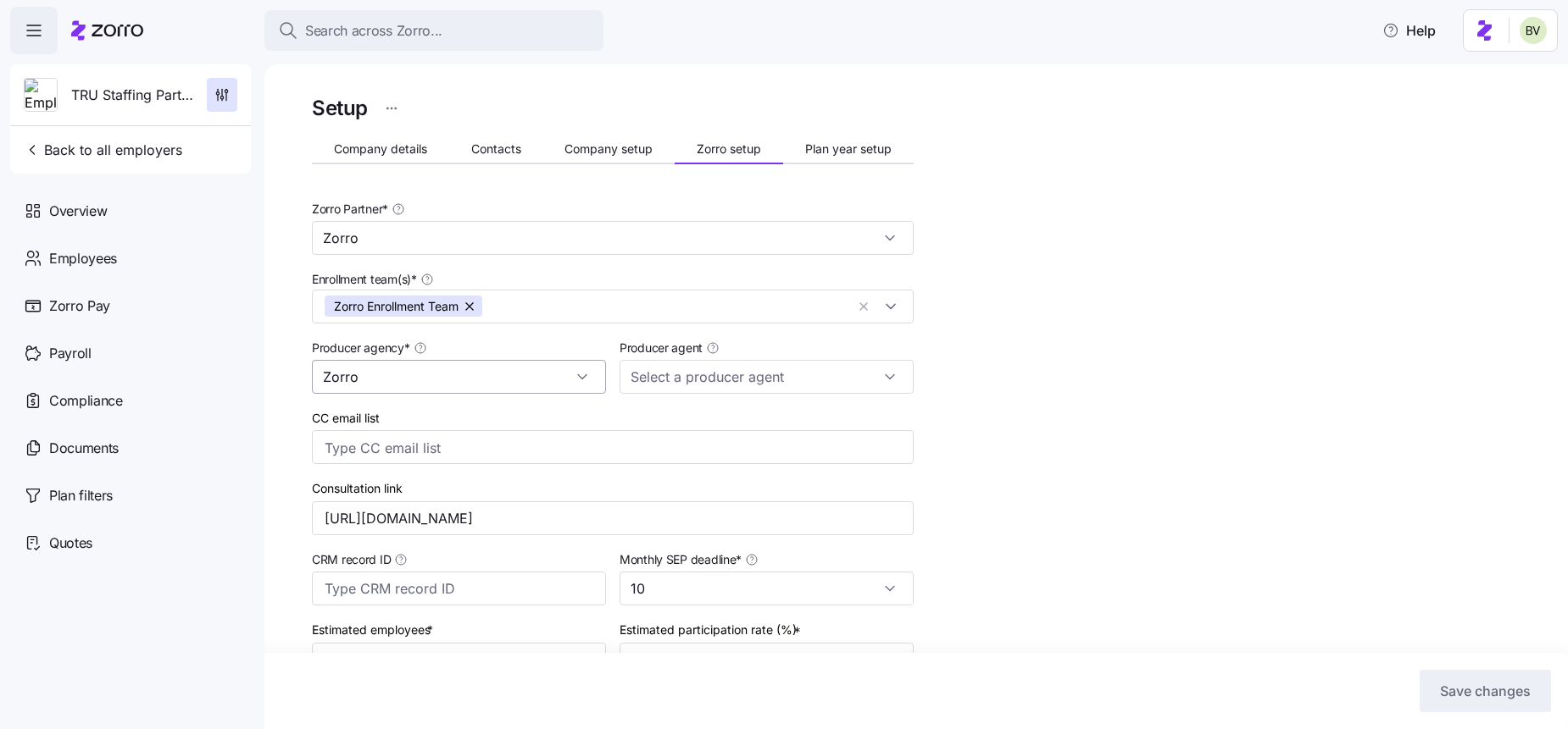
scroll to position [1250, 0]
click at [594, 373] on input "Zorro" at bounding box center [459, 377] width 294 height 34
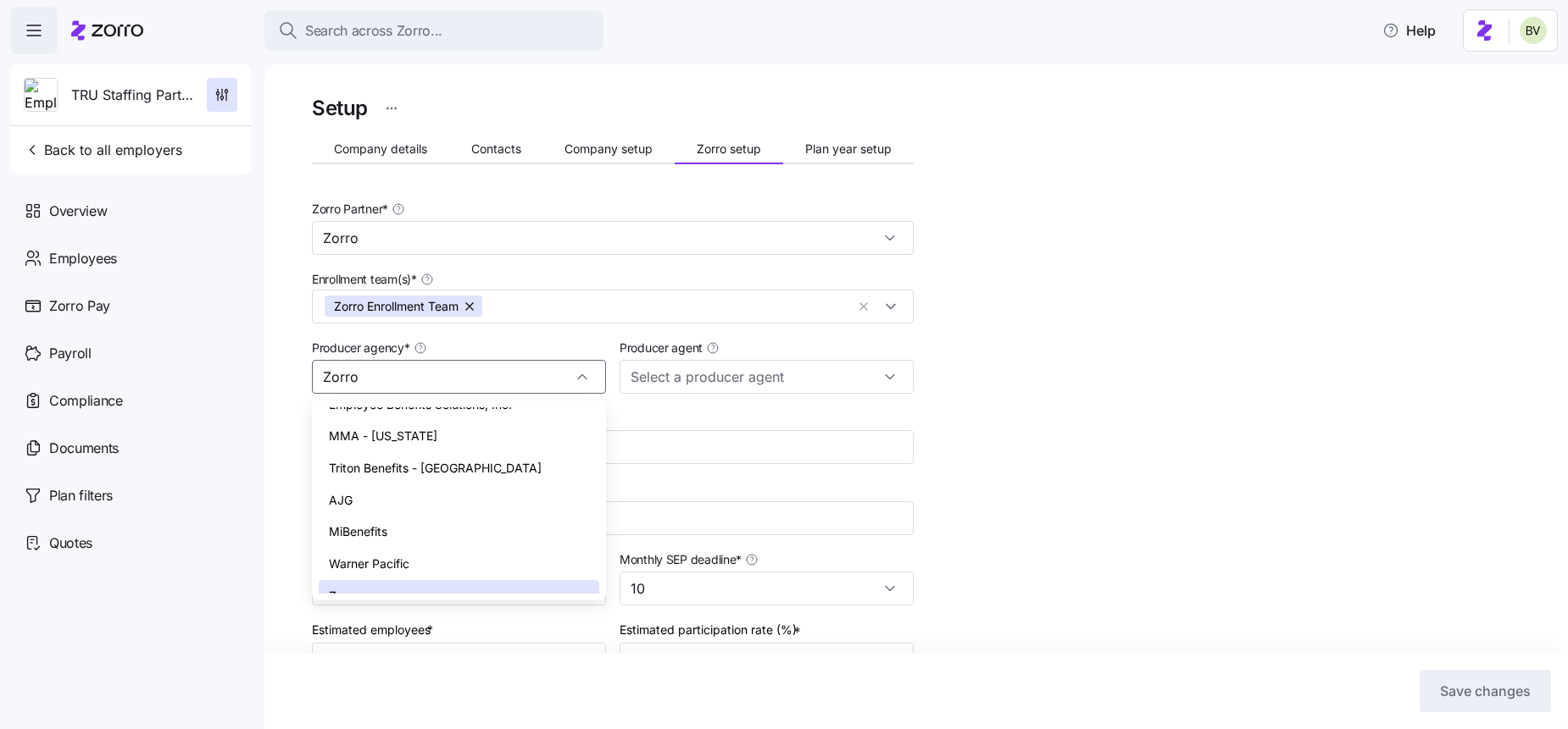
click at [509, 452] on div "Triton Benefits - [GEOGRAPHIC_DATA]" at bounding box center [459, 468] width 281 height 32
type input "Triton Benefits - [GEOGRAPHIC_DATA]"
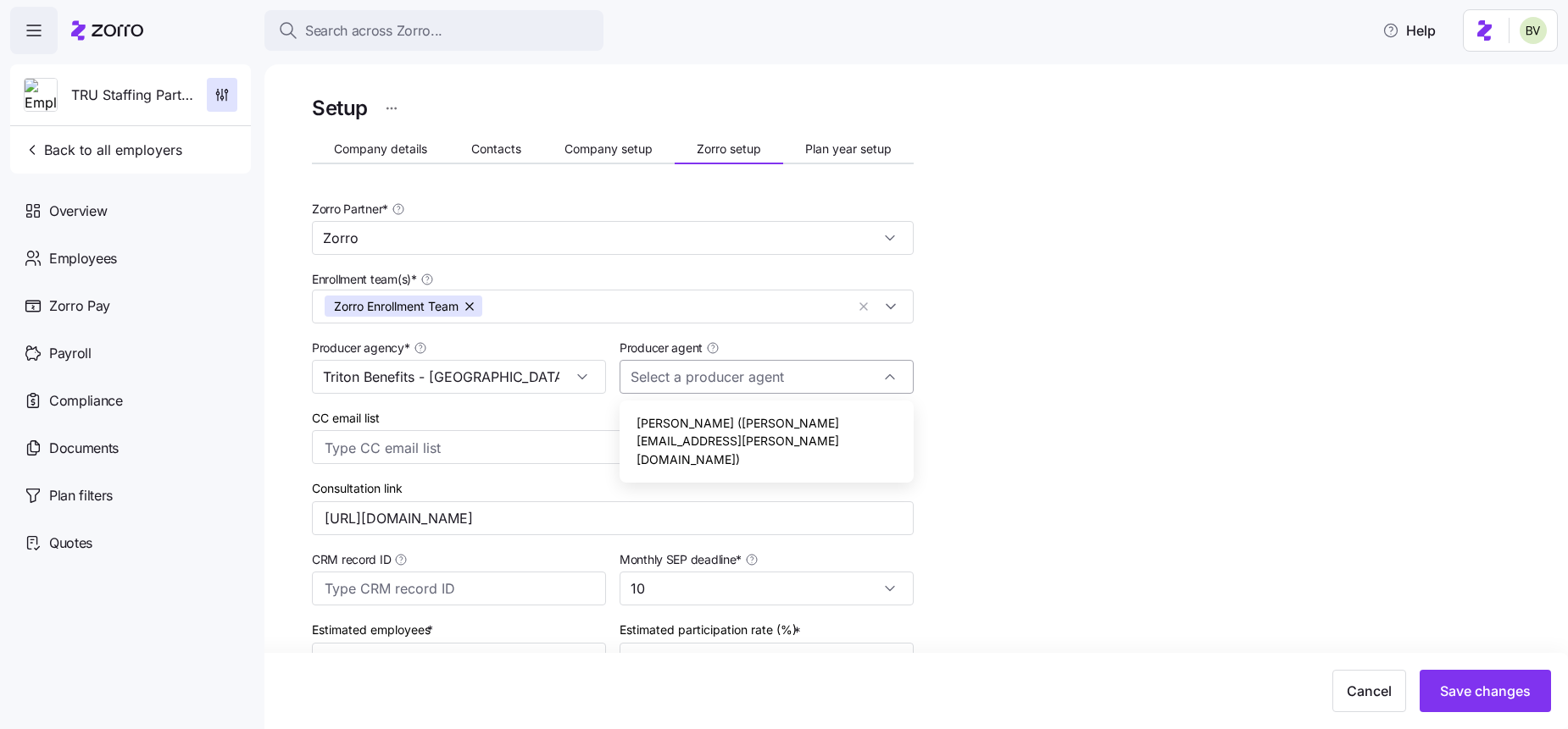
click at [810, 381] on input "Producer agent" at bounding box center [766, 377] width 294 height 34
click at [795, 417] on span "[PERSON_NAME] ([PERSON_NAME][EMAIL_ADDRESS][PERSON_NAME][DOMAIN_NAME])" at bounding box center [766, 442] width 260 height 55
type input "[PERSON_NAME] ([PERSON_NAME][EMAIL_ADDRESS][PERSON_NAME][DOMAIN_NAME])"
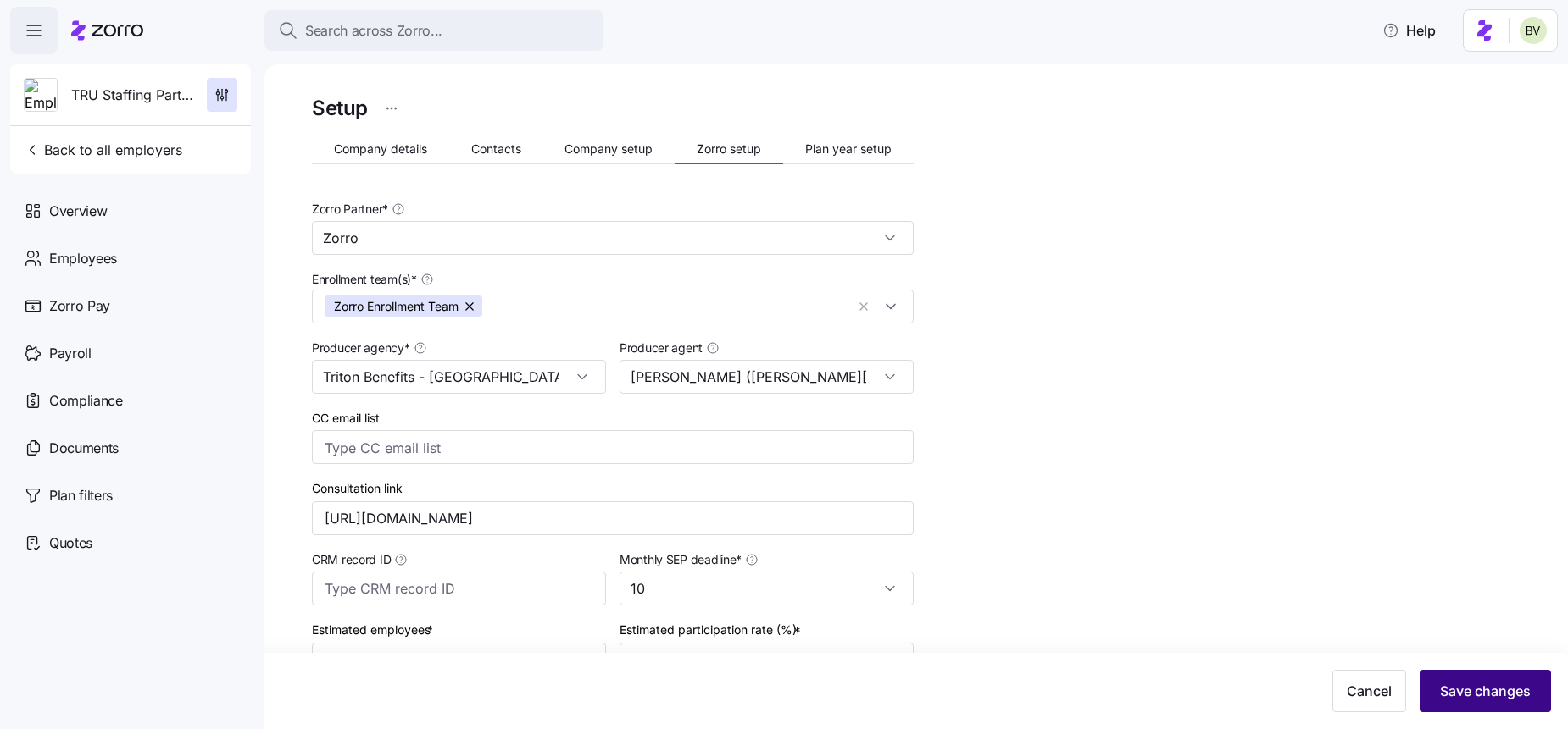
click at [1474, 686] on span "Save changes" at bounding box center [1485, 691] width 90 height 21
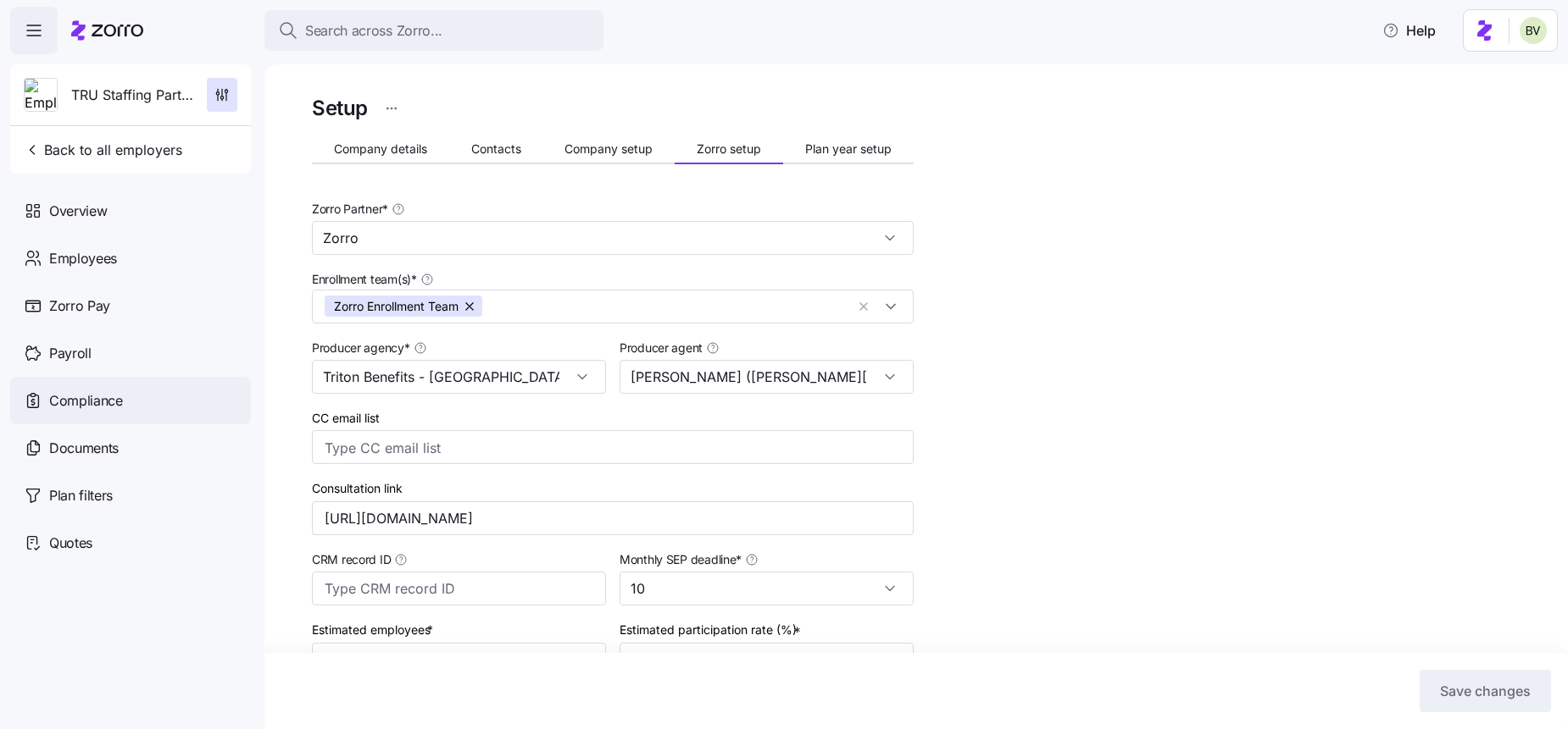
click at [97, 410] on span "Compliance" at bounding box center [86, 401] width 73 height 21
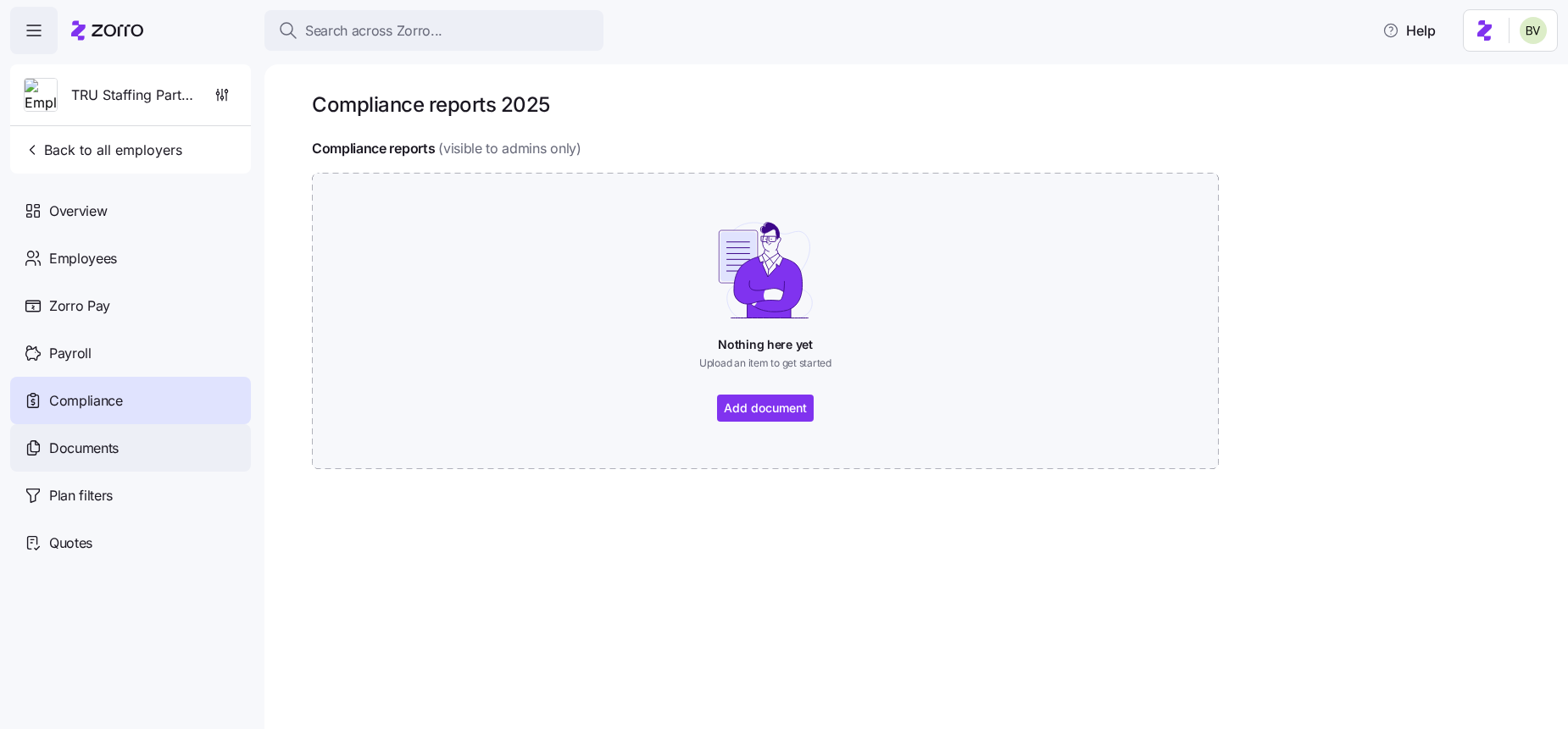
click at [119, 461] on div "Documents" at bounding box center [130, 448] width 240 height 47
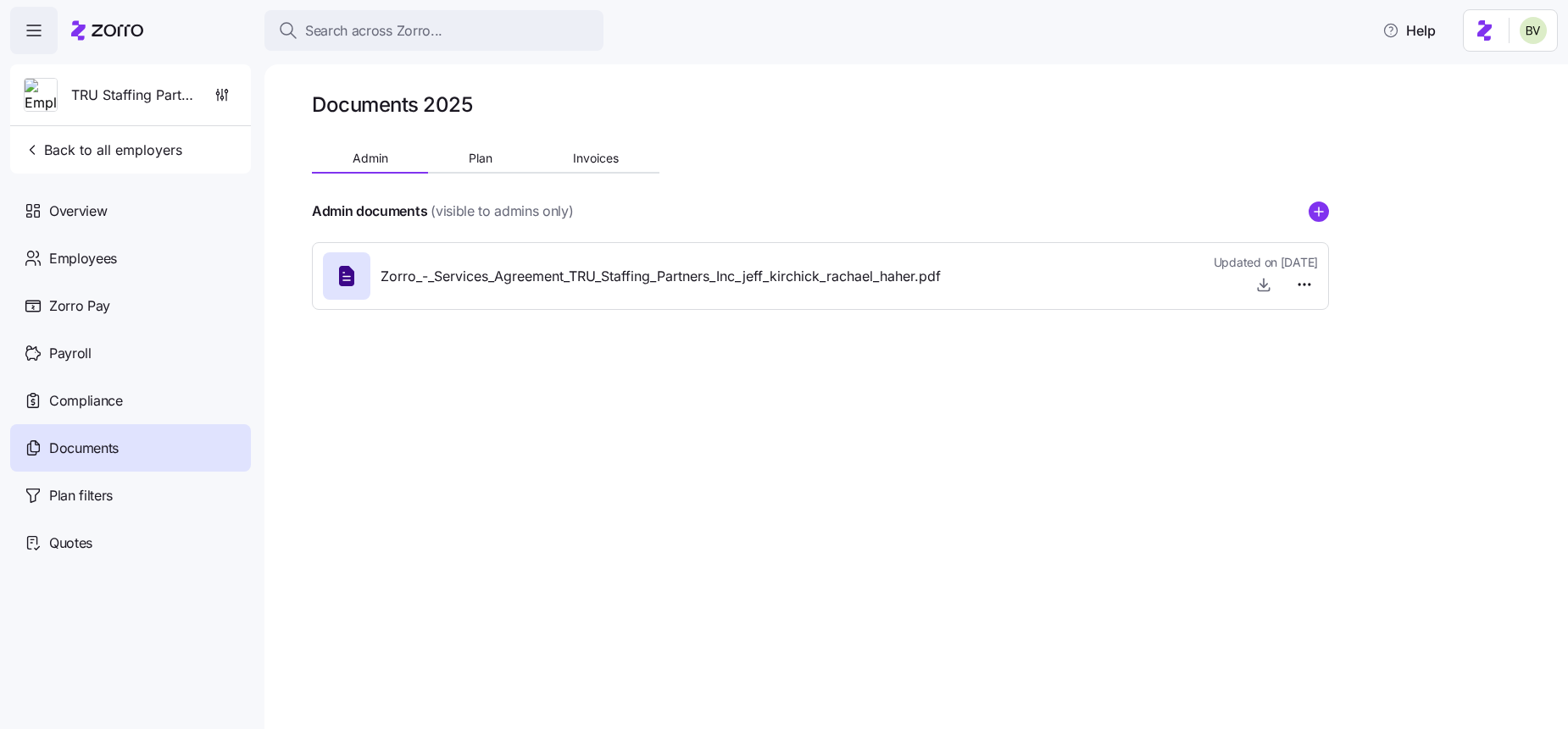
click at [1318, 211] on g "add icon" at bounding box center [1318, 210] width 8 height 8
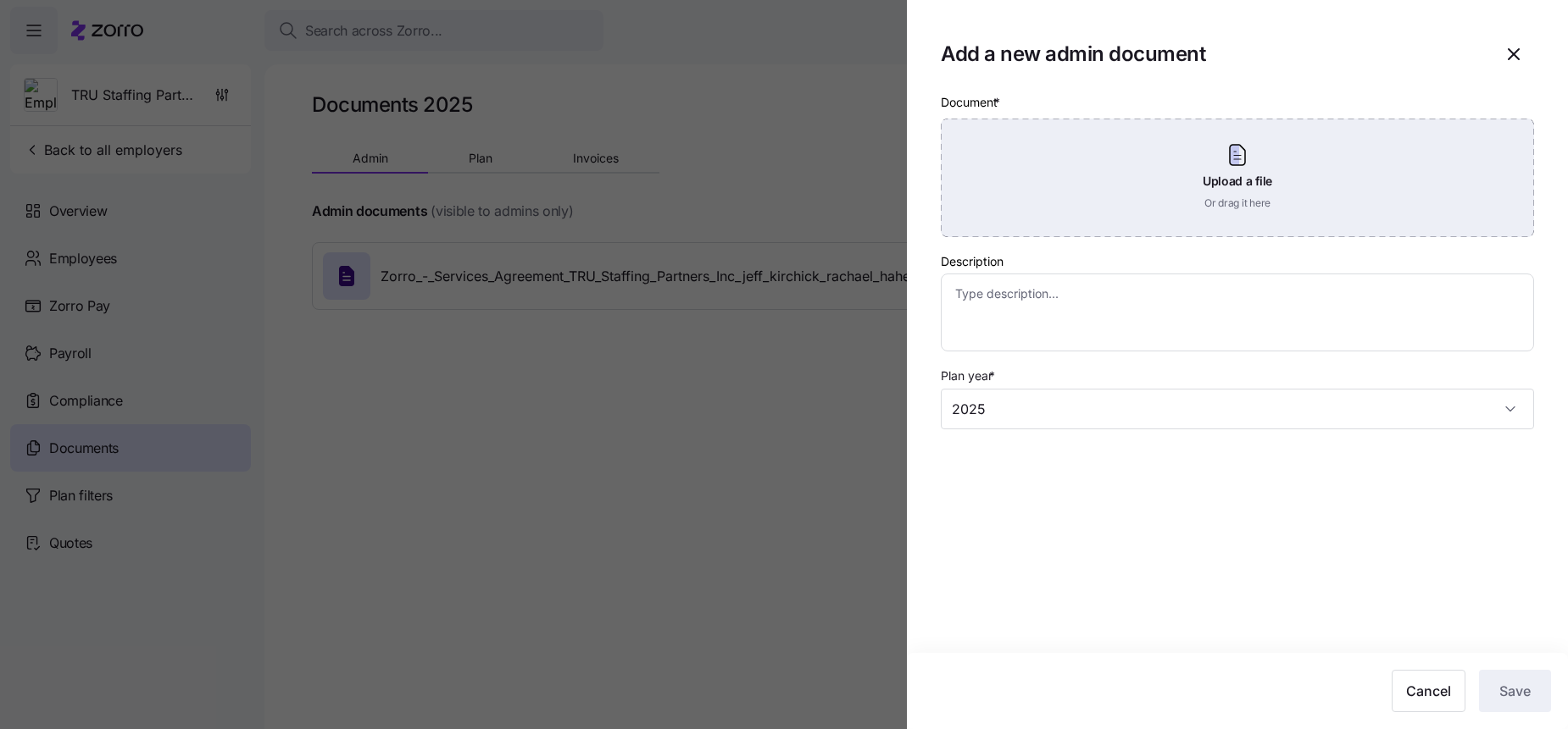
click at [1204, 192] on div "Upload a file Or drag it here" at bounding box center [1237, 178] width 594 height 119
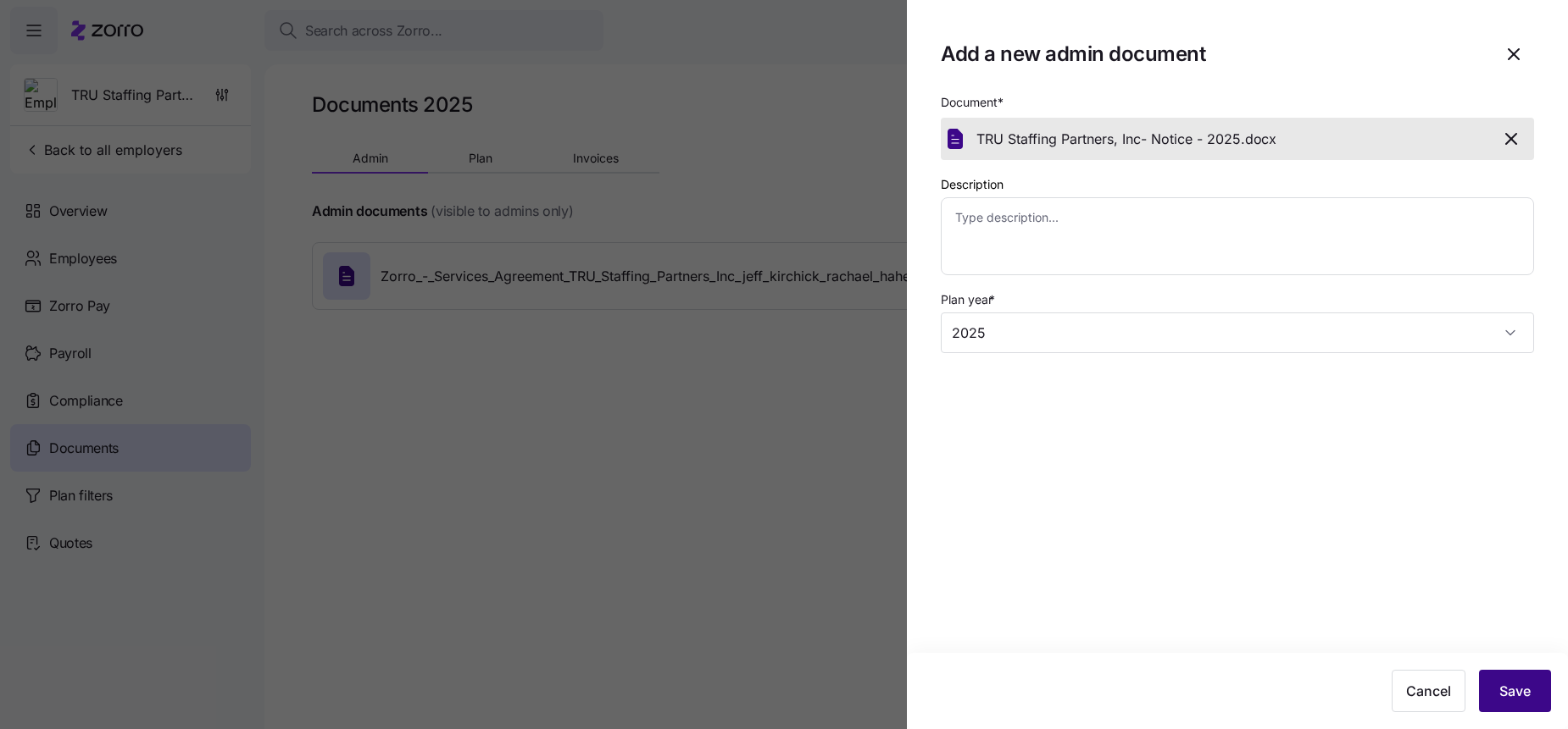
click at [1503, 693] on span "Save" at bounding box center [1514, 691] width 31 height 21
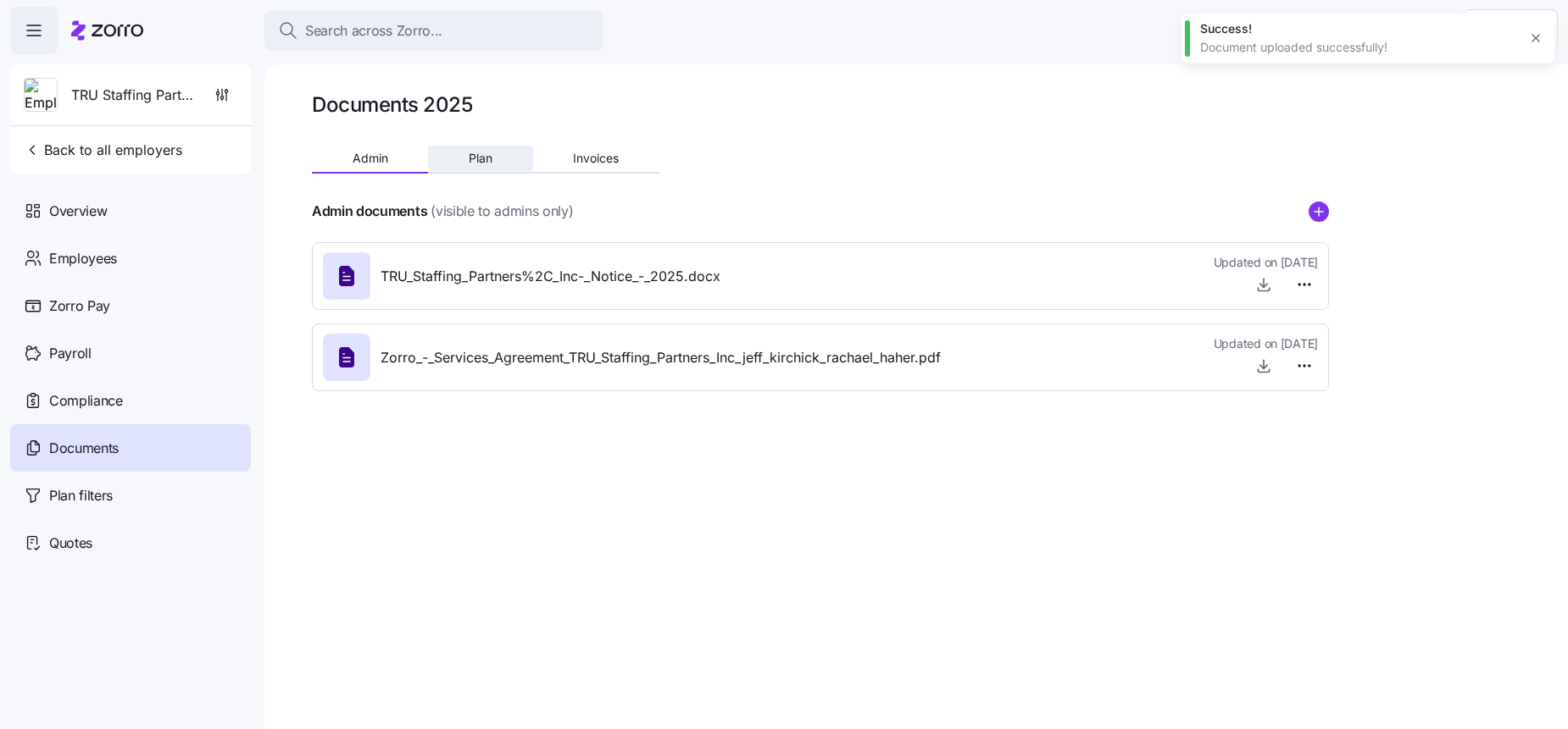
click at [489, 153] on span "Plan" at bounding box center [480, 158] width 24 height 12
click at [1319, 209] on icon "add icon" at bounding box center [1319, 210] width 0 height 8
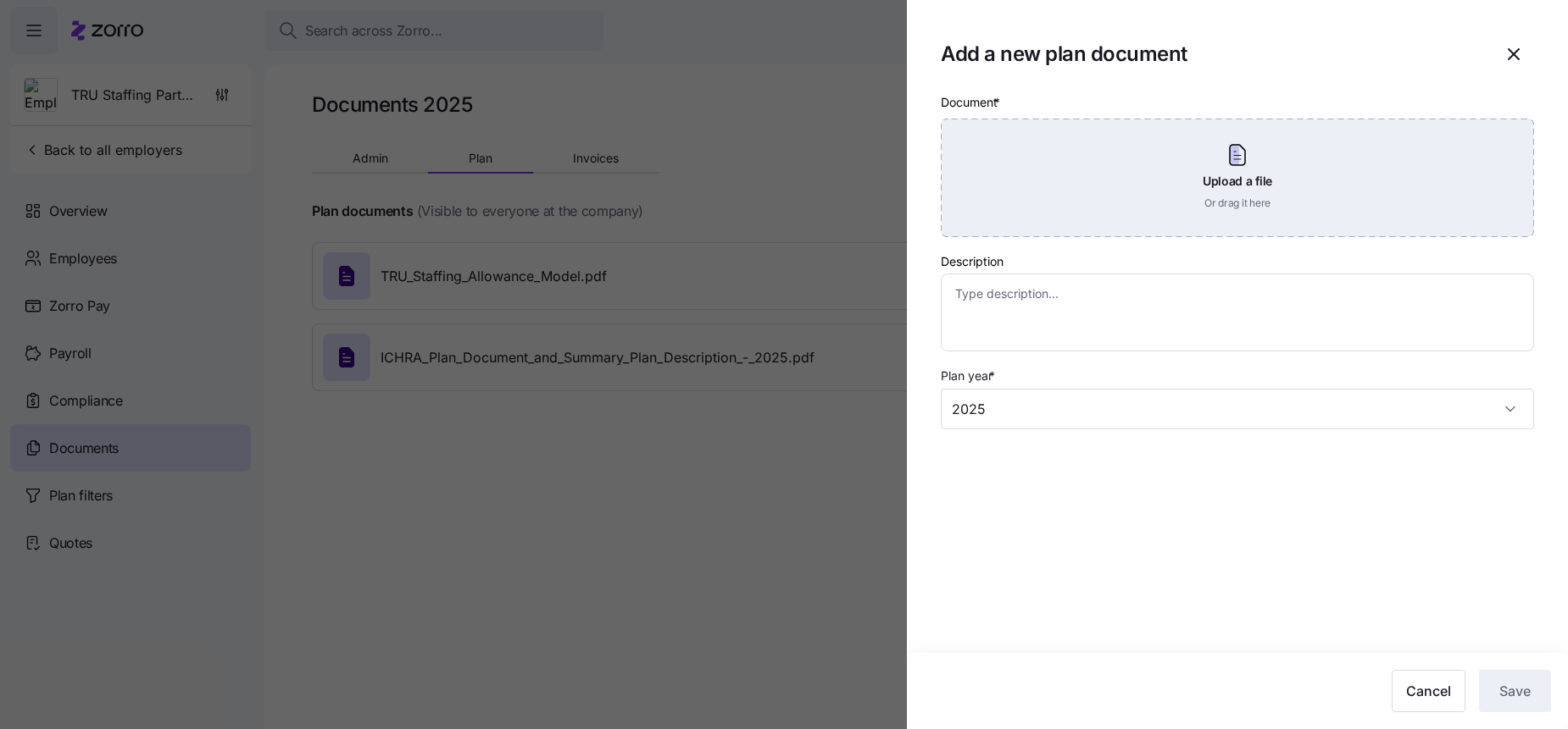
click at [1224, 195] on div "Upload a file Or drag it here" at bounding box center [1237, 178] width 594 height 119
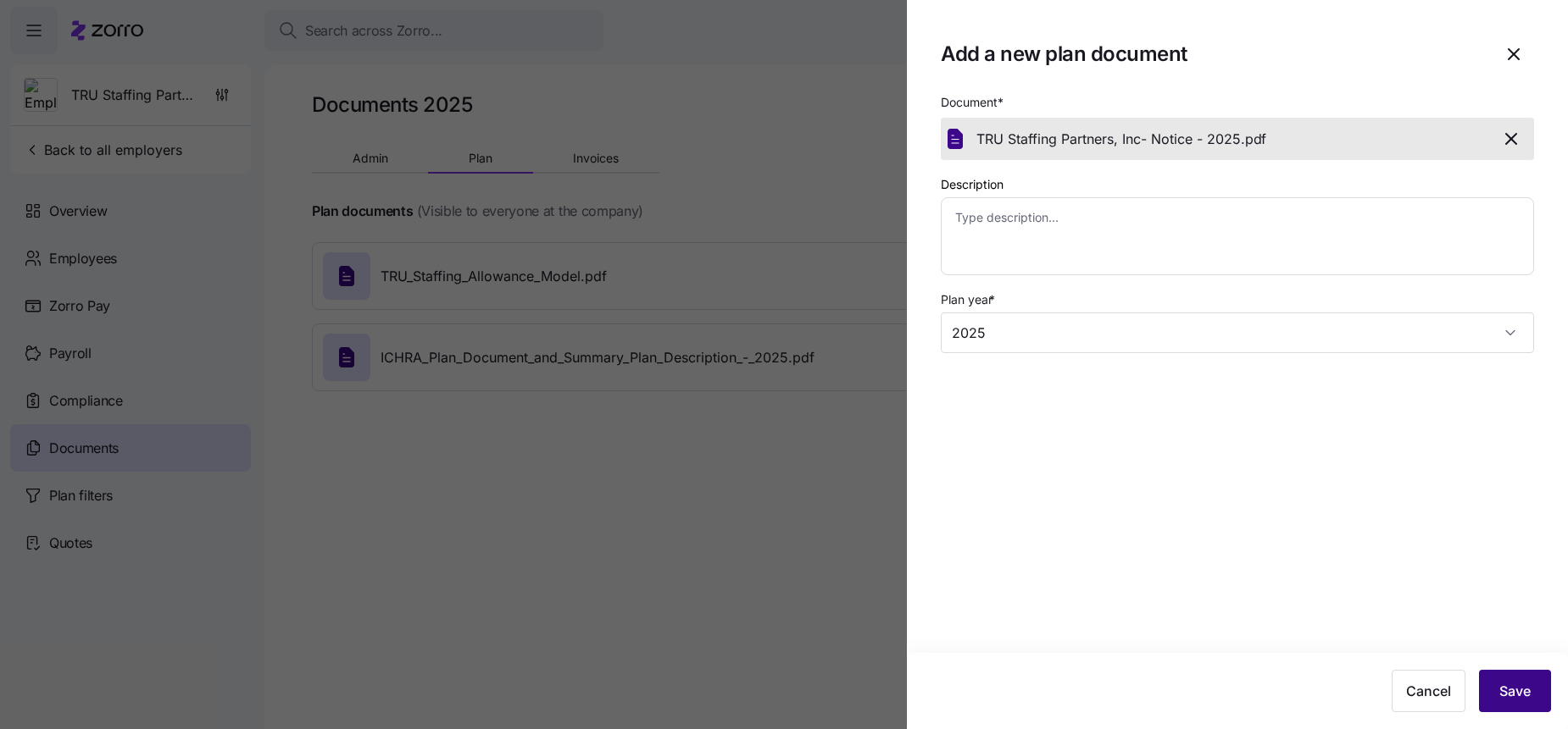
click at [1502, 691] on span "Save" at bounding box center [1514, 691] width 31 height 21
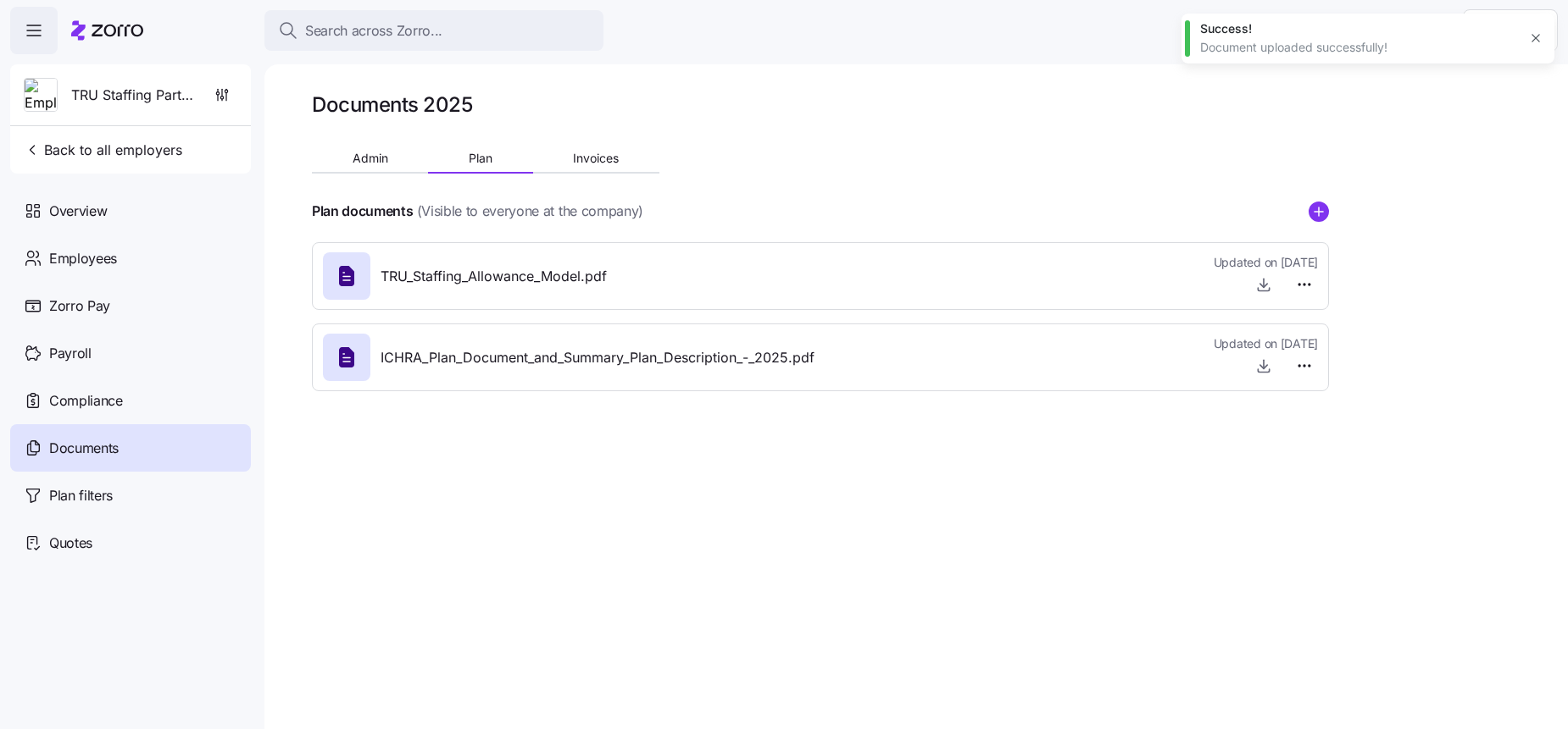
type textarea "x"
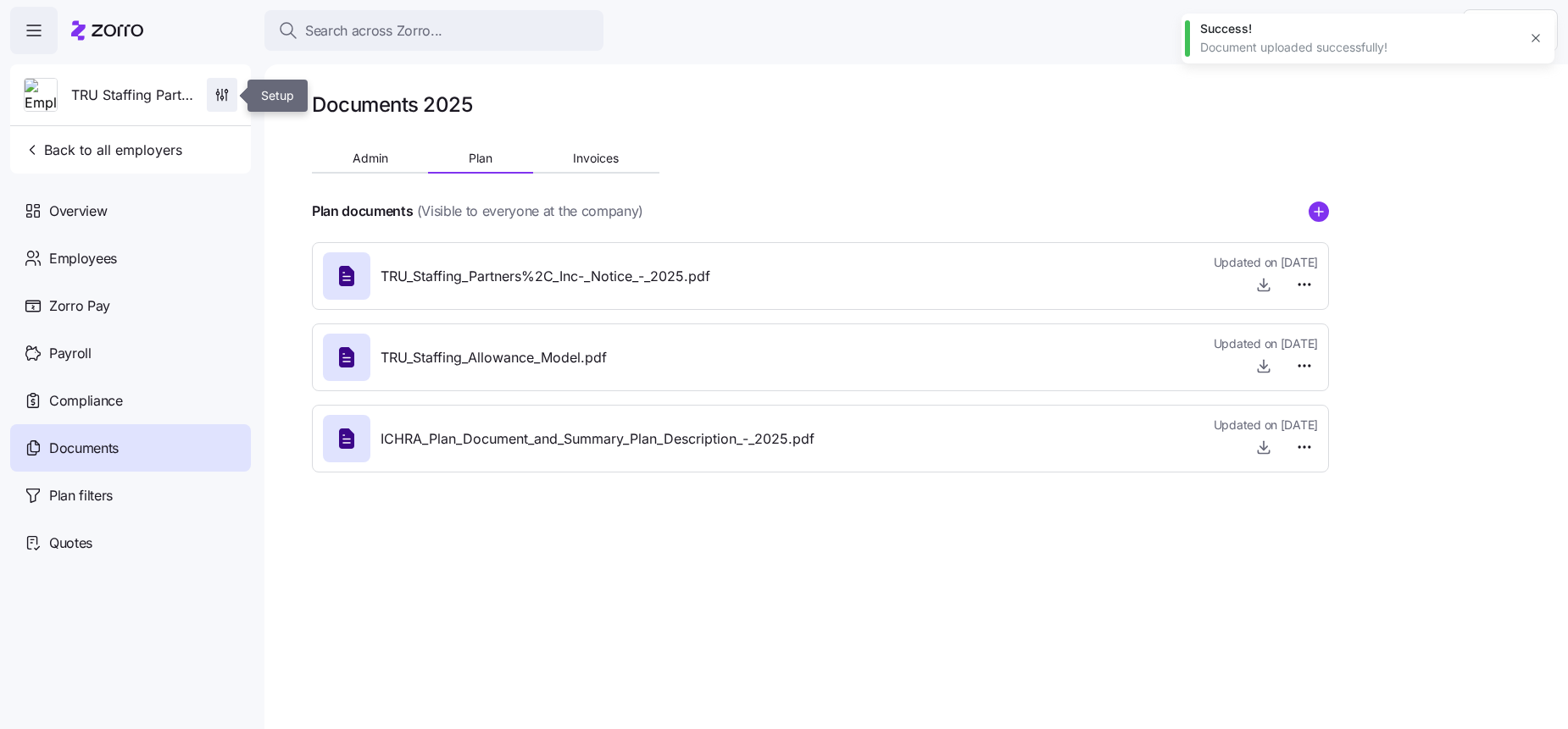
click at [215, 93] on icon "button" at bounding box center [222, 95] width 17 height 17
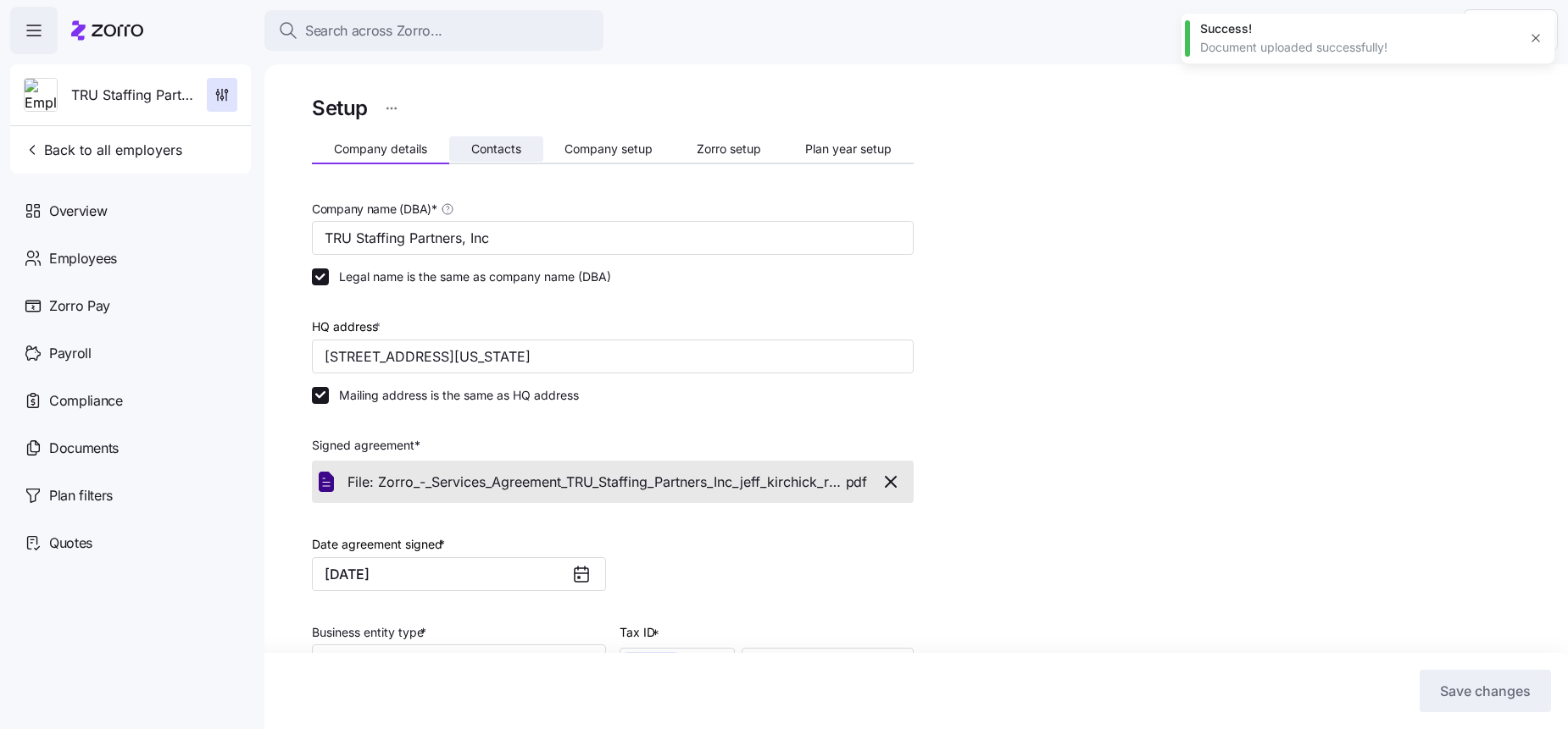
click at [477, 152] on span "Contacts" at bounding box center [496, 148] width 50 height 12
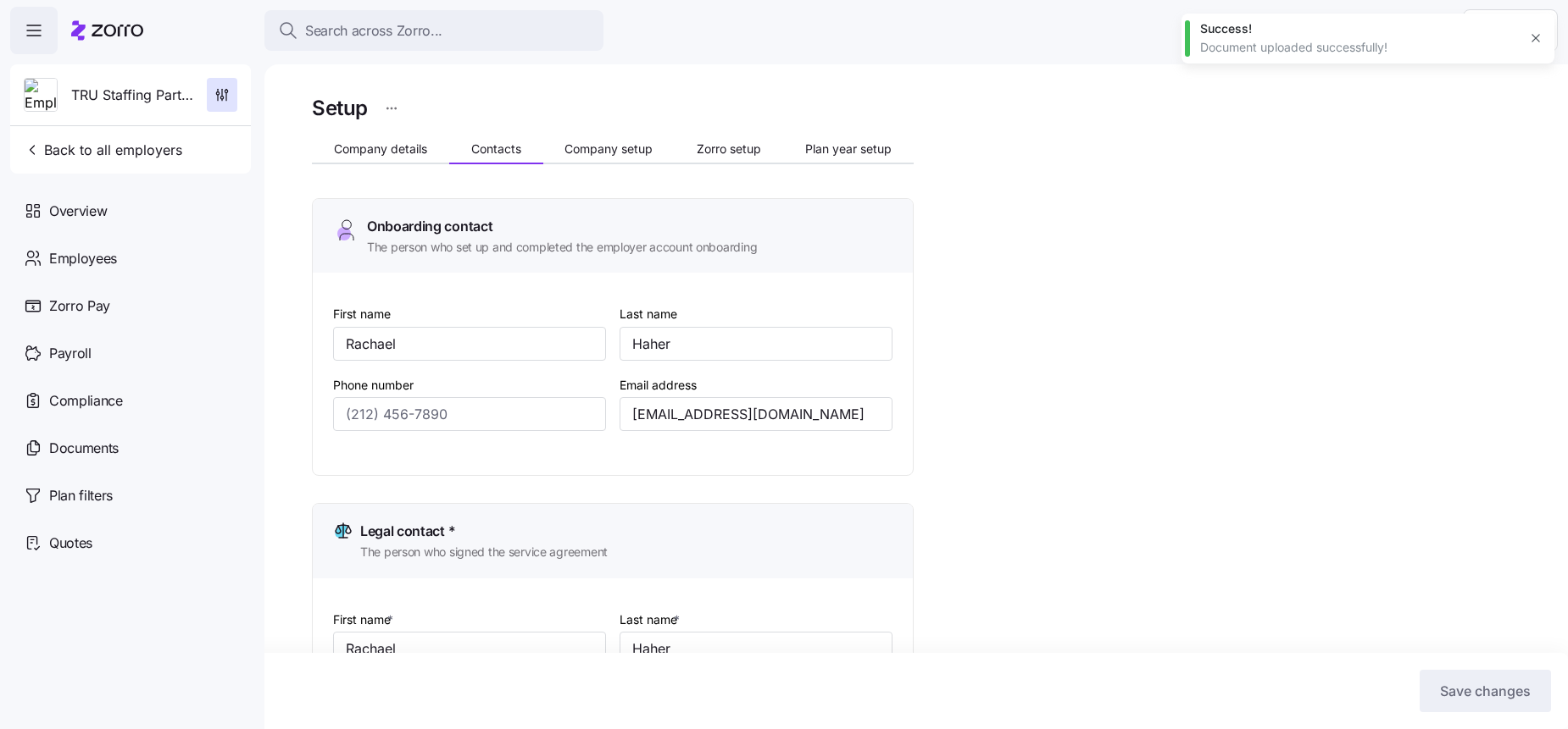
type input "[PHONE_NUMBER]"
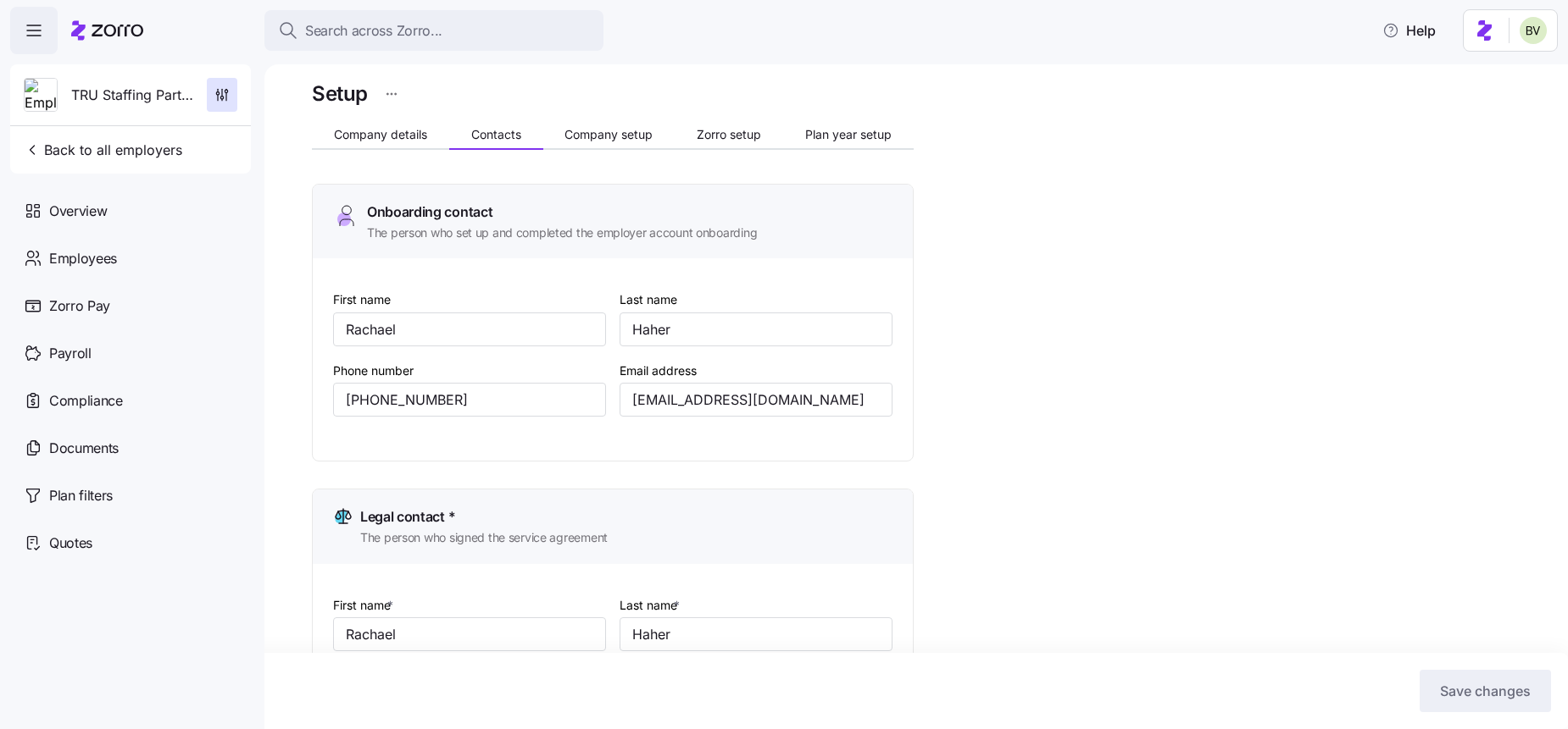
scroll to position [18, 0]
click at [613, 140] on button "Company setup" at bounding box center [610, 131] width 132 height 25
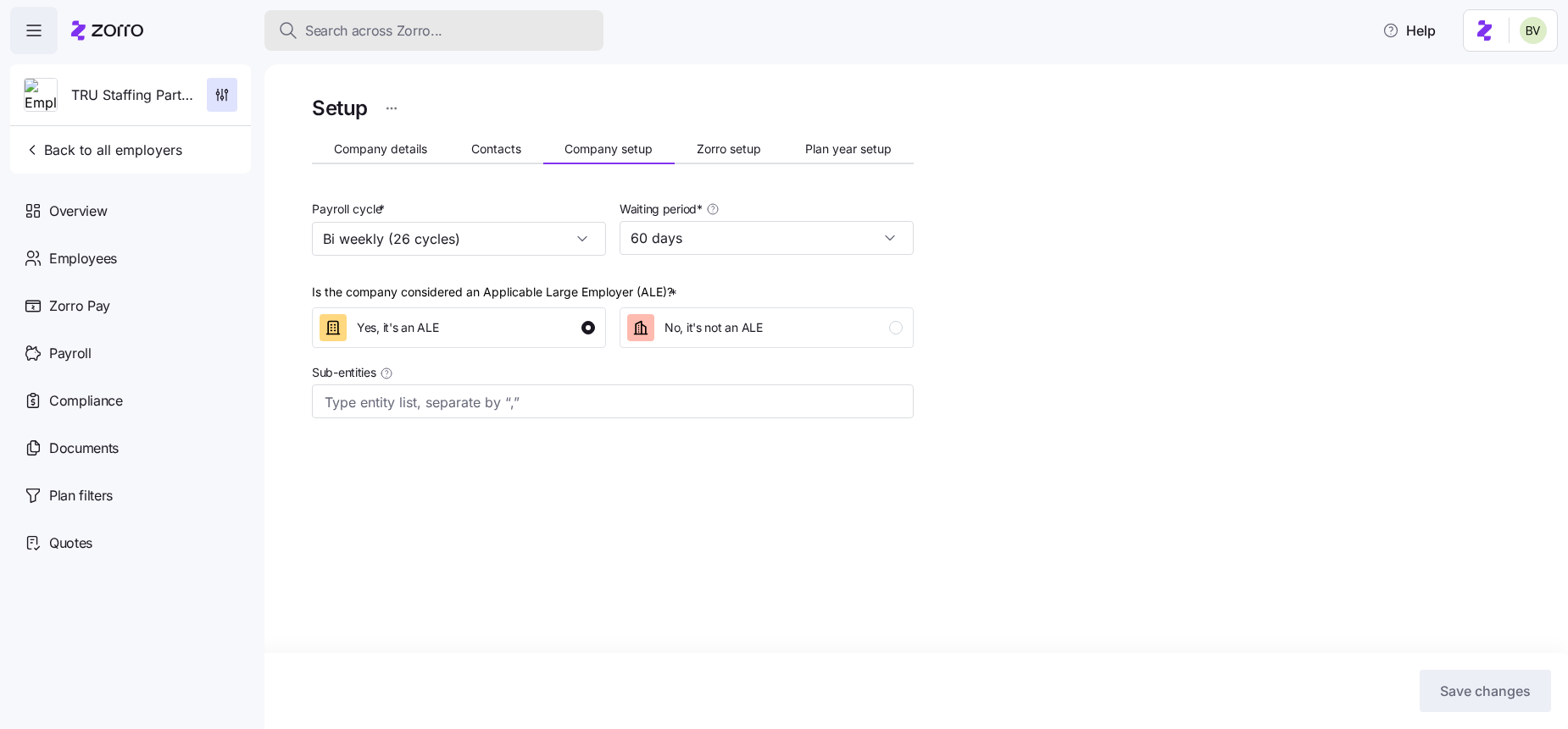
click at [385, 38] on span "Search across Zorro..." at bounding box center [374, 31] width 138 height 21
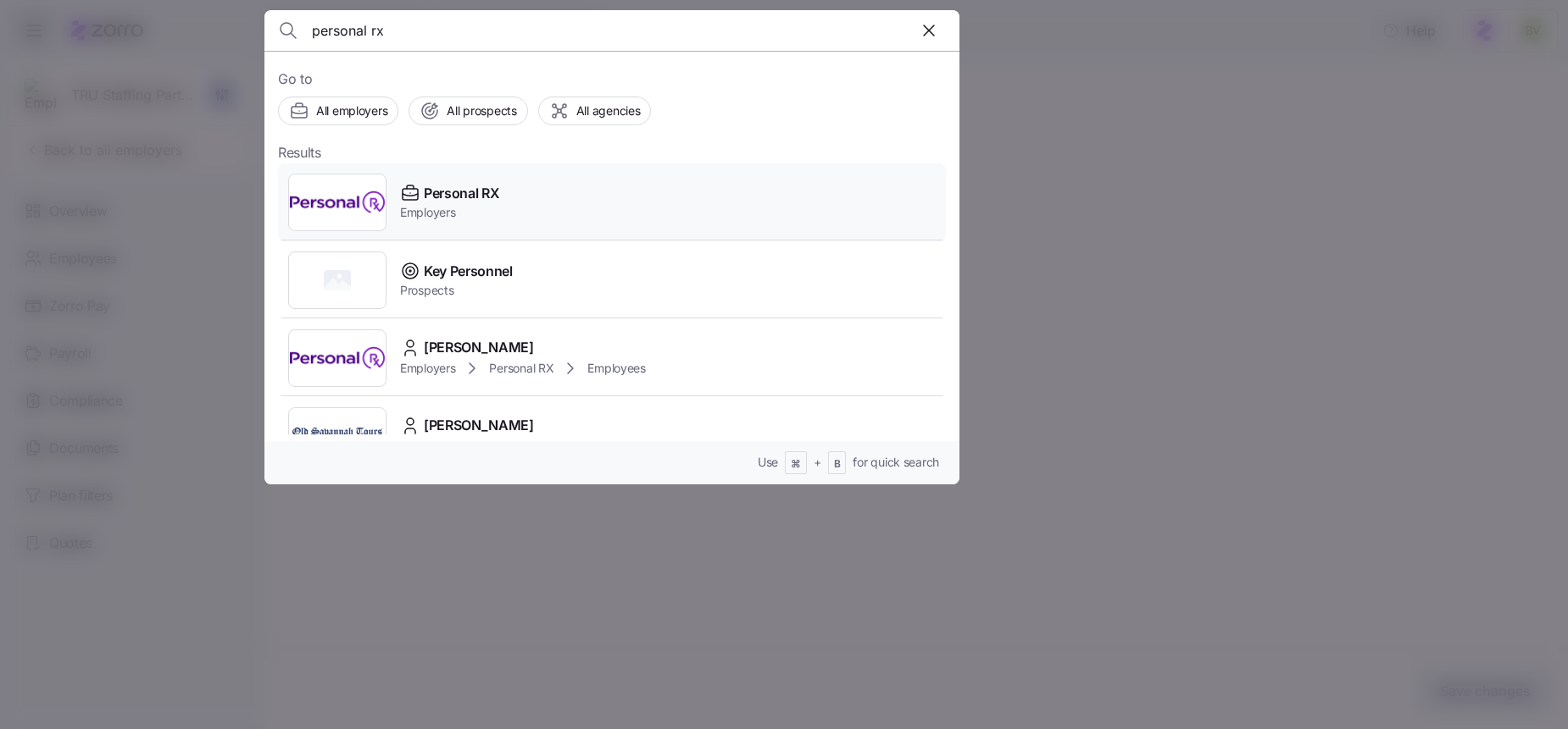
type input "personal rx"
click at [356, 198] on img at bounding box center [337, 202] width 97 height 47
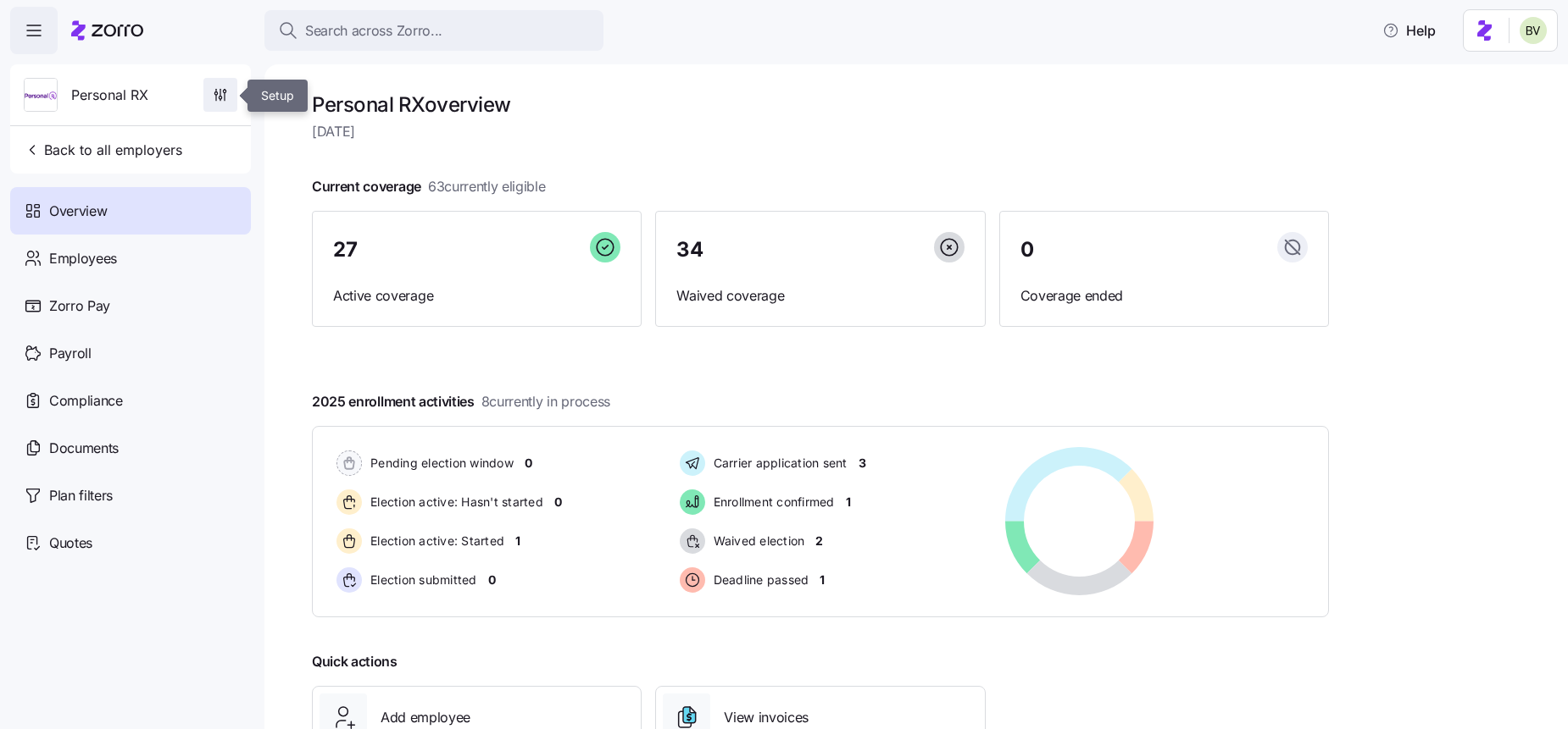
click at [228, 96] on icon "button" at bounding box center [220, 95] width 17 height 17
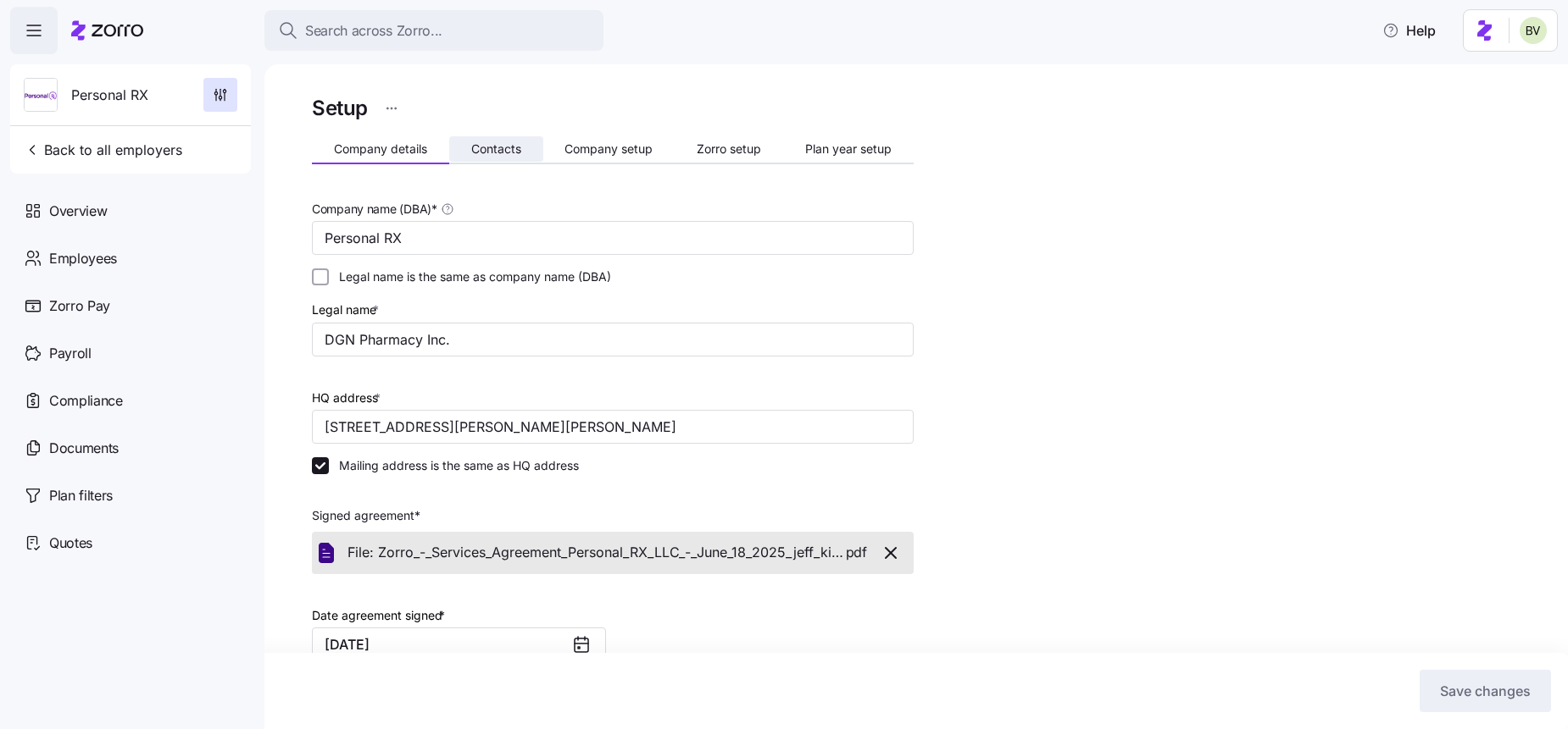
click at [500, 151] on span "Contacts" at bounding box center [496, 148] width 50 height 12
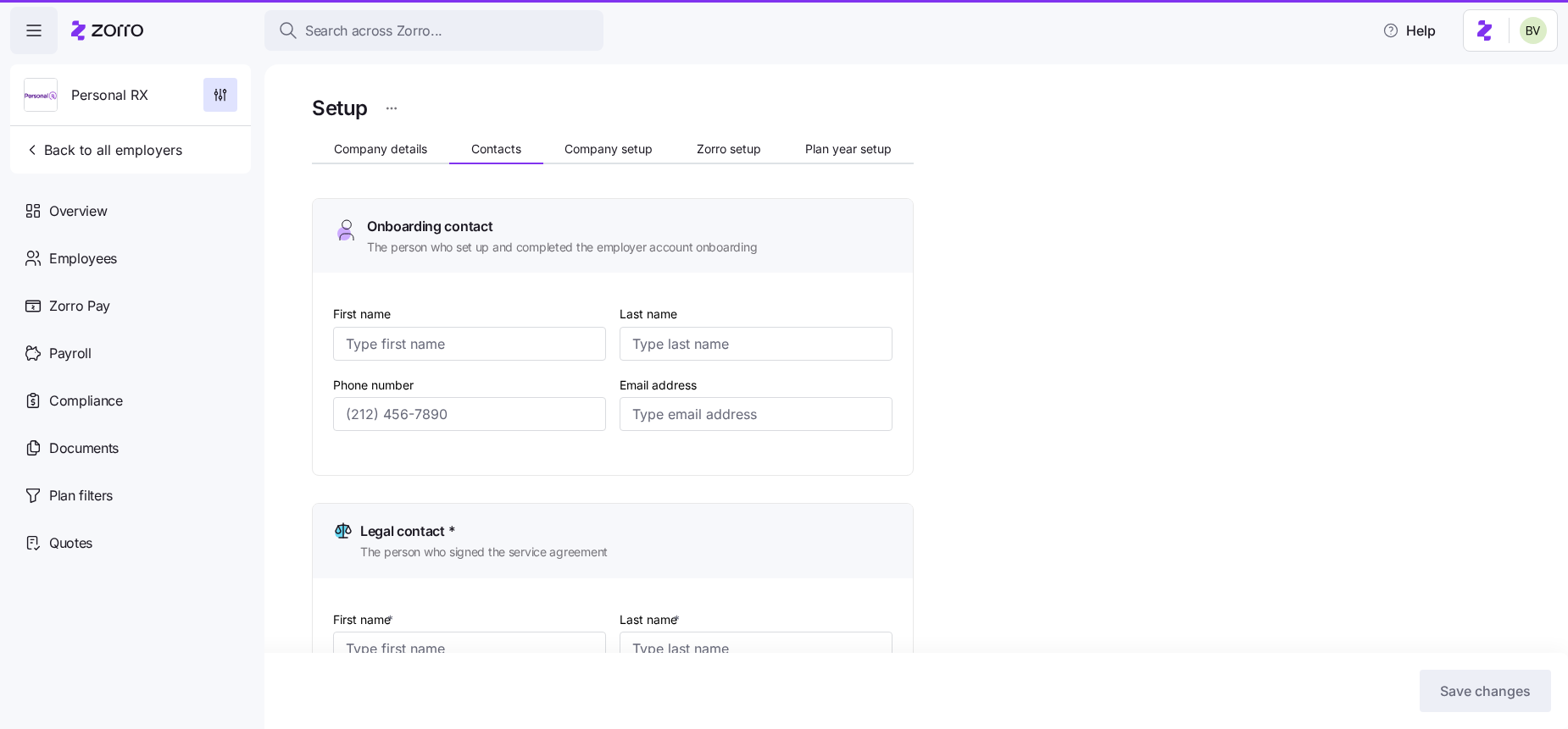
type input "[PERSON_NAME]"
type input "Fine"
type input "[PERSON_NAME][EMAIL_ADDRESS][DOMAIN_NAME]"
type input "[PERSON_NAME]"
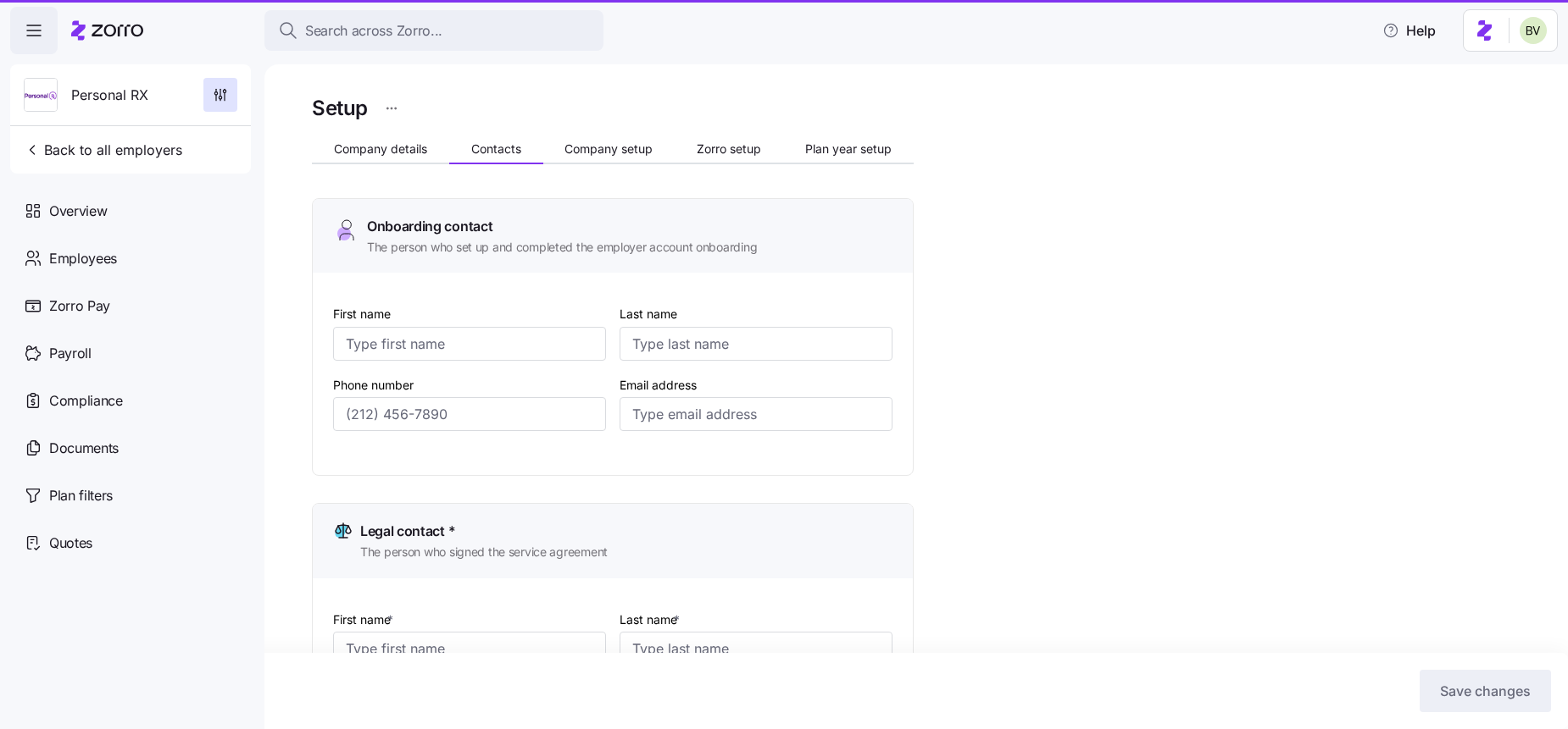
type input "[PERSON_NAME][EMAIL_ADDRESS][DOMAIN_NAME]"
type input "[PERSON_NAME]"
type input "[EMAIL_ADDRESS][DOMAIN_NAME]"
type input "[PERSON_NAME]"
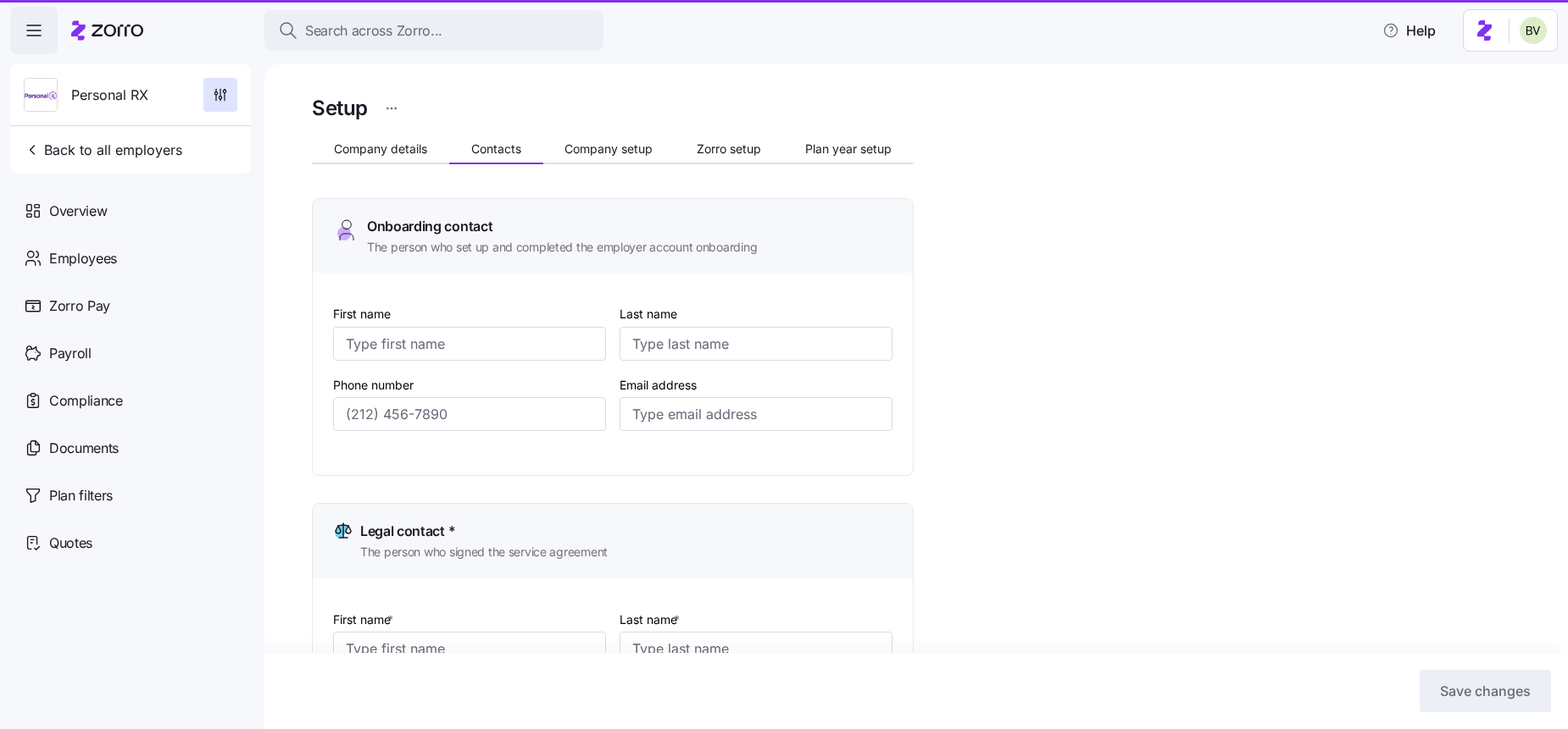
type input "Fine"
type input "[PERSON_NAME][EMAIL_ADDRESS][DOMAIN_NAME]"
type input "[PHONE_NUMBER]"
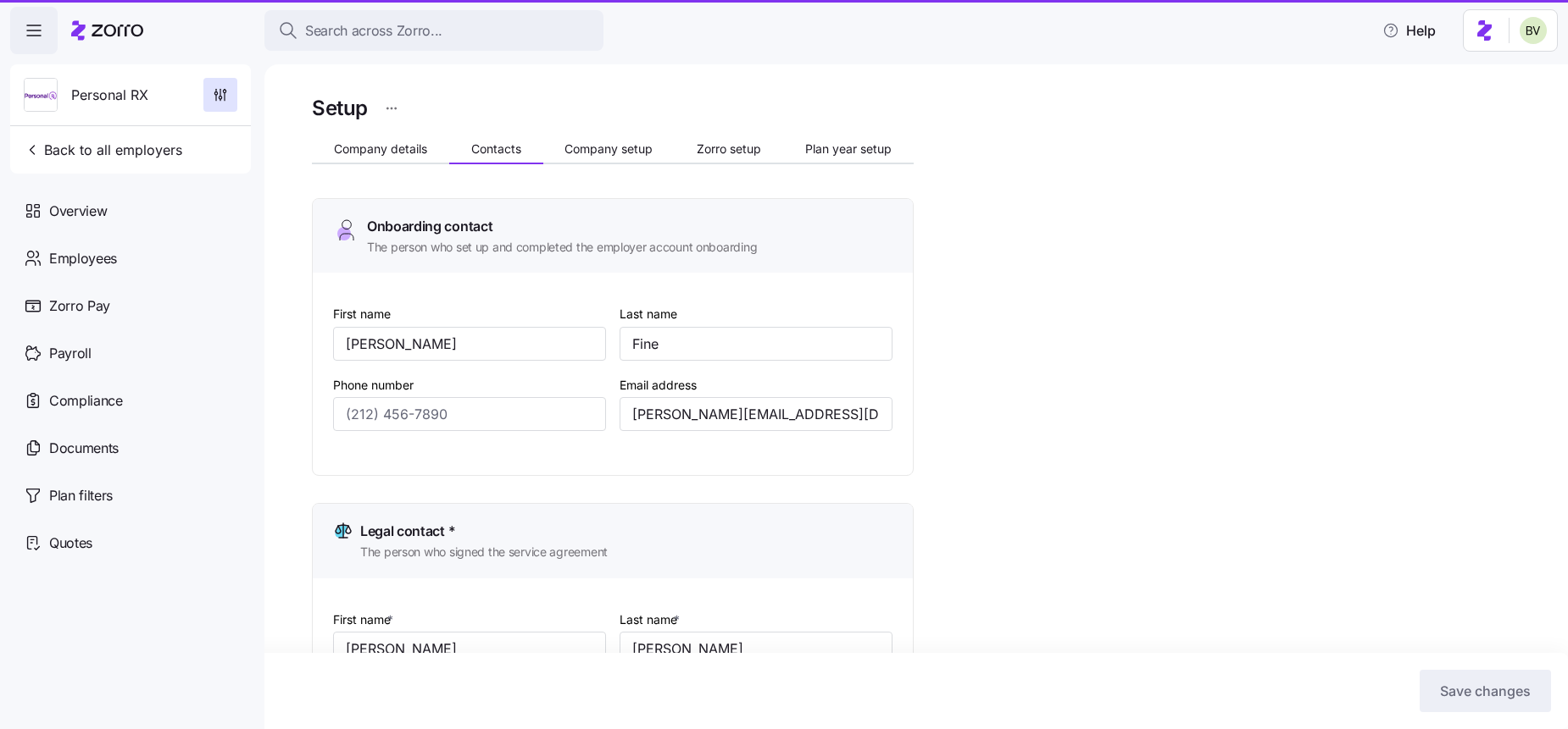
type input "[PHONE_NUMBER]"
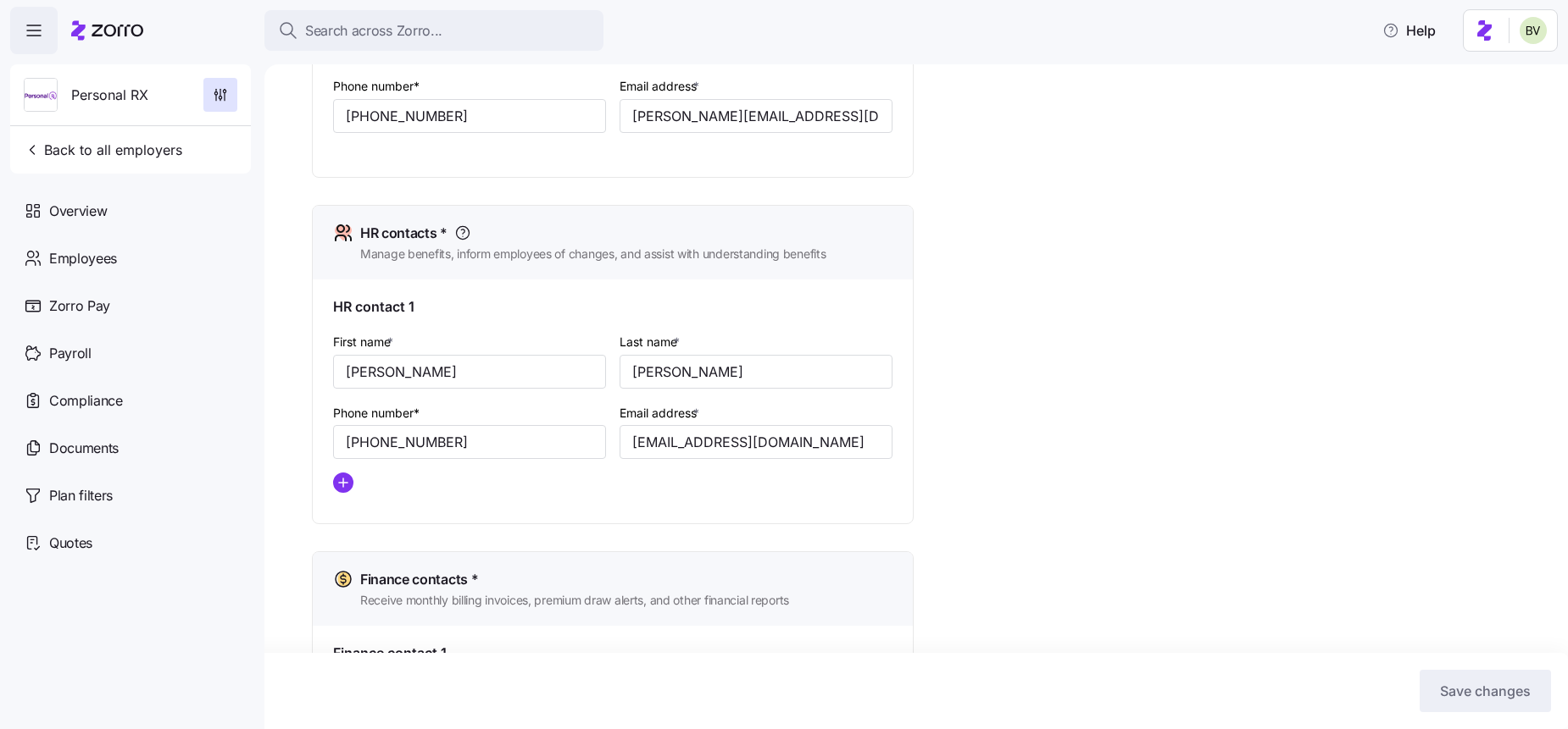
scroll to position [847, 0]
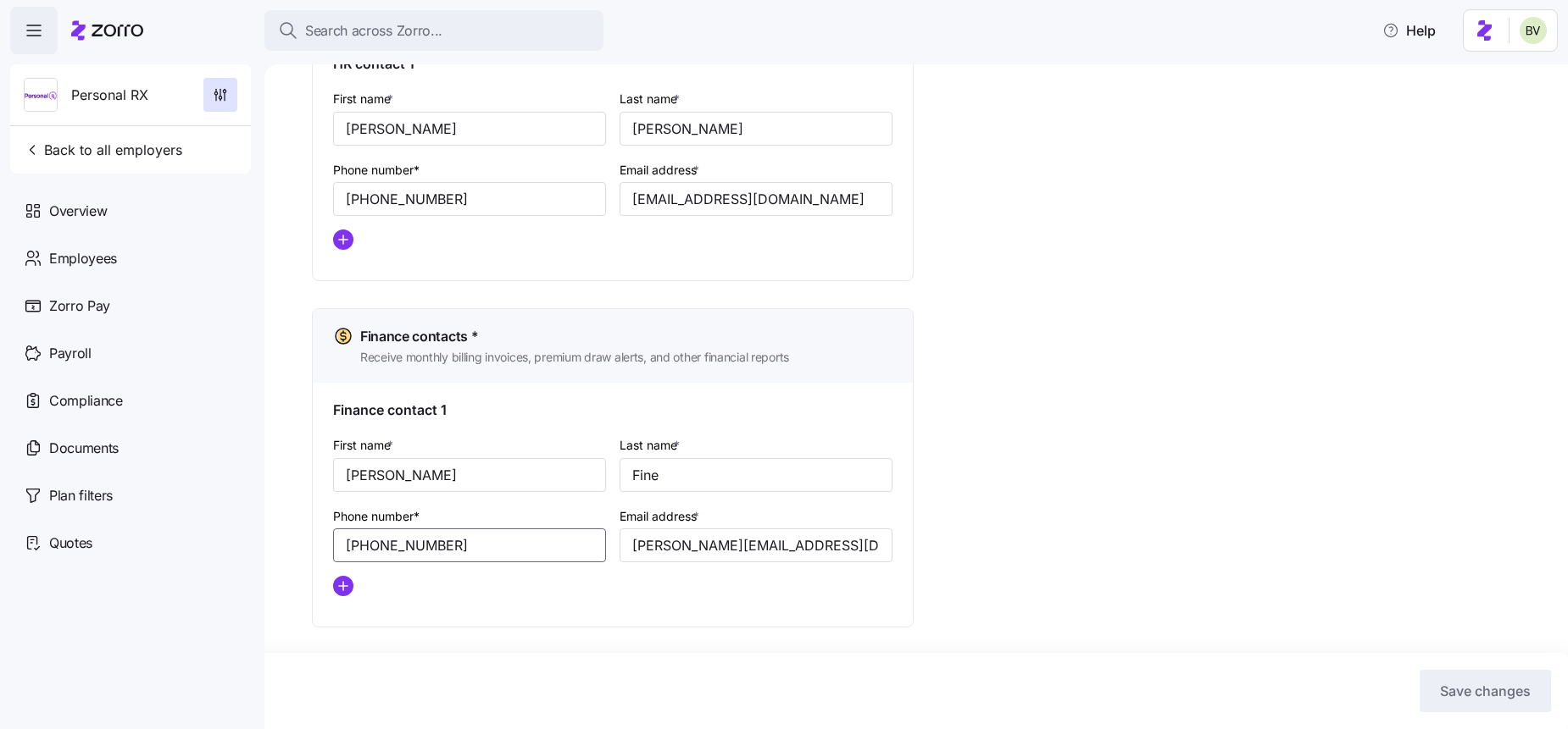
drag, startPoint x: 449, startPoint y: 549, endPoint x: 335, endPoint y: 559, distance: 114.4
click at [335, 559] on input "[PHONE_NUMBER]" at bounding box center [469, 546] width 273 height 34
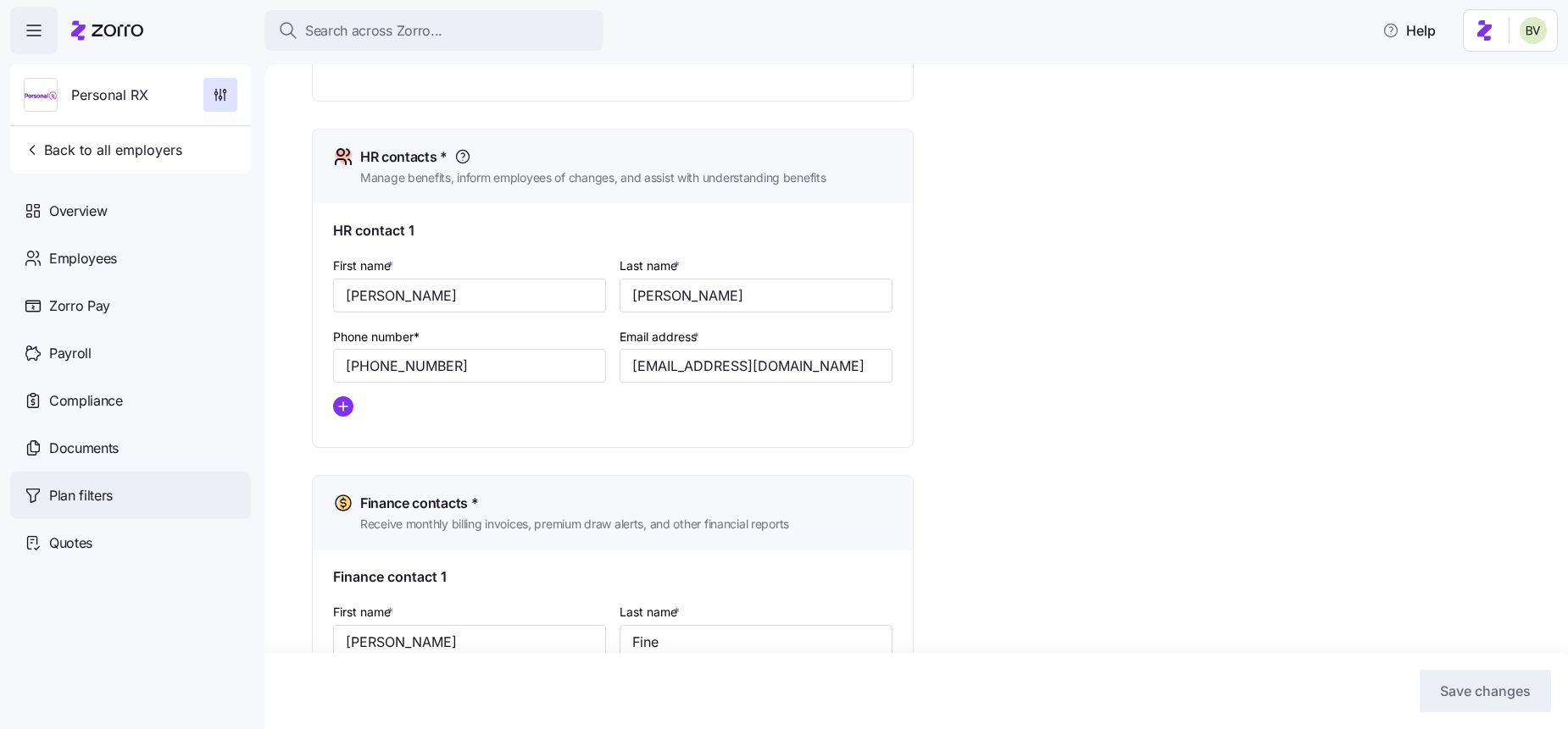
scroll to position [724, 0]
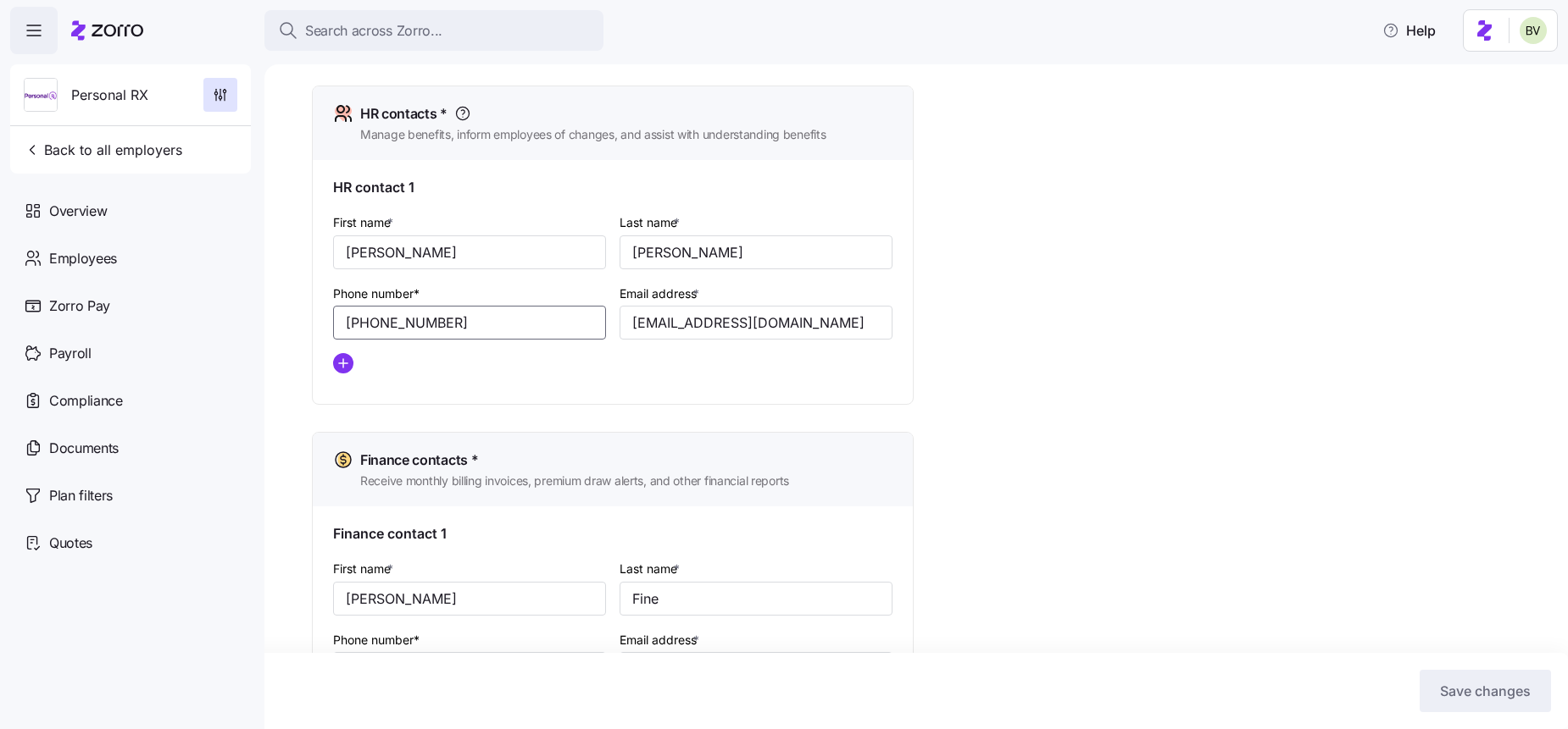
drag, startPoint x: 469, startPoint y: 321, endPoint x: 338, endPoint y: 317, distance: 131.1
click at [338, 317] on input "[PHONE_NUMBER]" at bounding box center [469, 323] width 273 height 34
click at [344, 30] on span "Search across Zorro..." at bounding box center [374, 31] width 138 height 21
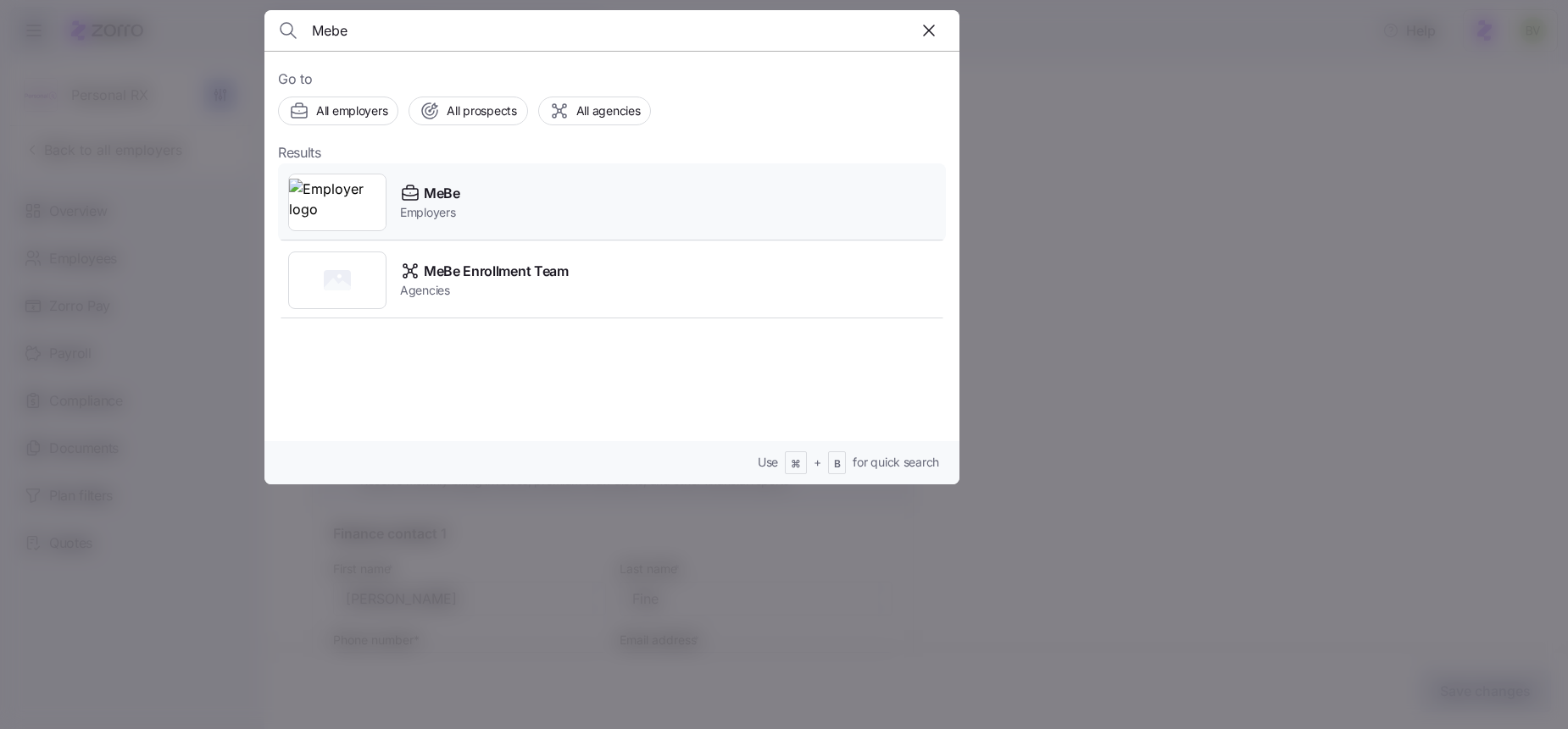
type input "Mebe"
click at [333, 203] on img at bounding box center [337, 202] width 97 height 47
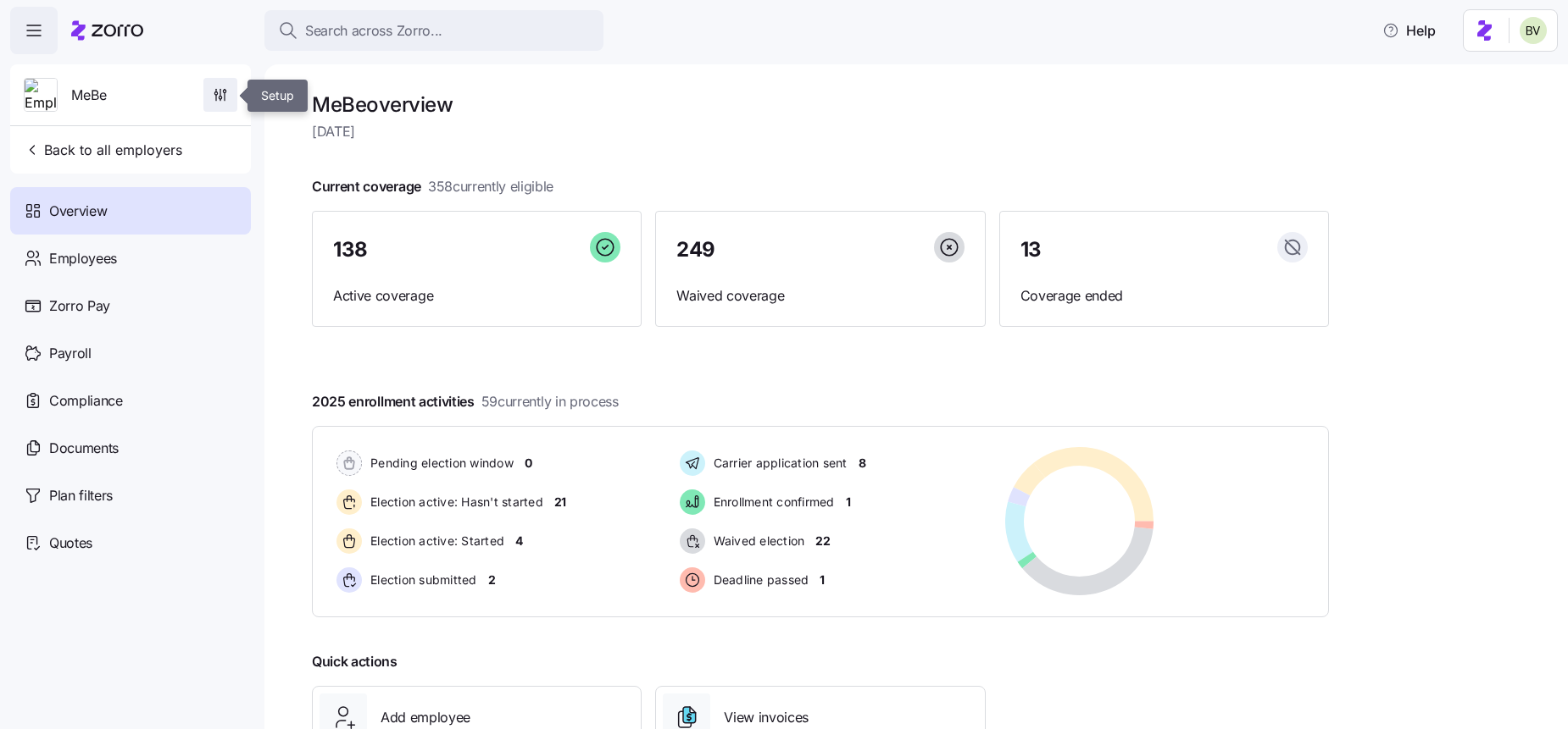
click at [214, 97] on icon "button" at bounding box center [220, 95] width 17 height 17
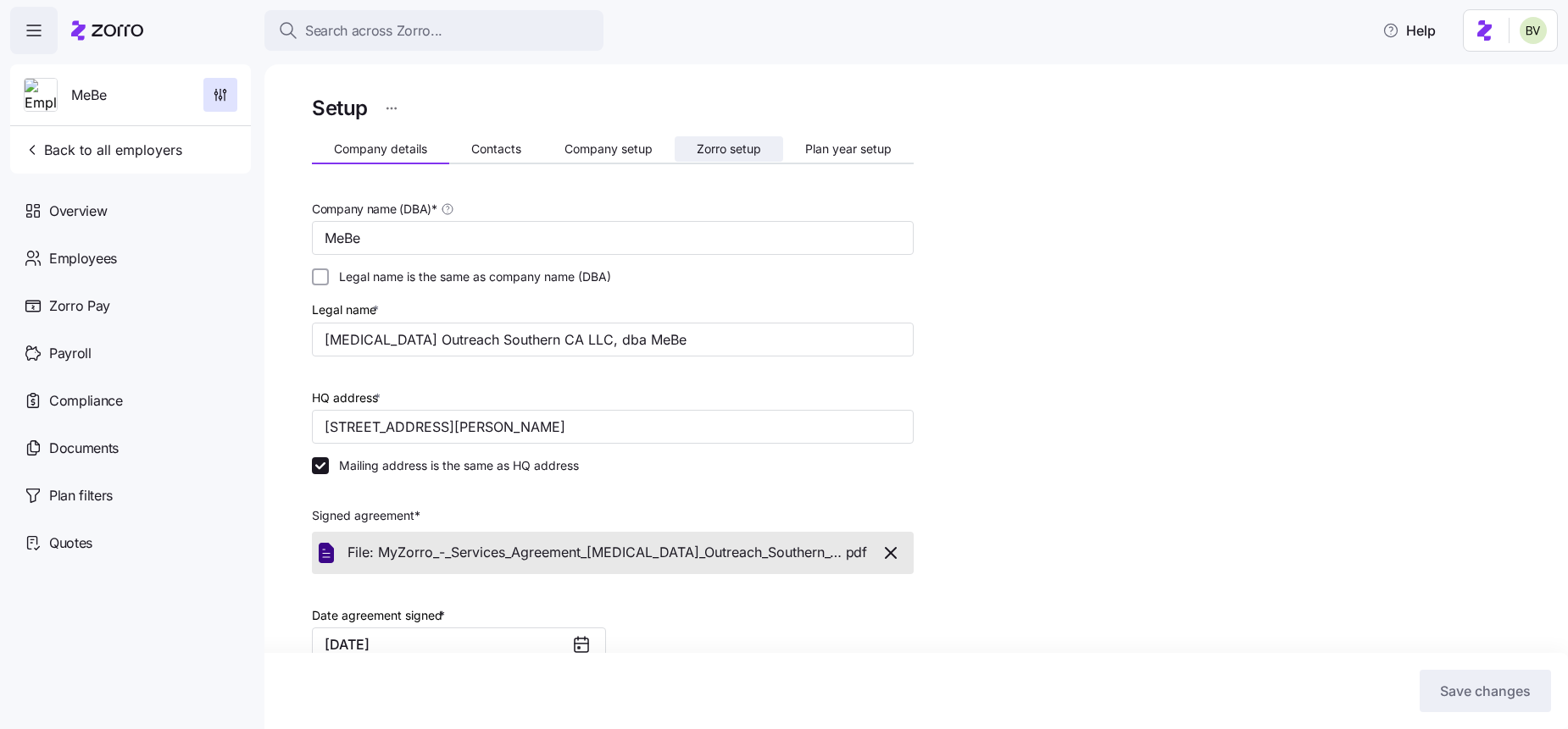
click at [733, 144] on span "Zorro setup" at bounding box center [729, 148] width 64 height 12
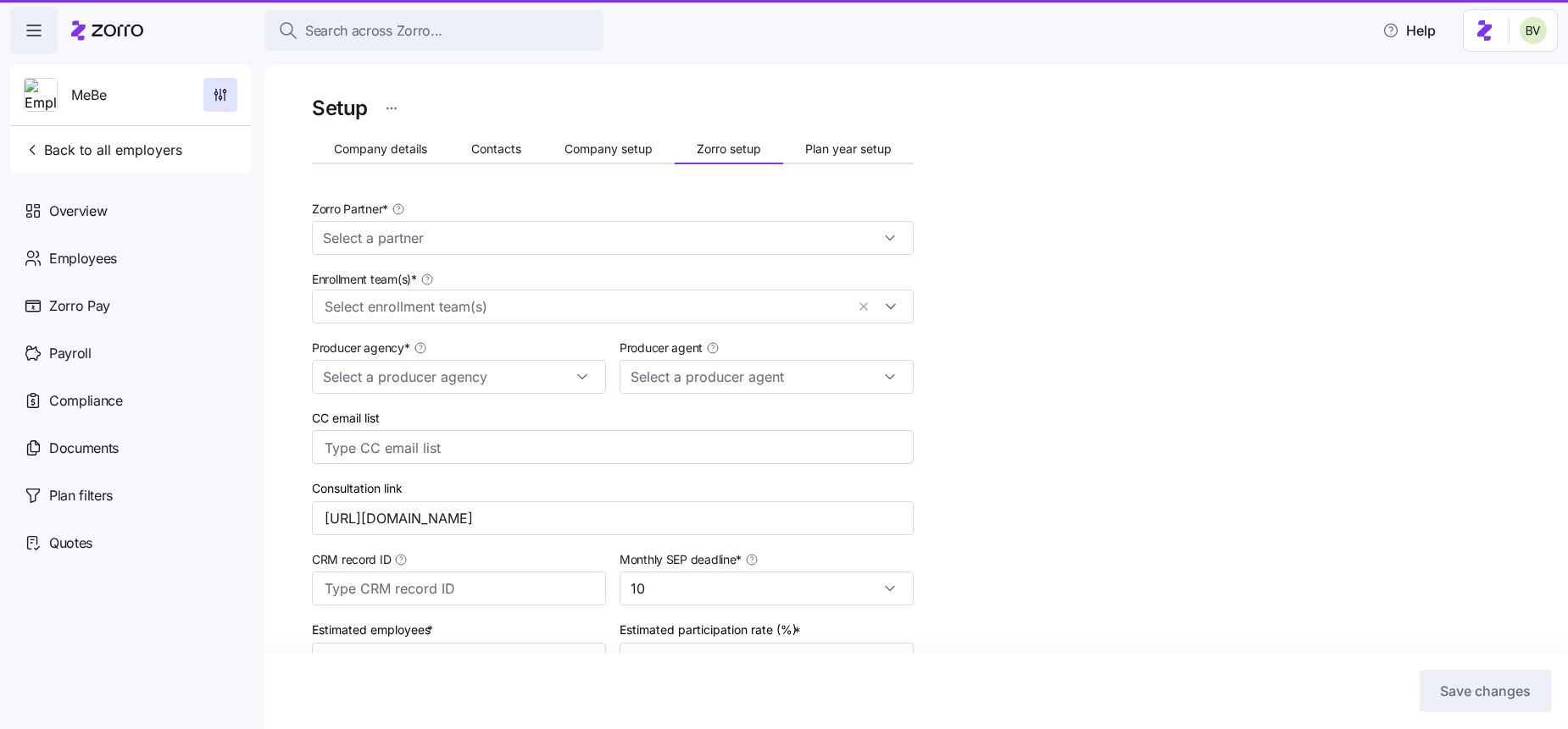
type input "Zorro"
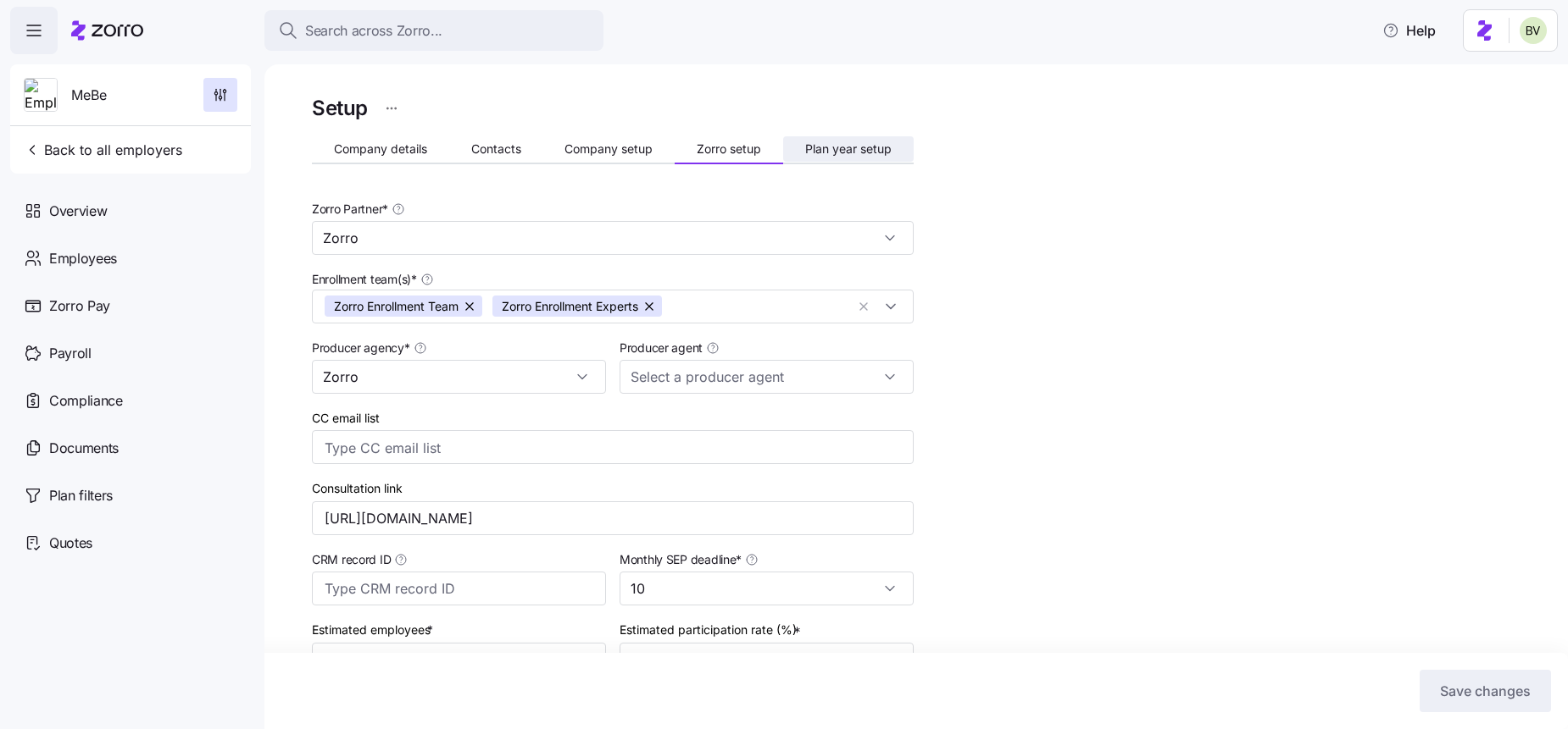
click at [822, 151] on span "Plan year setup" at bounding box center [848, 148] width 87 height 12
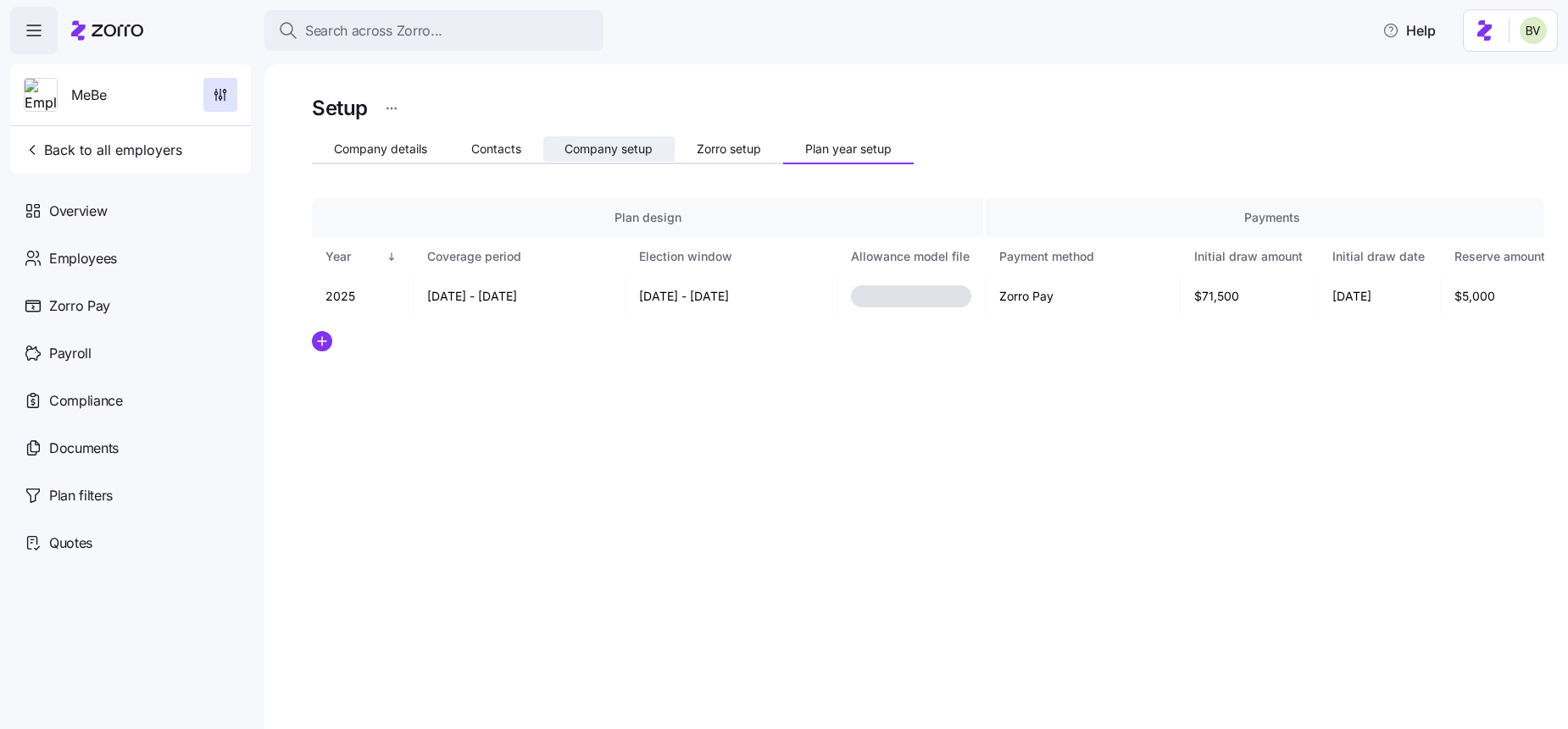
click at [605, 155] on span "Company setup" at bounding box center [608, 148] width 89 height 12
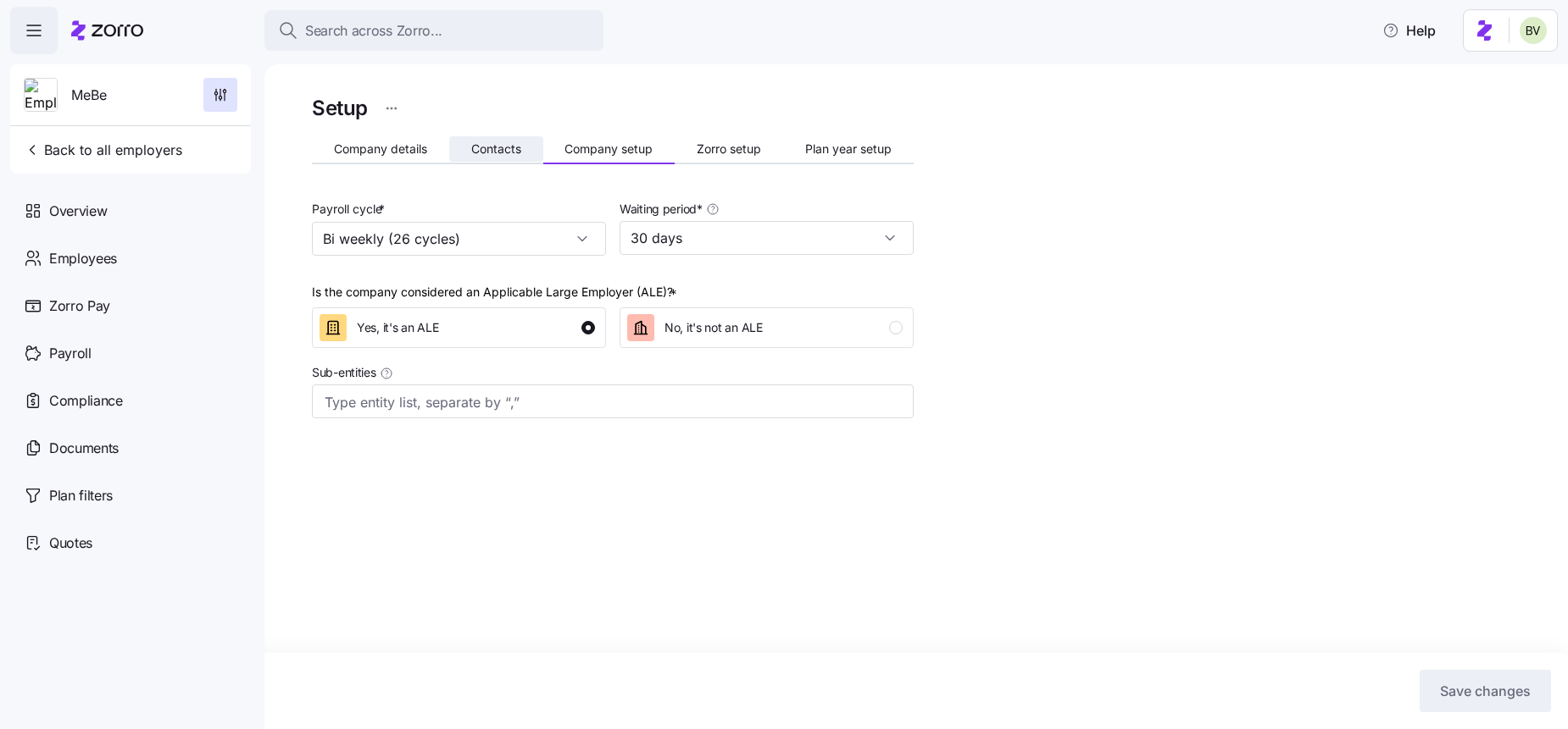
click at [494, 138] on button "Contacts" at bounding box center [495, 149] width 94 height 25
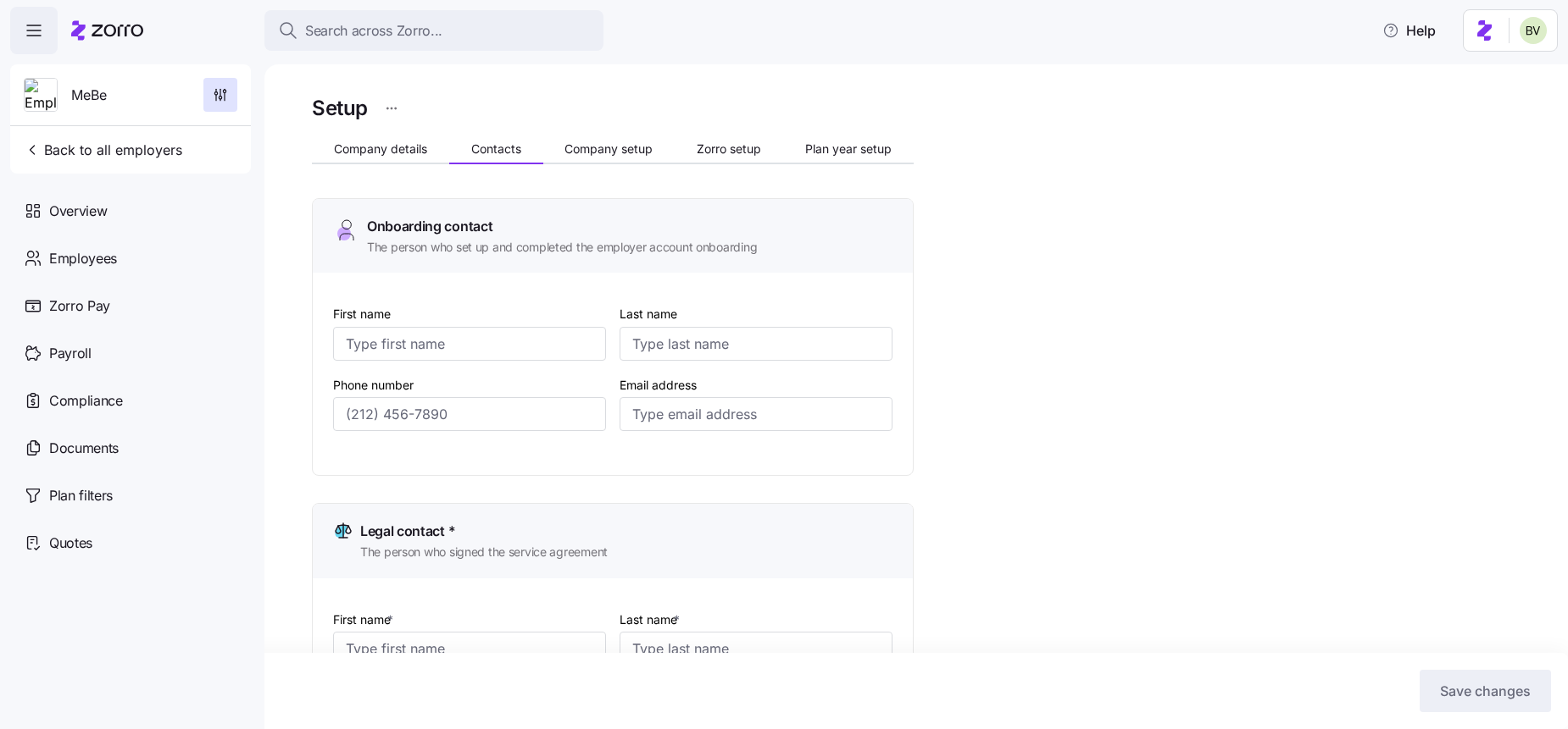
type input "[PERSON_NAME]"
type input "[DEMOGRAPHIC_DATA]"
type input "[EMAIL_ADDRESS][DOMAIN_NAME]"
type input "[PERSON_NAME]"
type input "[DEMOGRAPHIC_DATA]"
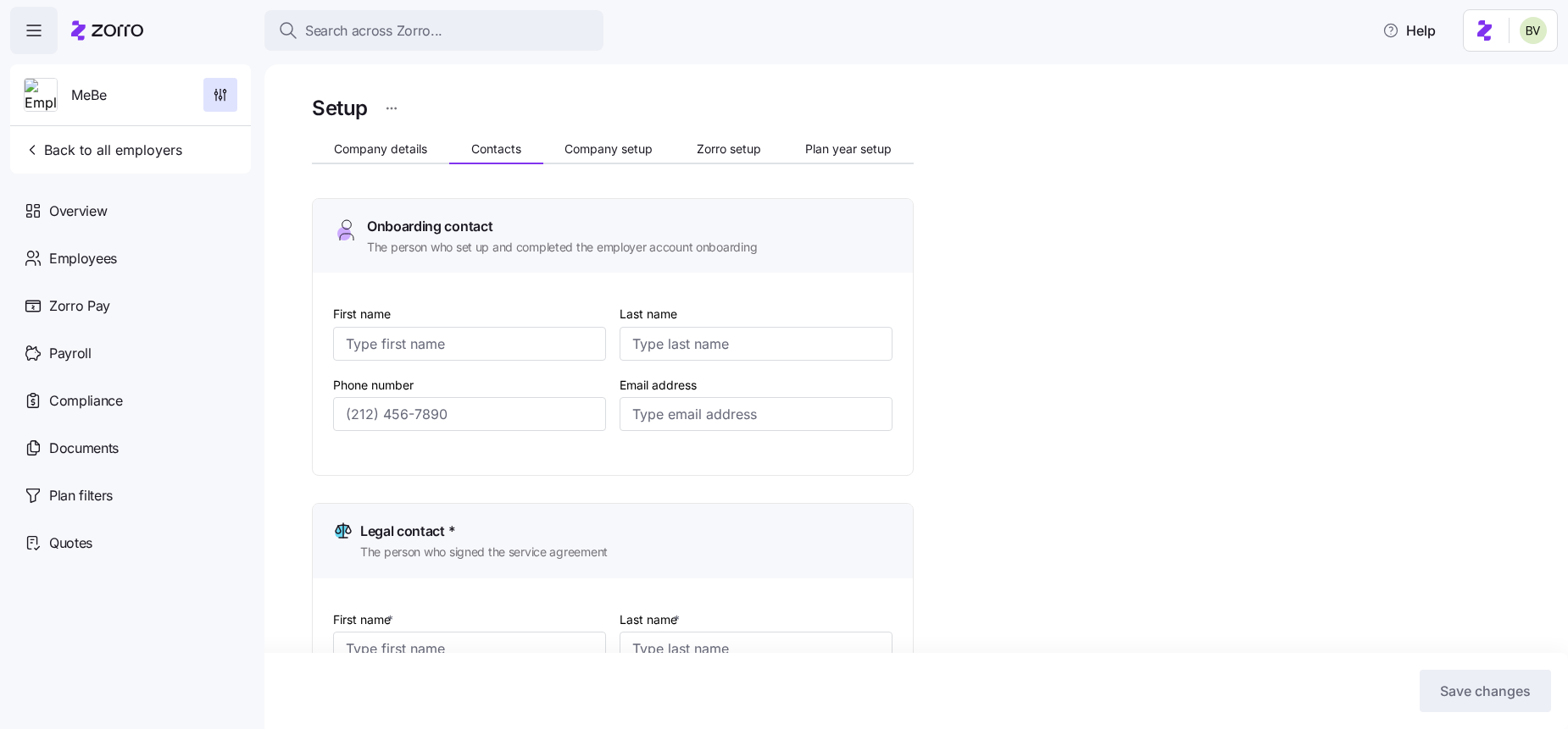
type input "[EMAIL_ADDRESS][DOMAIN_NAME]"
type input "[PERSON_NAME]"
type input "[PERSON_NAME][EMAIL_ADDRESS][PERSON_NAME][DOMAIN_NAME]"
type input "[PERSON_NAME]"
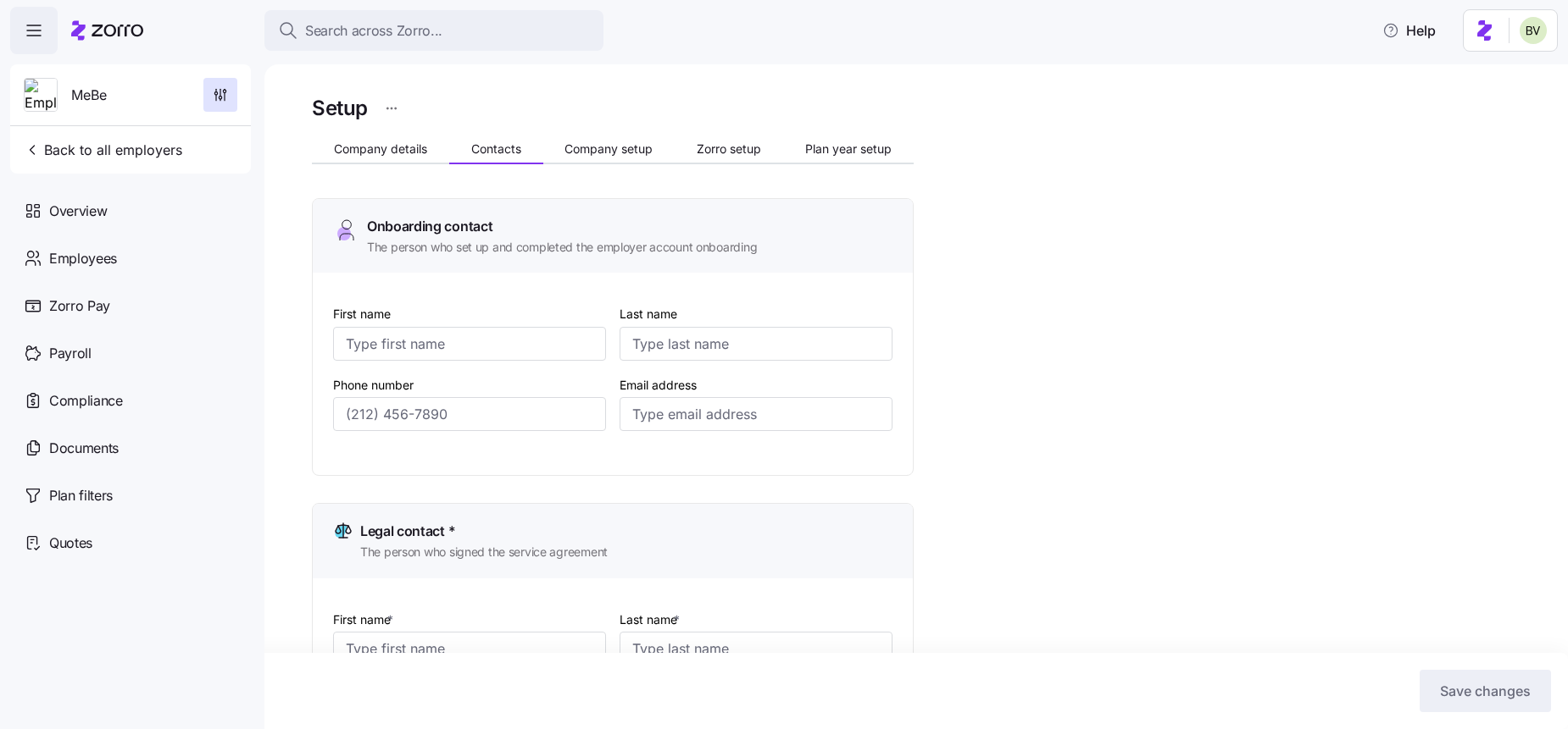
type input "[PERSON_NAME]"
type input "[EMAIL_ADDRESS][DOMAIN_NAME]"
type input "[PHONE_NUMBER]"
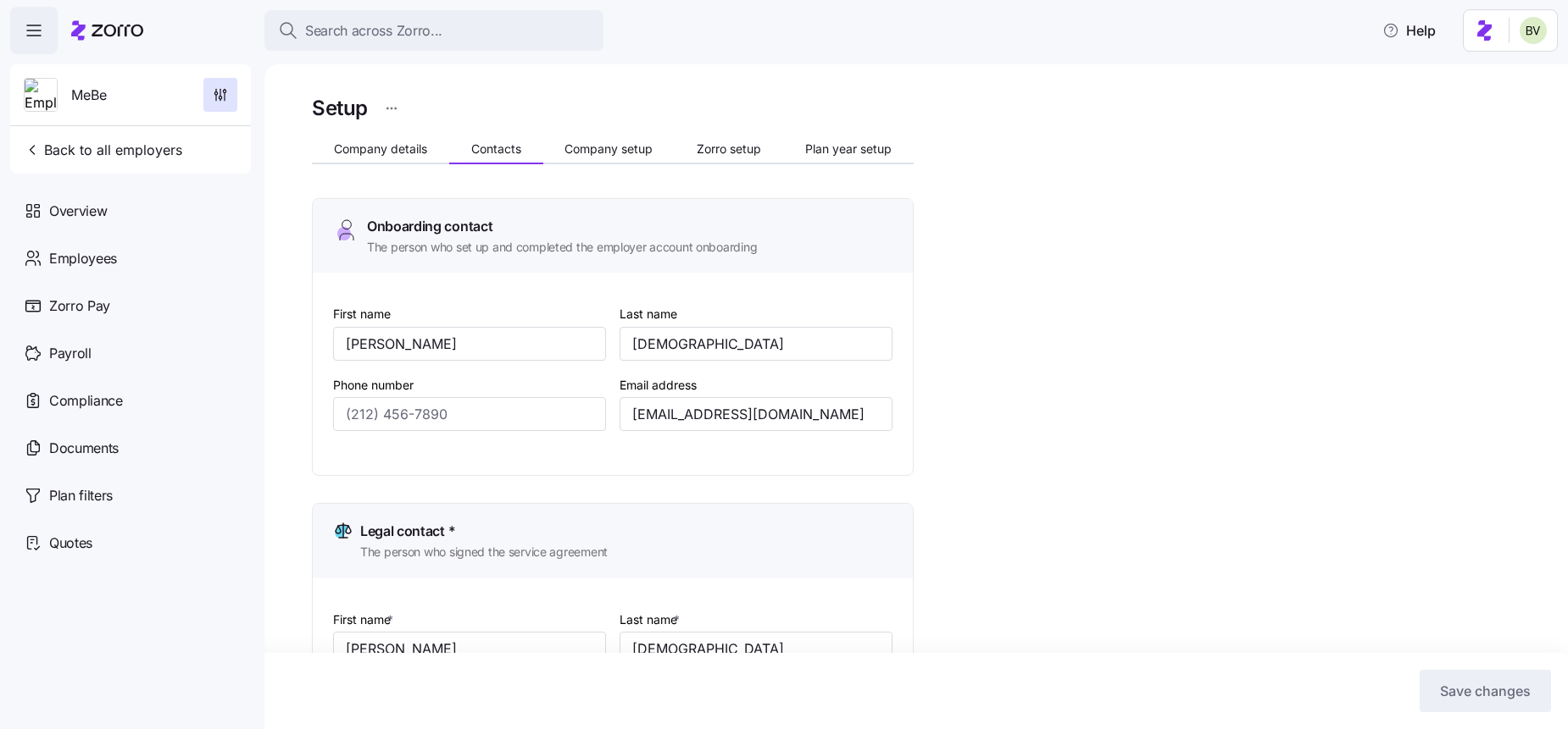
type input "[PHONE_NUMBER]"
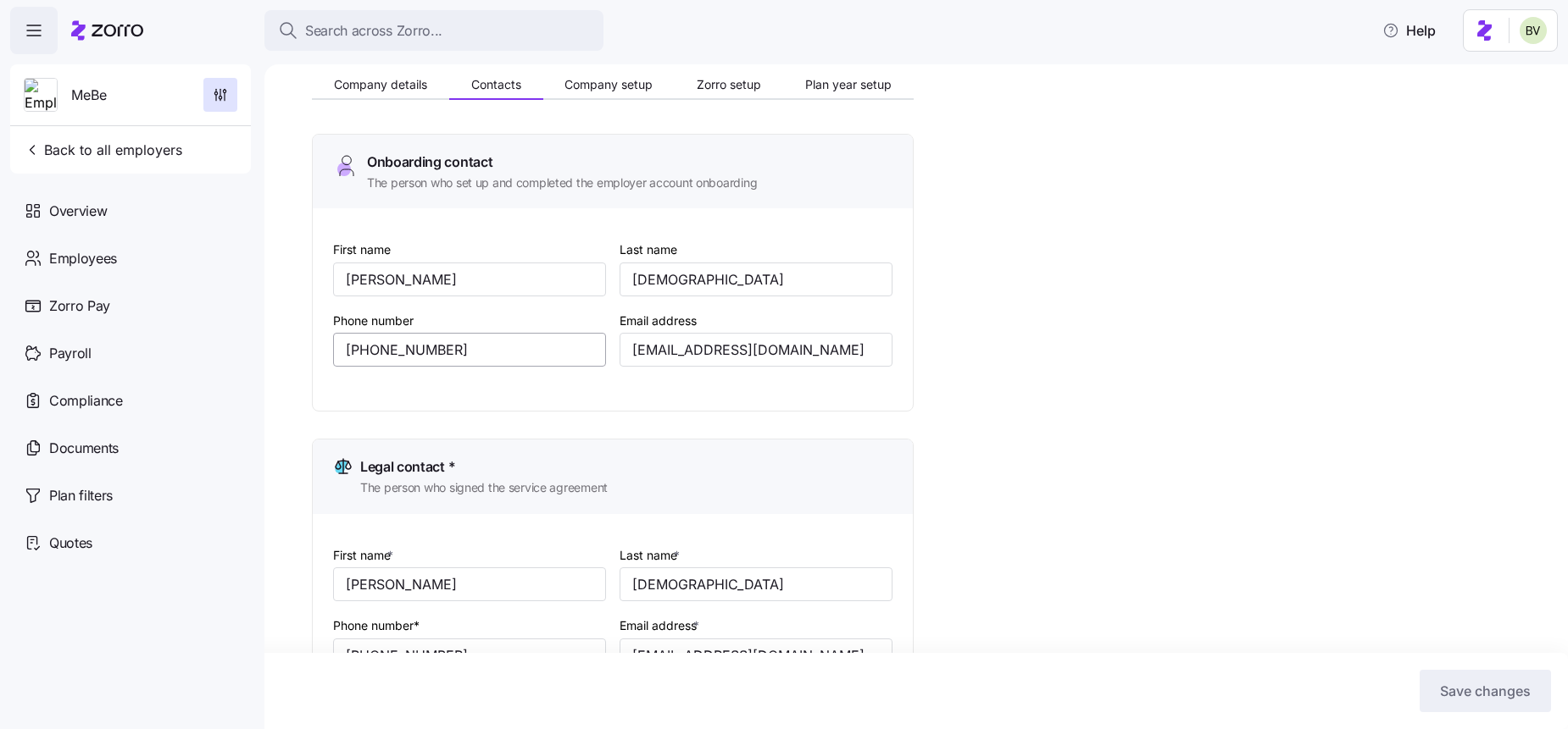
scroll to position [96, 0]
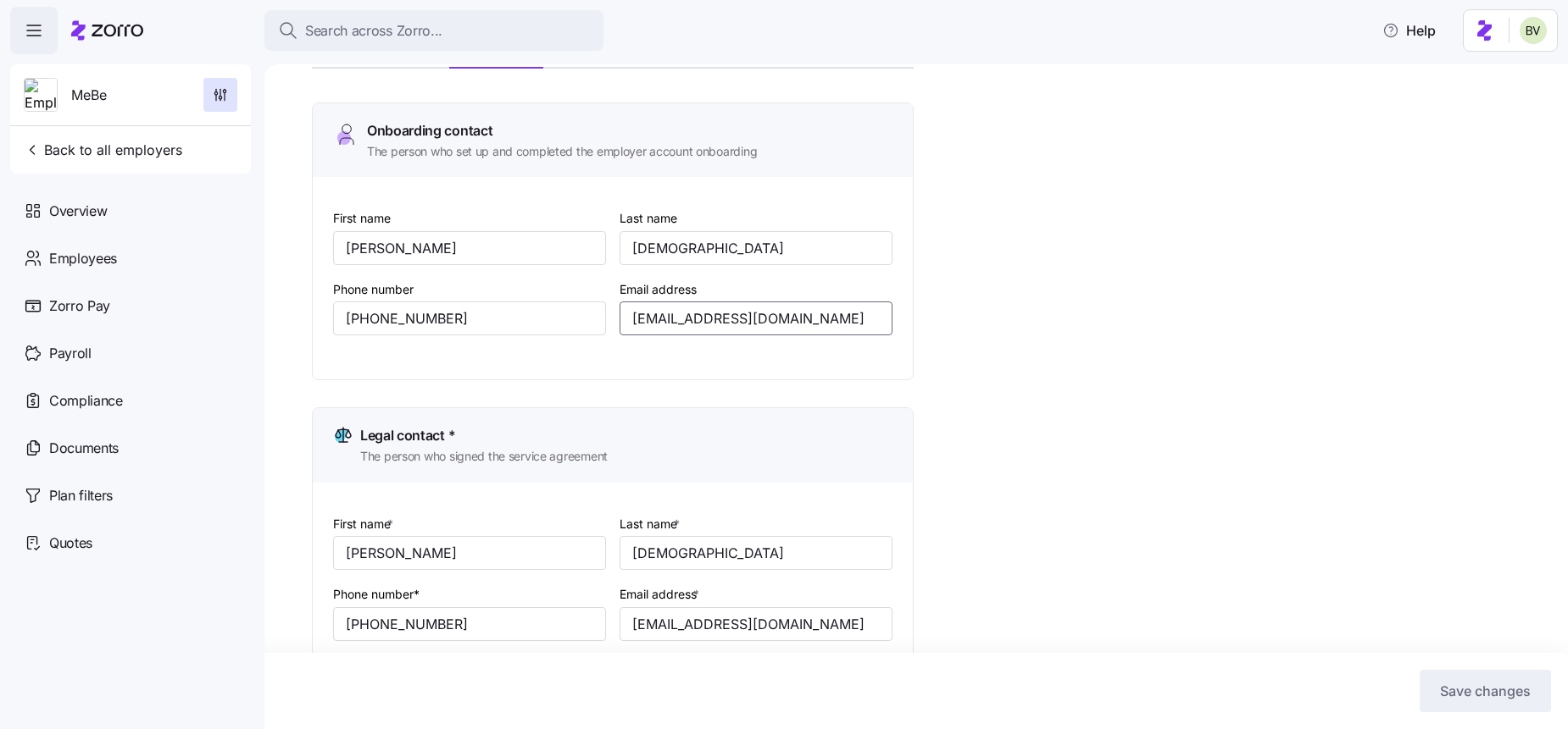
drag, startPoint x: 814, startPoint y: 317, endPoint x: 627, endPoint y: 315, distance: 187.0
click at [627, 315] on input "[EMAIL_ADDRESS][DOMAIN_NAME]" at bounding box center [755, 318] width 273 height 34
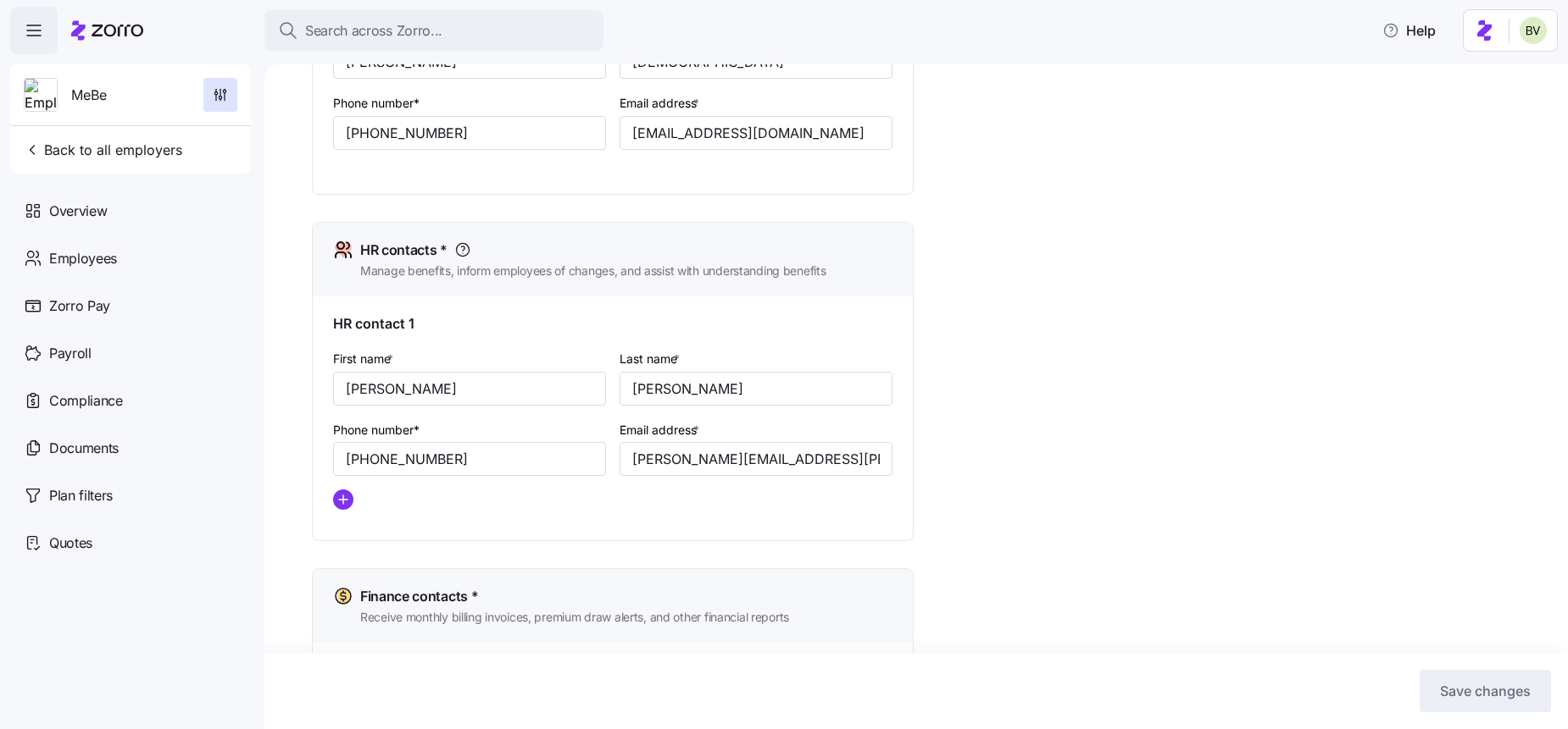
scroll to position [610, 0]
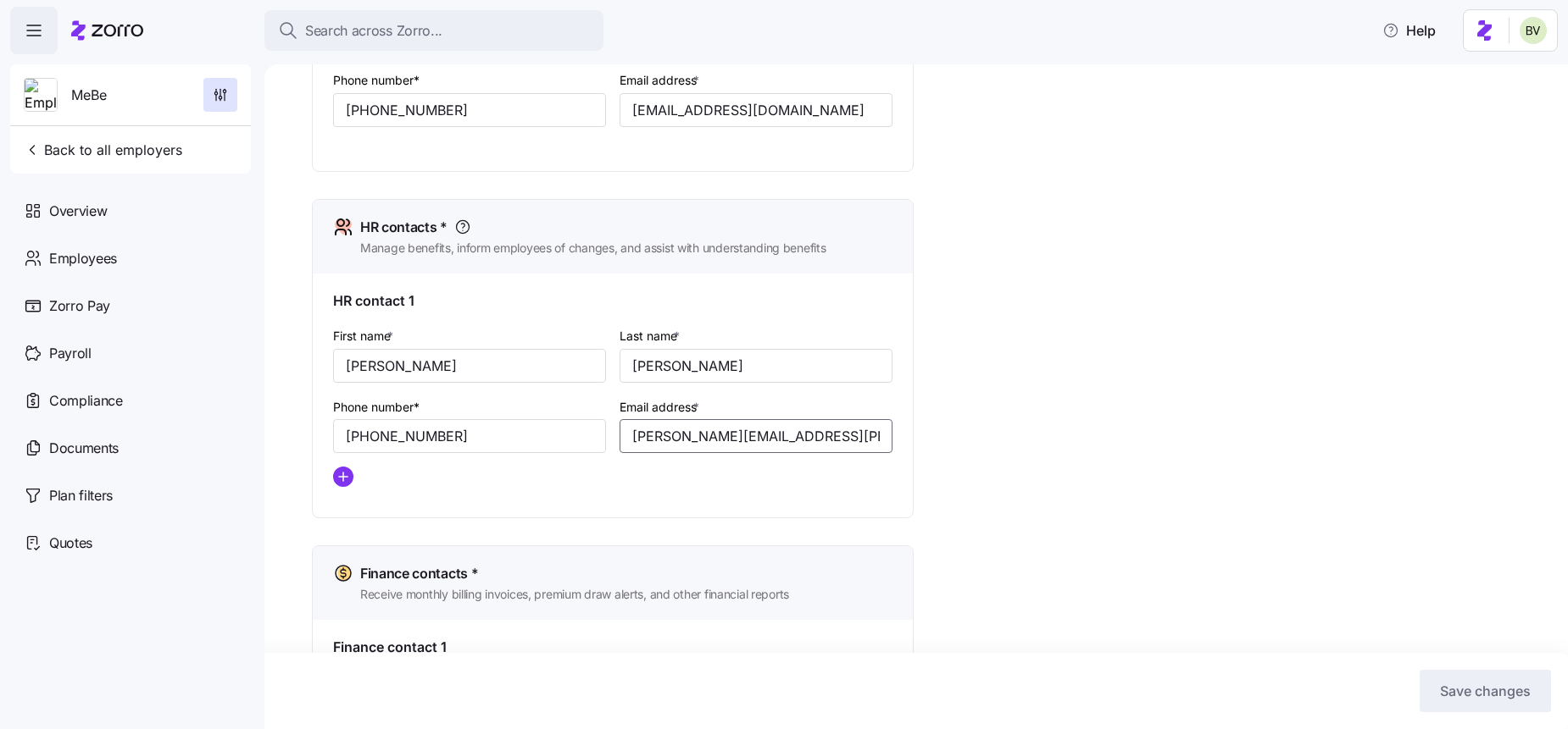
drag, startPoint x: 860, startPoint y: 436, endPoint x: 621, endPoint y: 438, distance: 239.0
click at [621, 438] on input "[PERSON_NAME][EMAIL_ADDRESS][PERSON_NAME][DOMAIN_NAME]" at bounding box center [755, 436] width 273 height 34
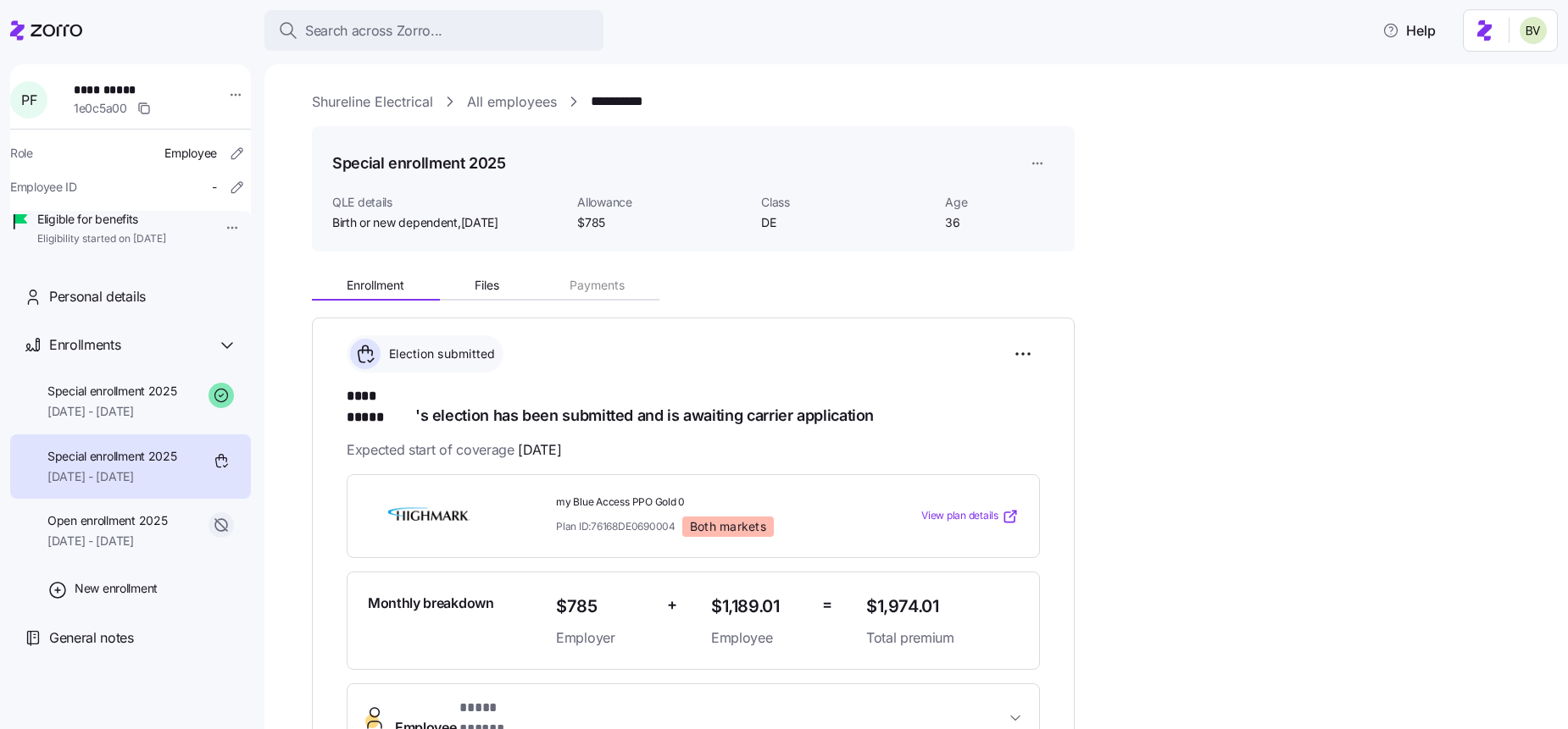
click at [483, 211] on div "QLE details Birth or new dependent , 07/24/2025" at bounding box center [448, 213] width 232 height 38
click at [430, 29] on span "Search across Zorro..." at bounding box center [374, 31] width 138 height 21
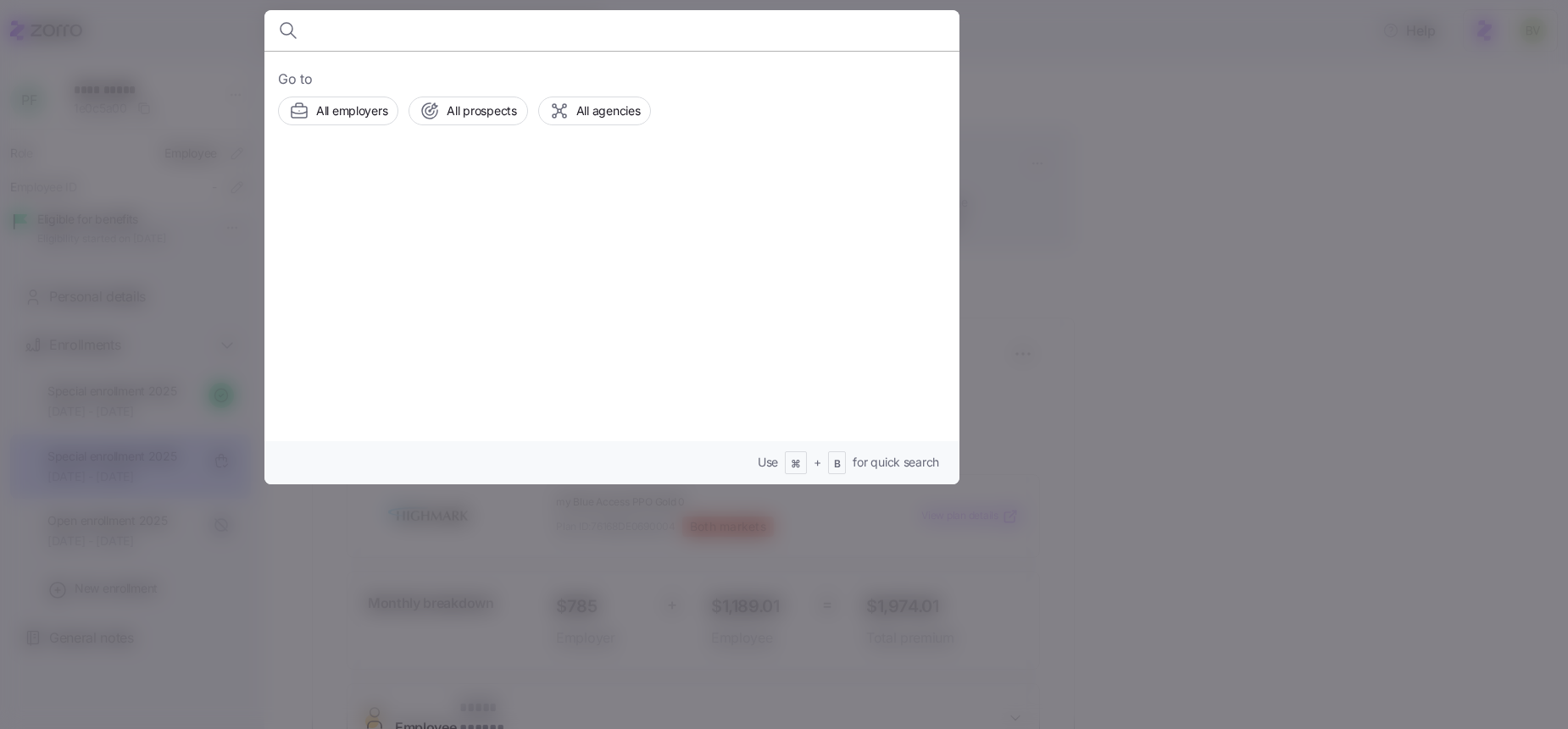
click at [430, 29] on body "**********" at bounding box center [784, 359] width 1568 height 719
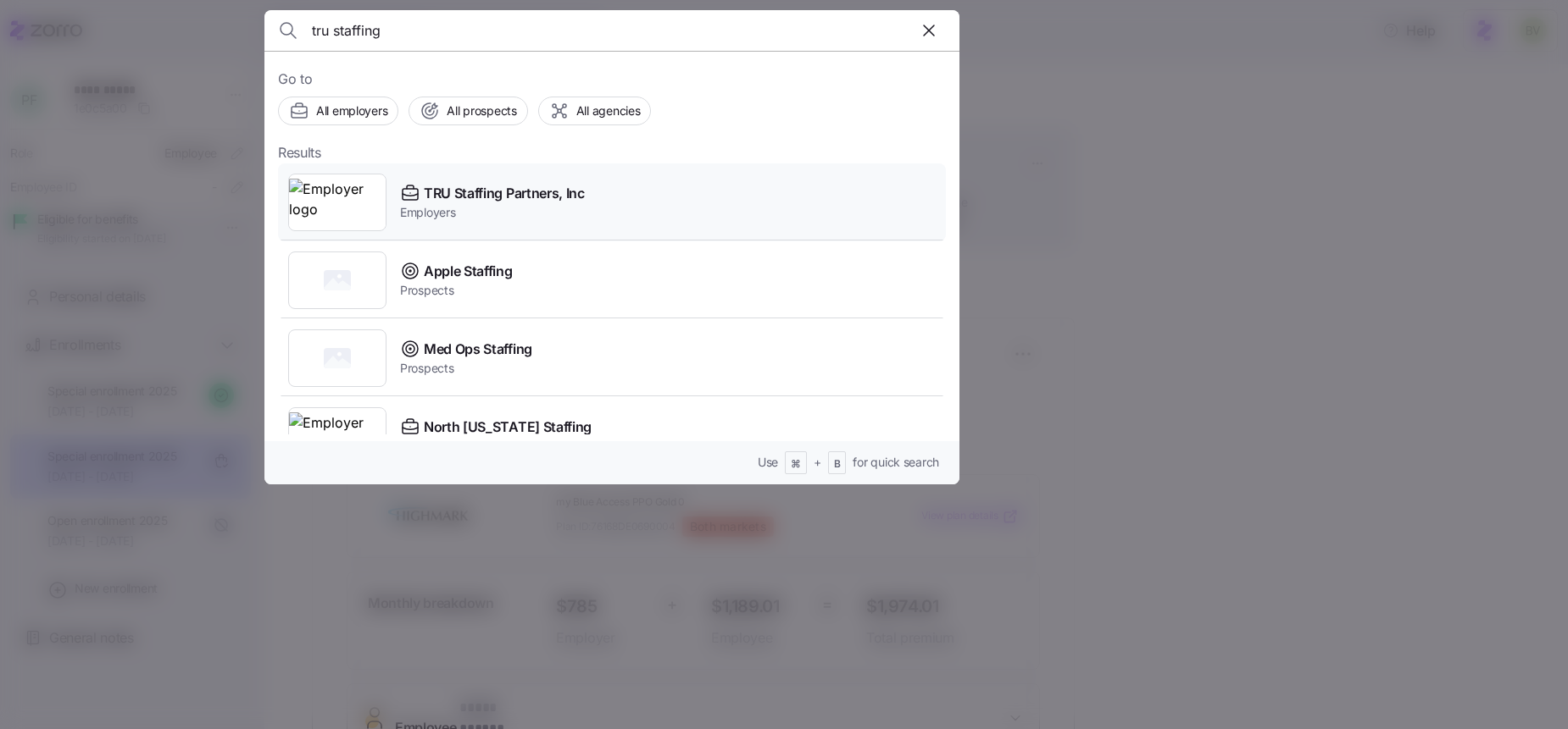
type input "tru staffing"
click at [324, 206] on img at bounding box center [337, 202] width 97 height 47
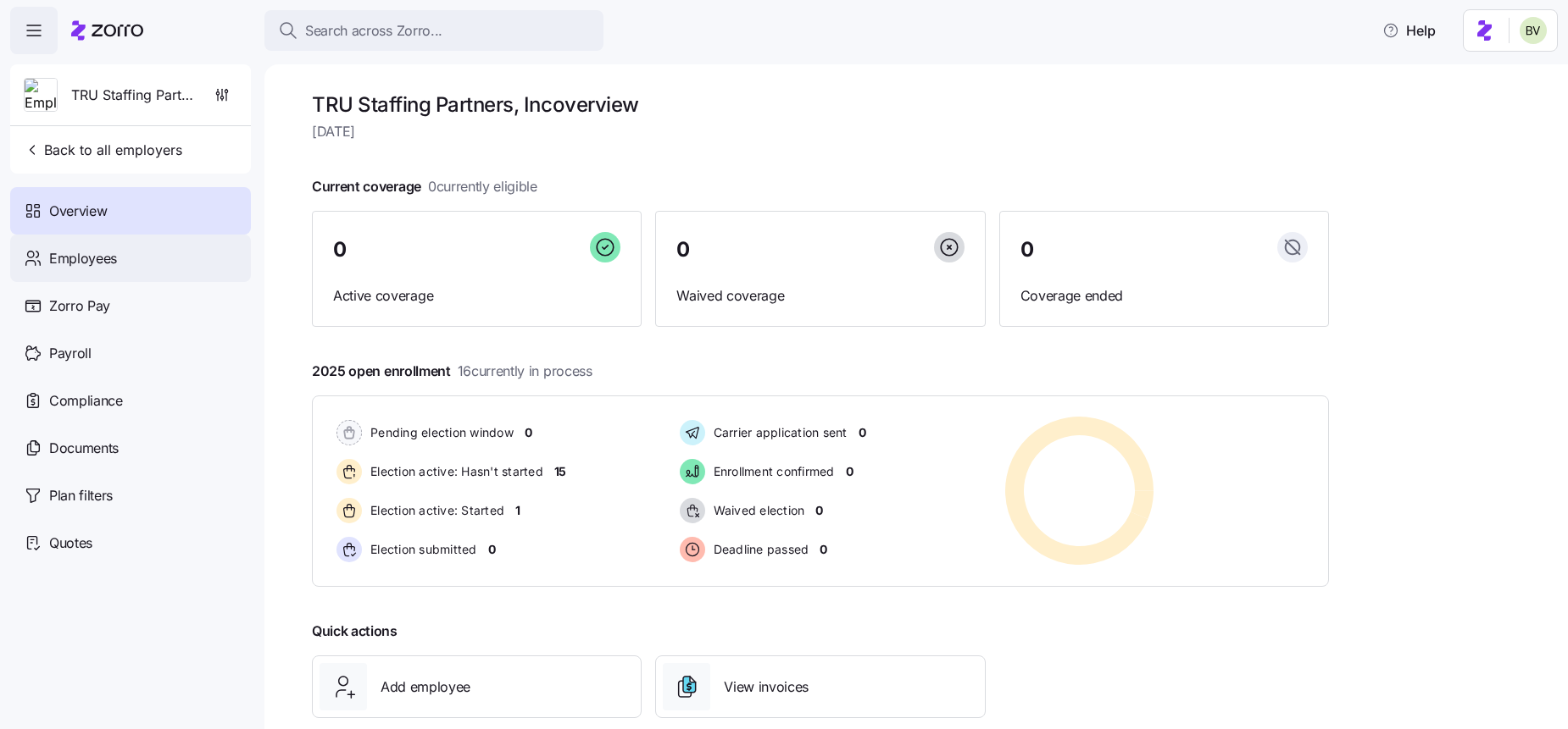
click at [169, 270] on div "Employees" at bounding box center [130, 258] width 240 height 47
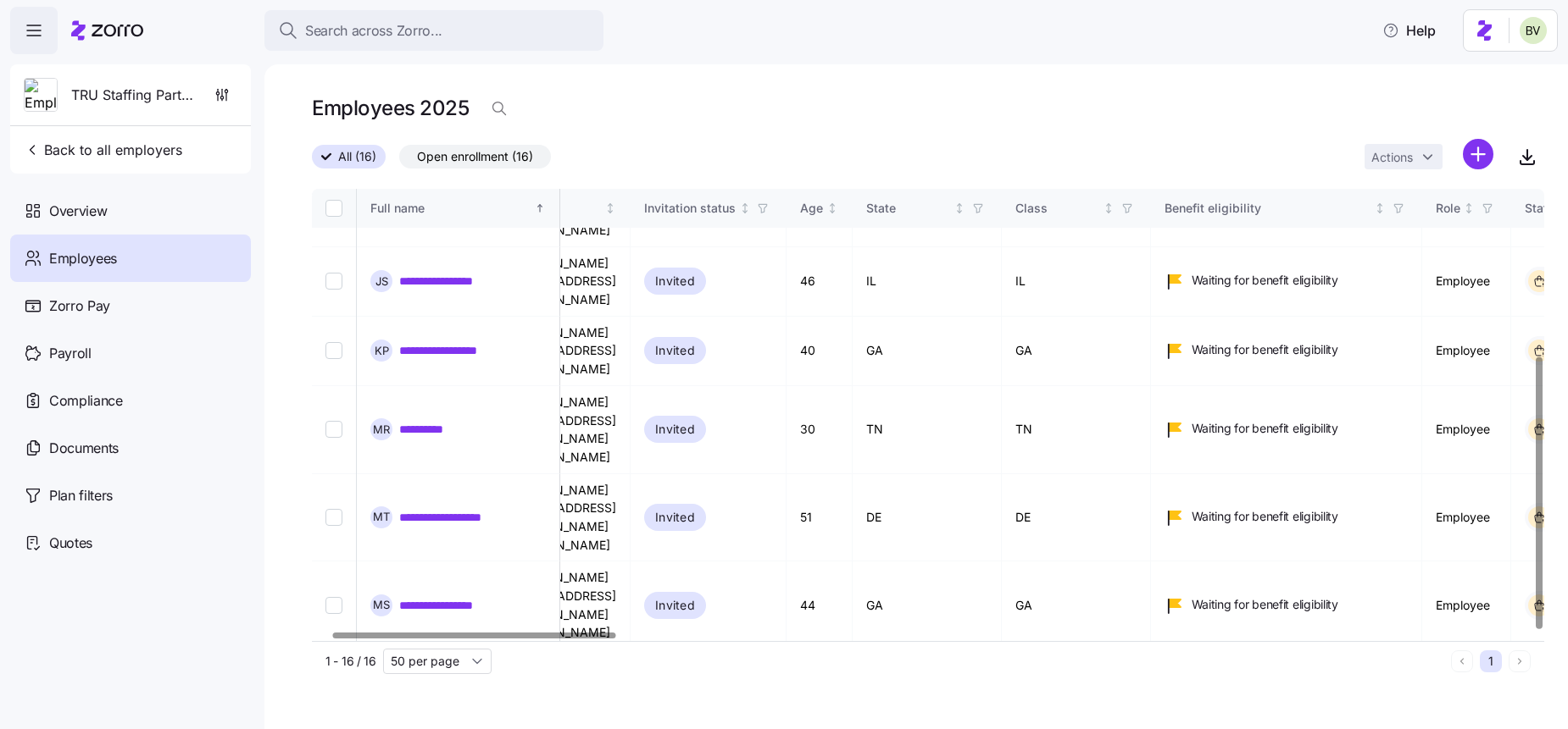
scroll to position [277, 0]
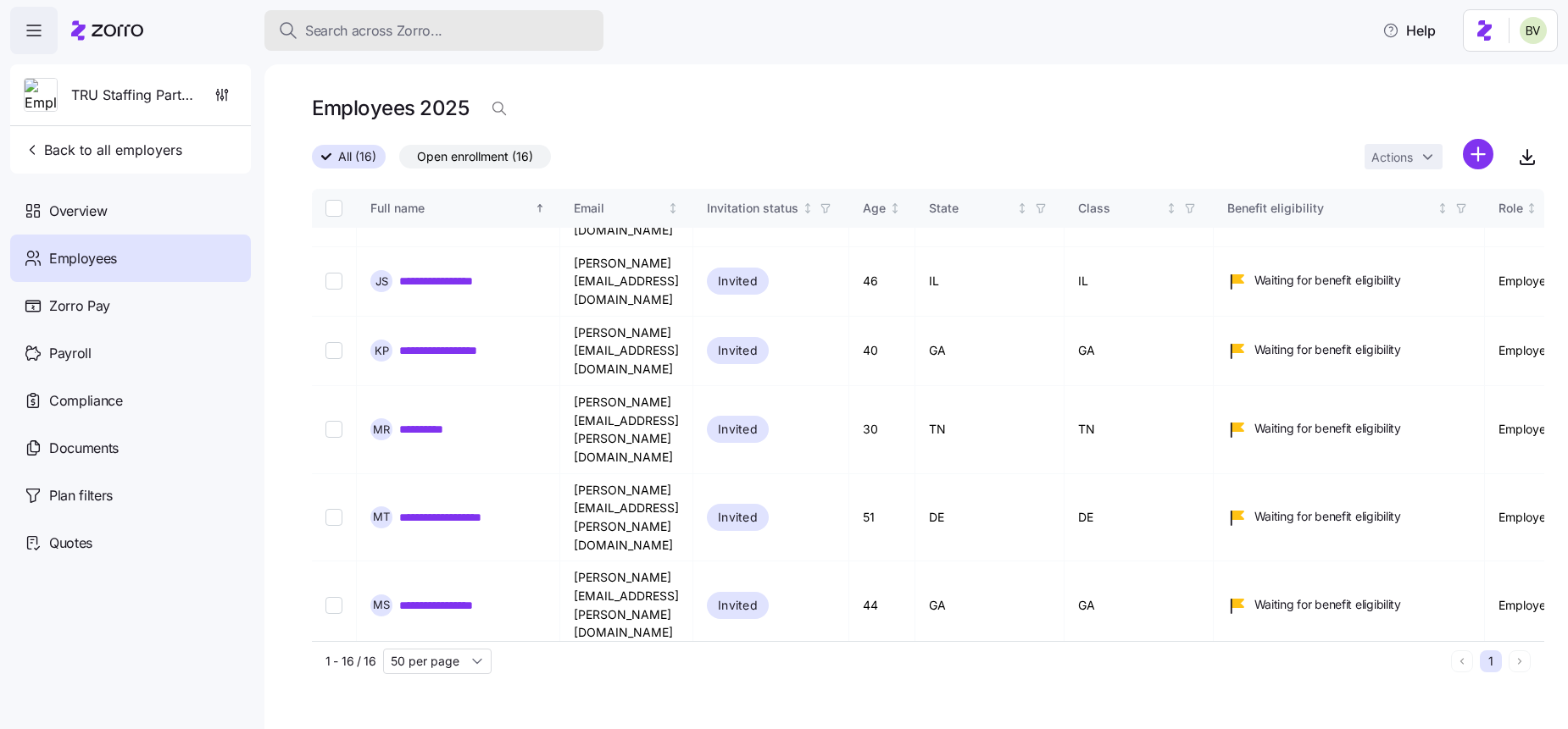
click at [341, 38] on span "Search across Zorro..." at bounding box center [374, 31] width 138 height 21
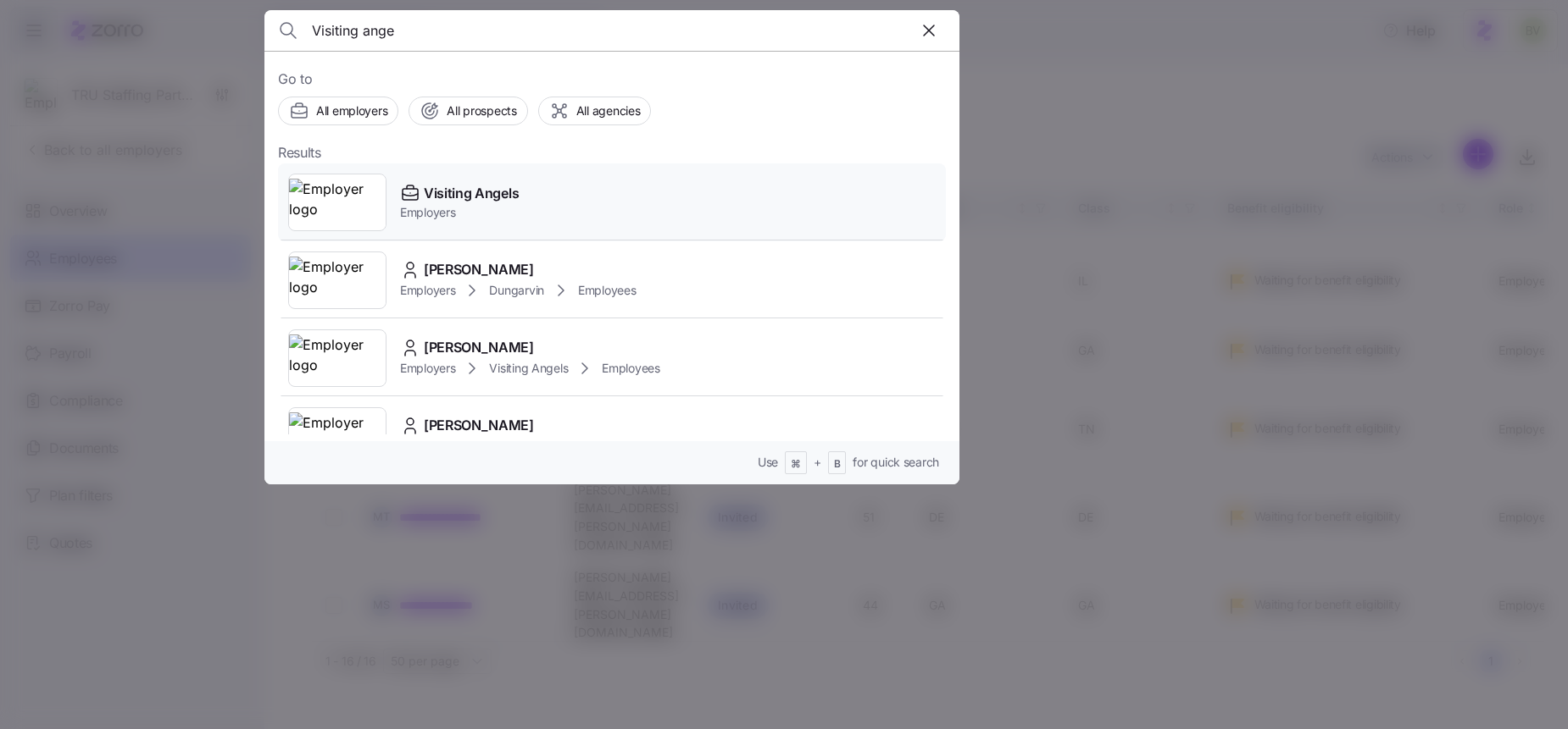
type input "Visiting ange"
click at [333, 202] on img at bounding box center [337, 202] width 97 height 47
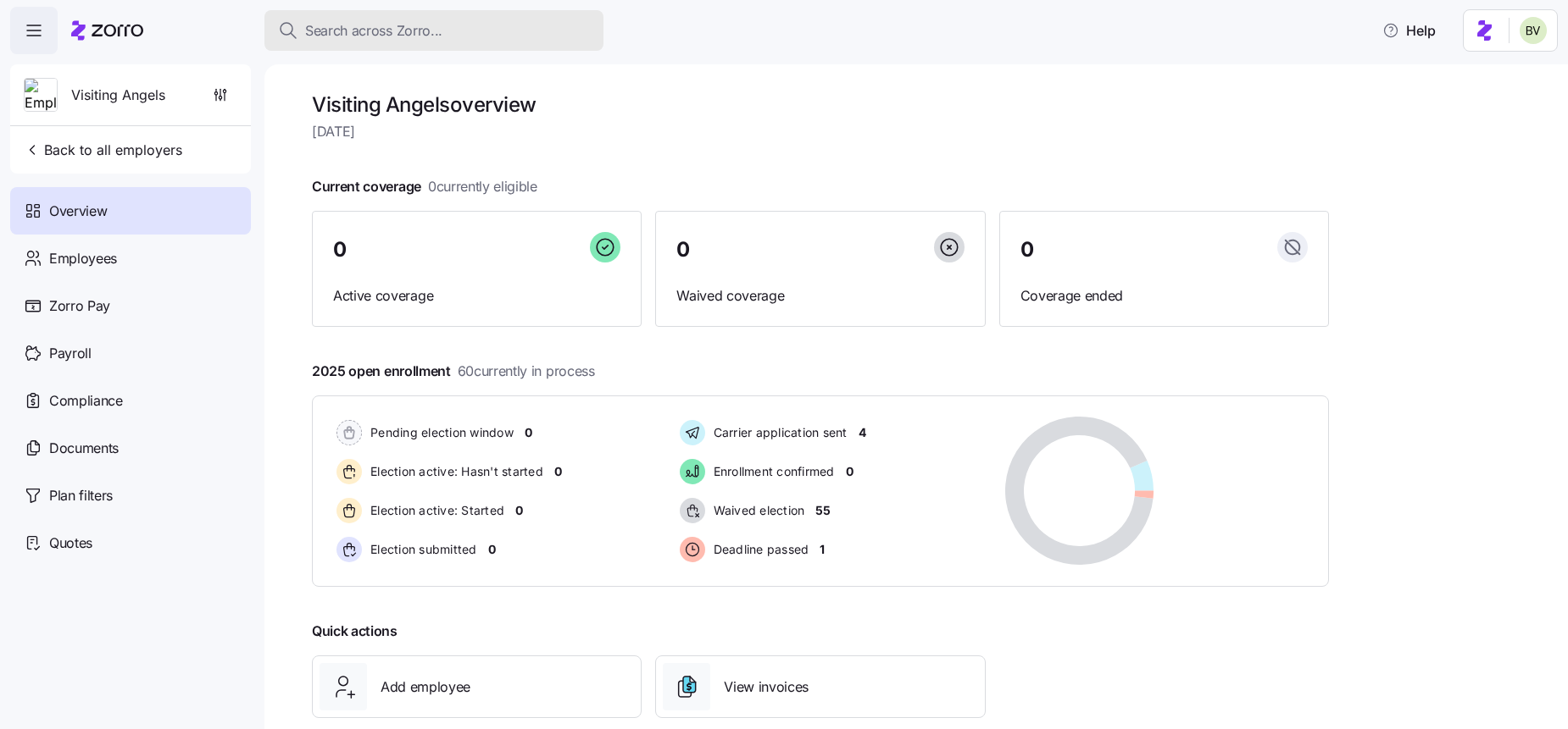
click at [323, 33] on span "Search across Zorro..." at bounding box center [374, 31] width 138 height 21
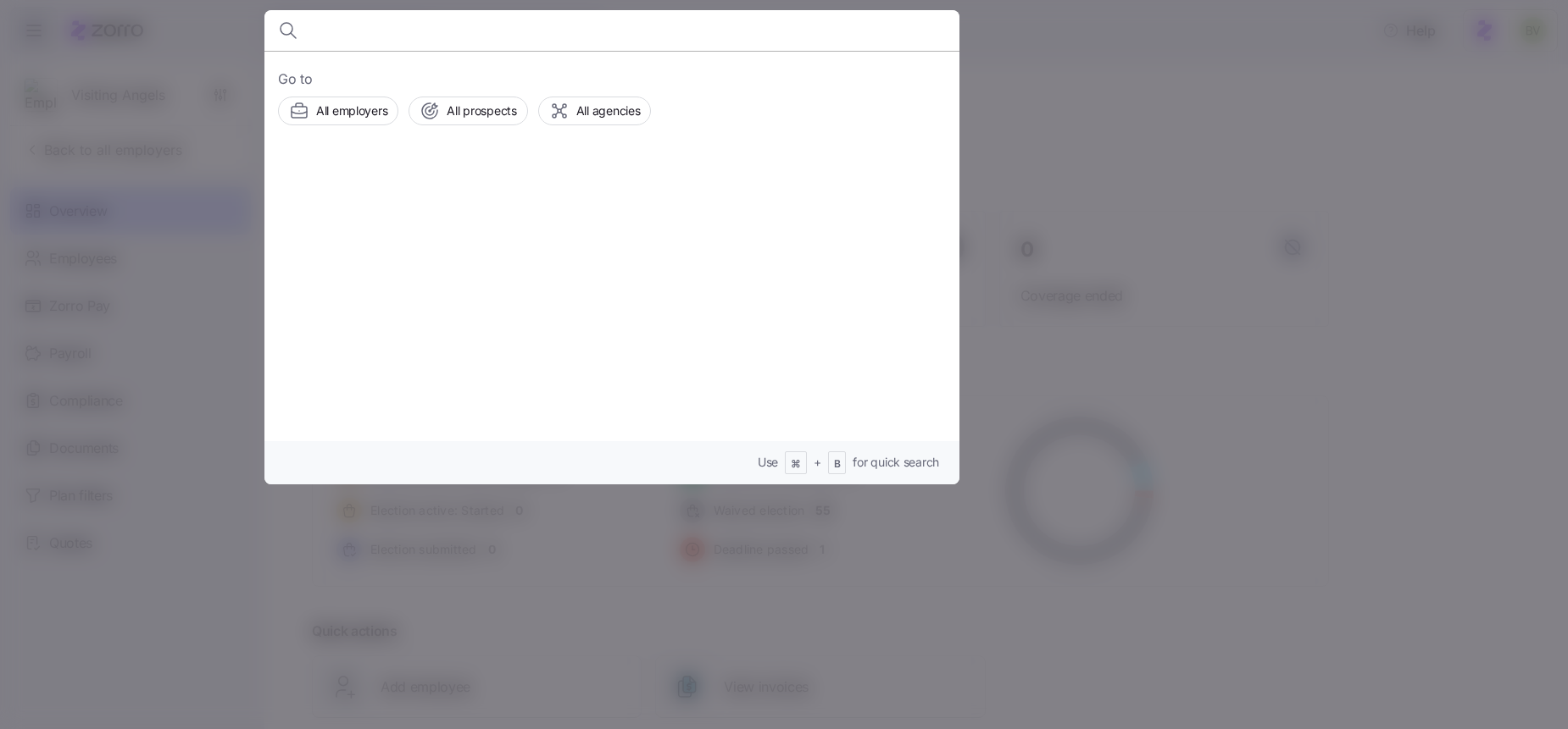
click at [210, 222] on div at bounding box center [784, 364] width 1568 height 729
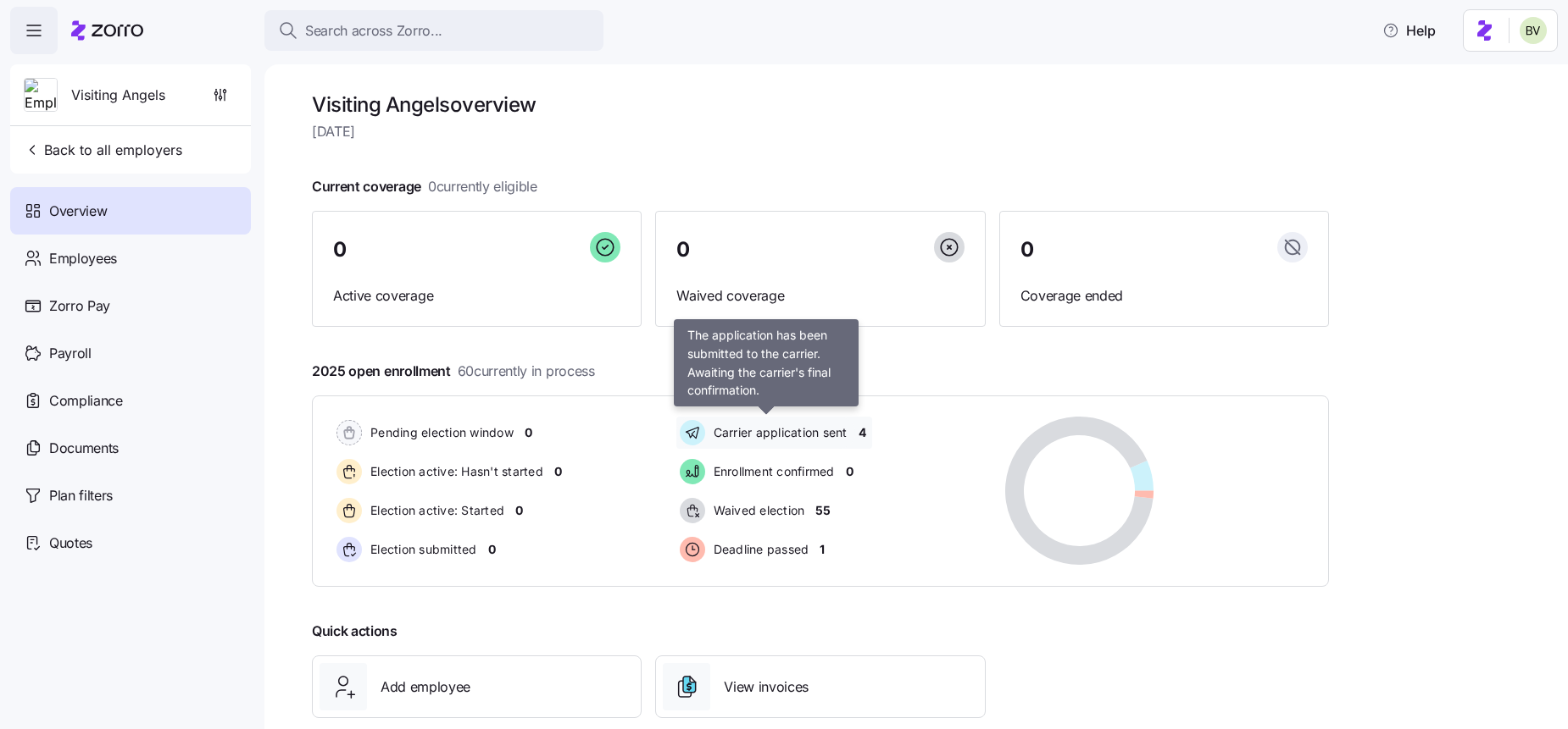
click at [797, 432] on span "Carrier application sent" at bounding box center [777, 432] width 139 height 17
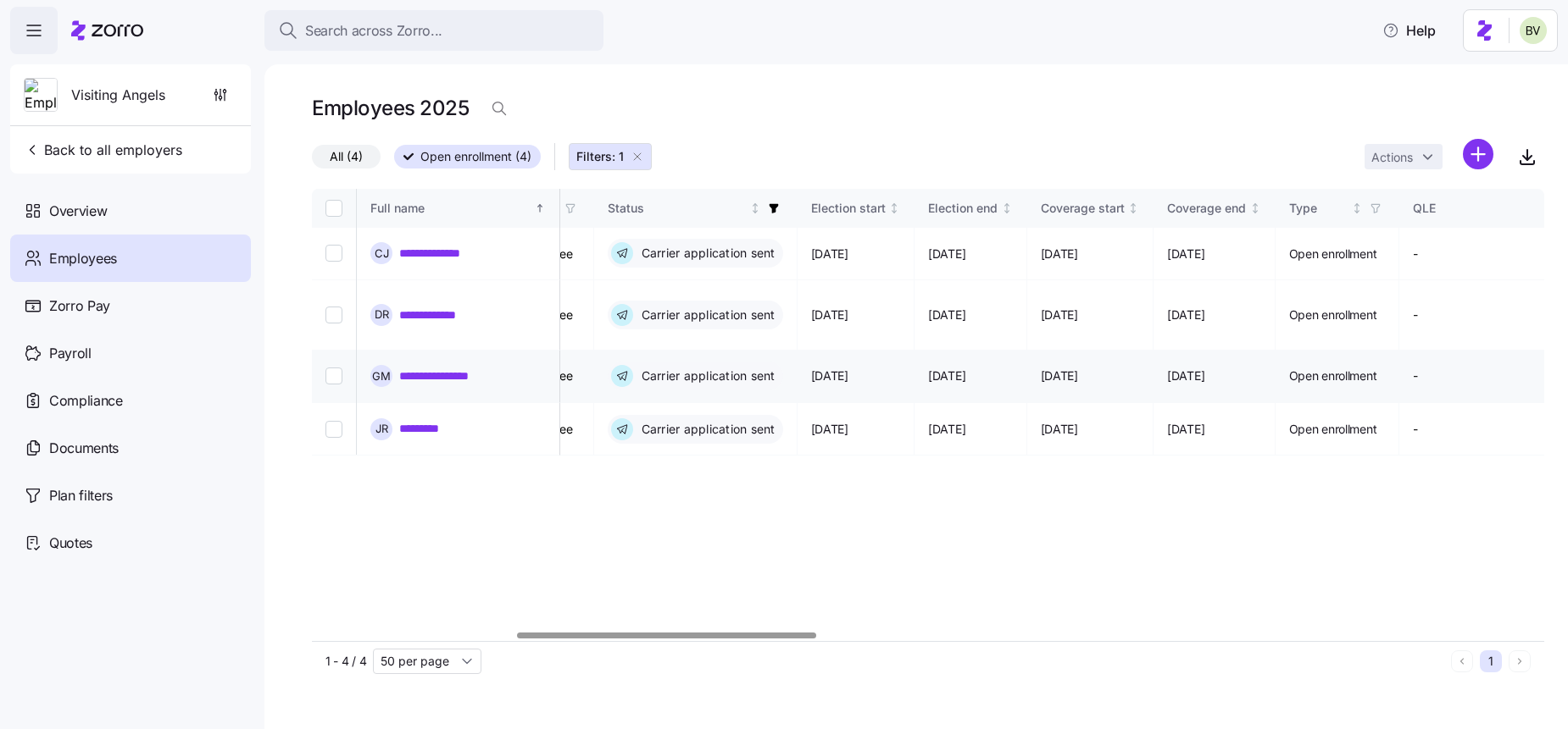
scroll to position [0, 898]
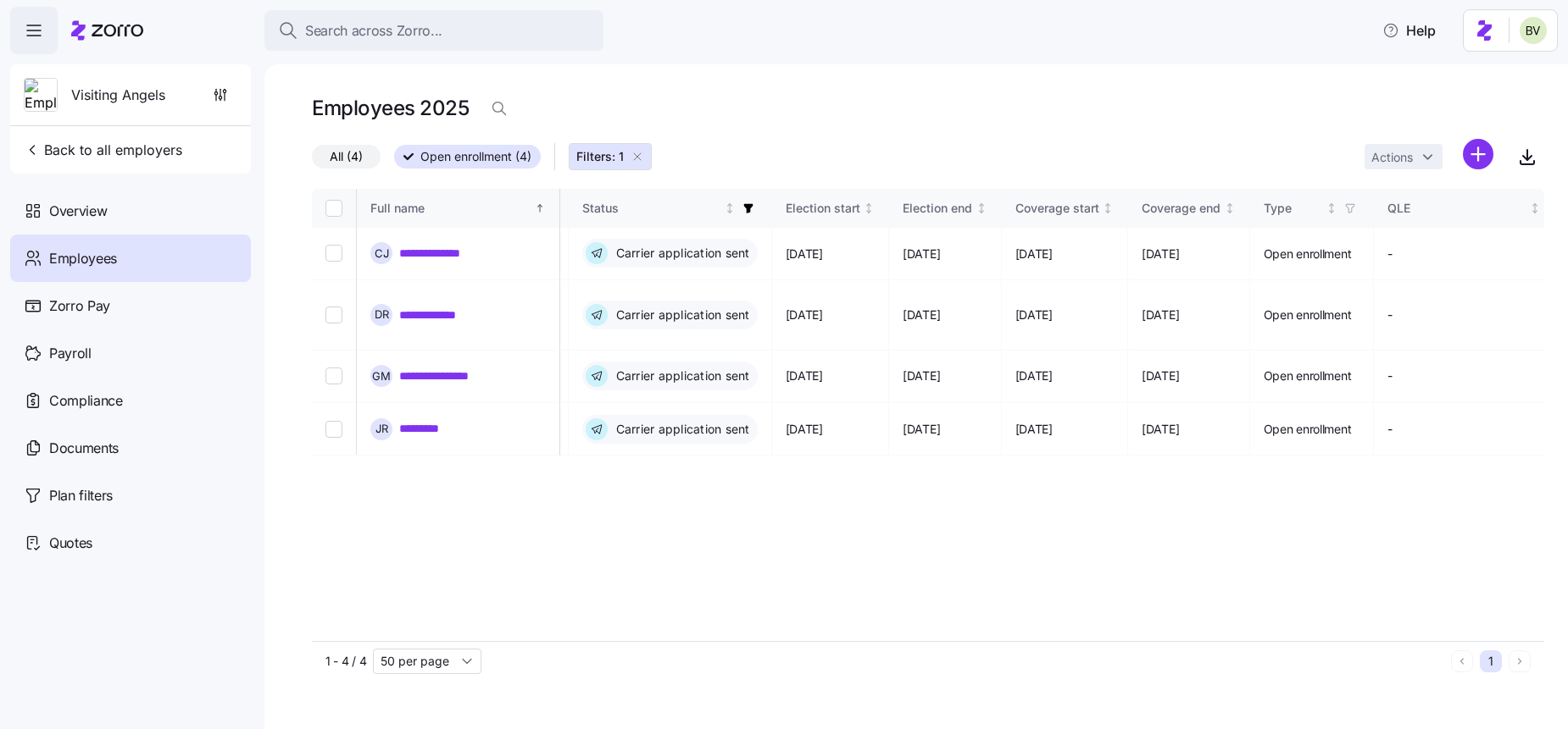
click at [151, 263] on div "Employees" at bounding box center [130, 258] width 240 height 47
click at [642, 160] on icon "button" at bounding box center [636, 156] width 13 height 13
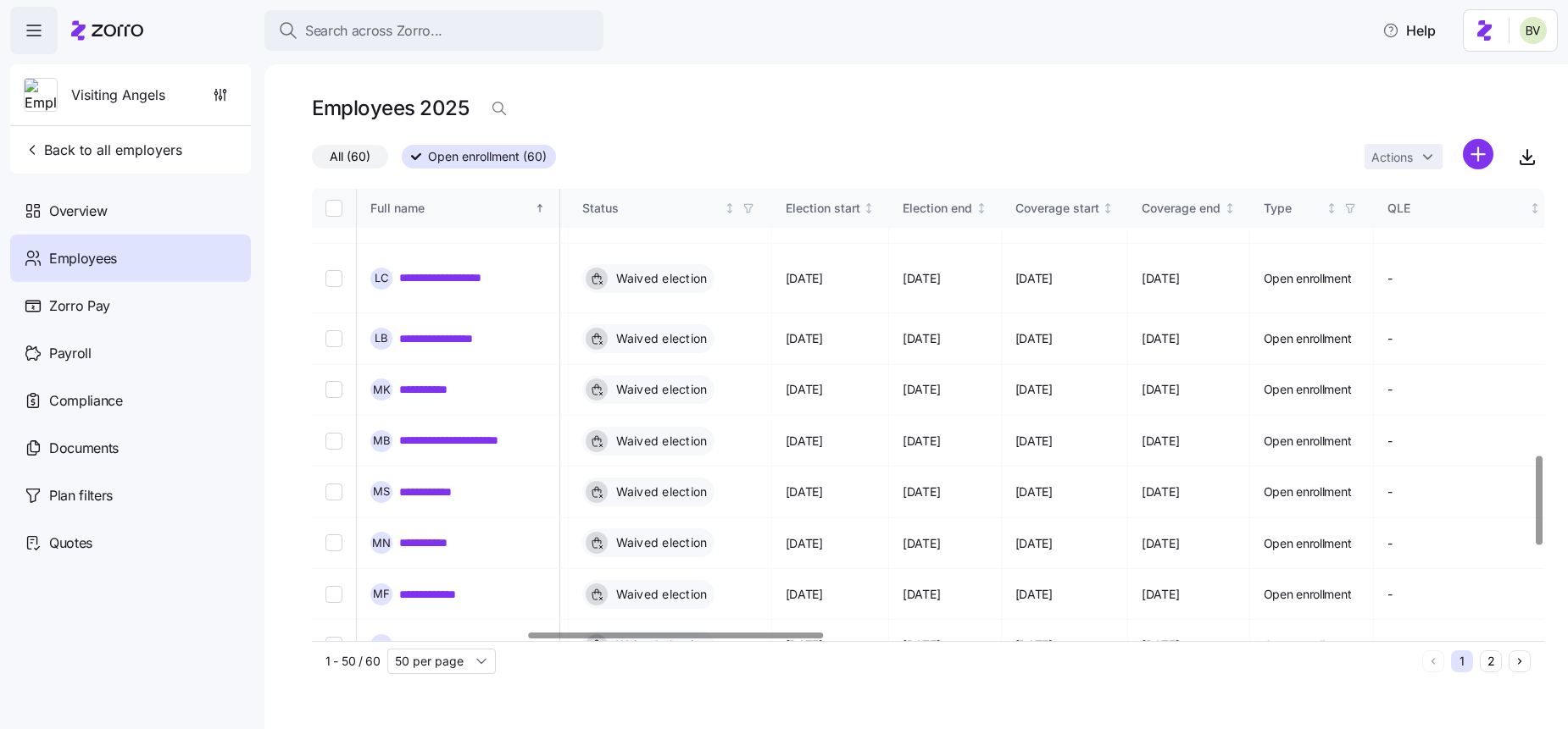
scroll to position [1783, 898]
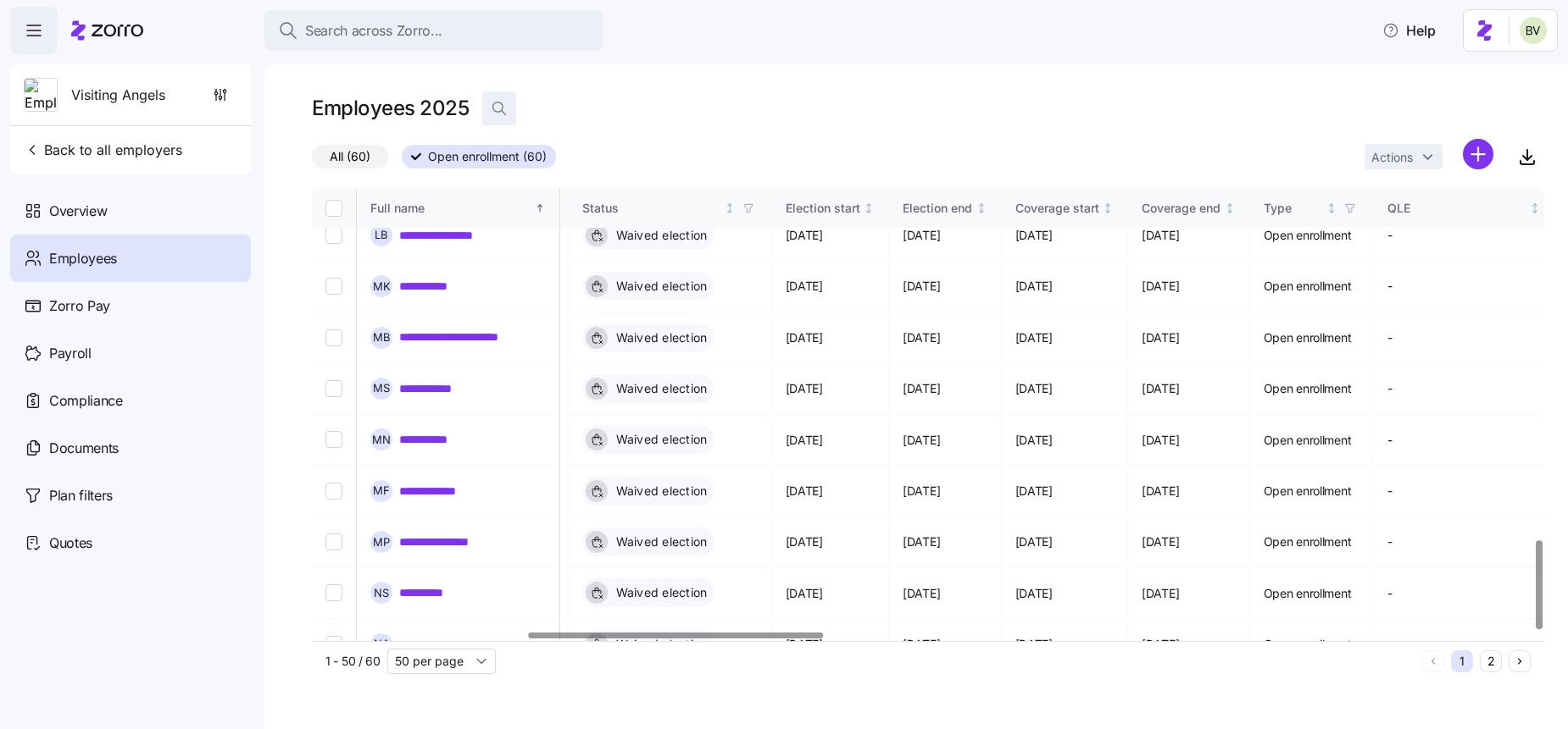
click at [494, 99] on span "button" at bounding box center [499, 108] width 32 height 32
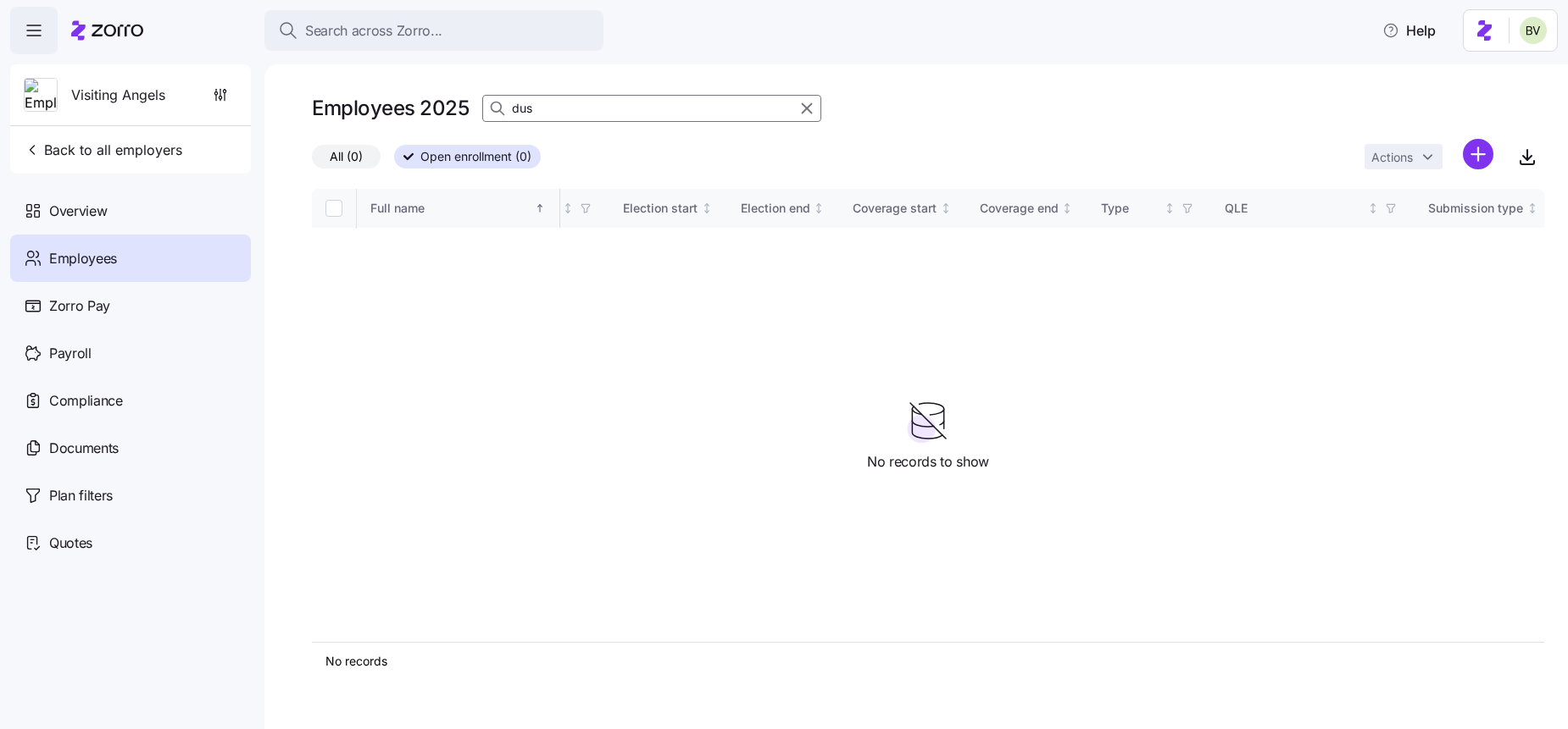
scroll to position [0, 898]
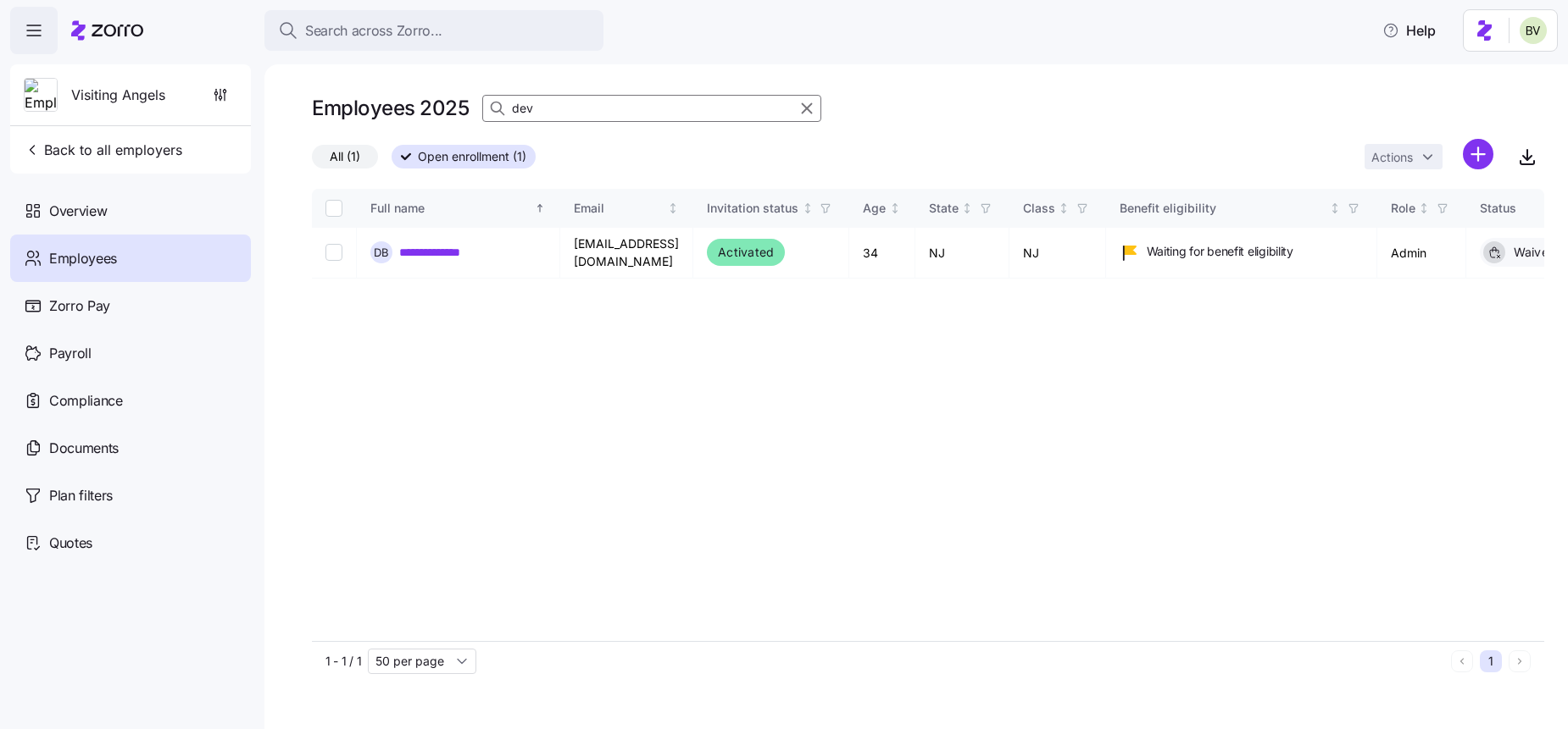
type input "dev"
click at [806, 113] on icon "button" at bounding box center [806, 108] width 19 height 21
